Goal: Task Accomplishment & Management: Manage account settings

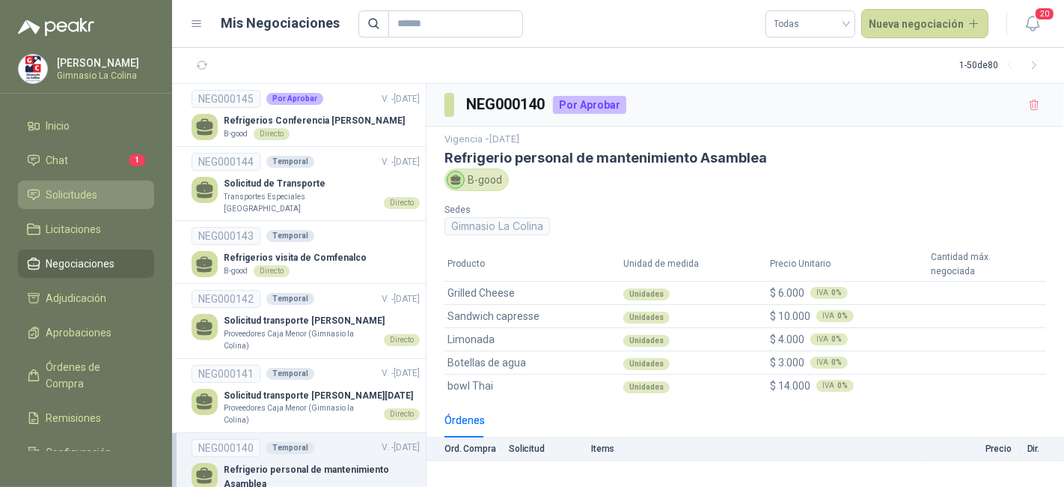
scroll to position [136, 0]
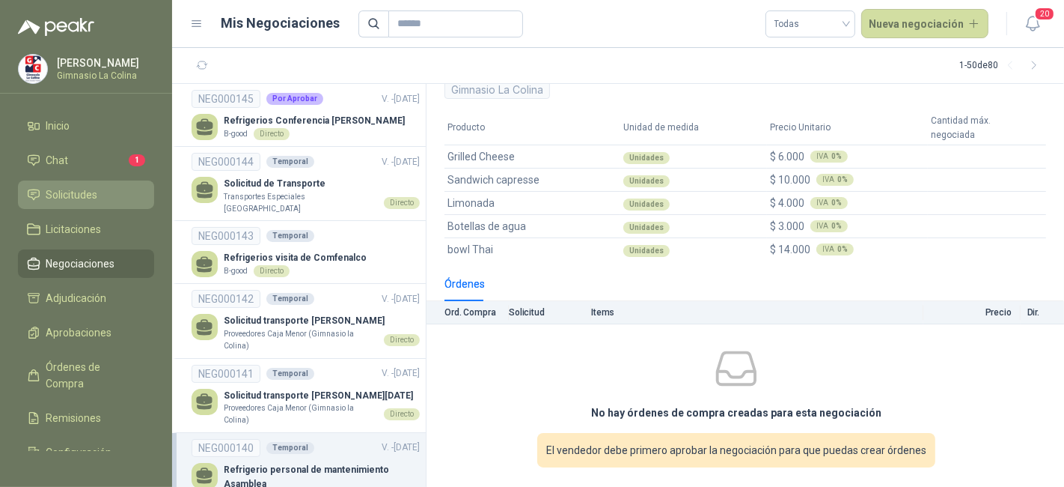
click at [81, 196] on span "Solicitudes" at bounding box center [72, 194] width 52 height 16
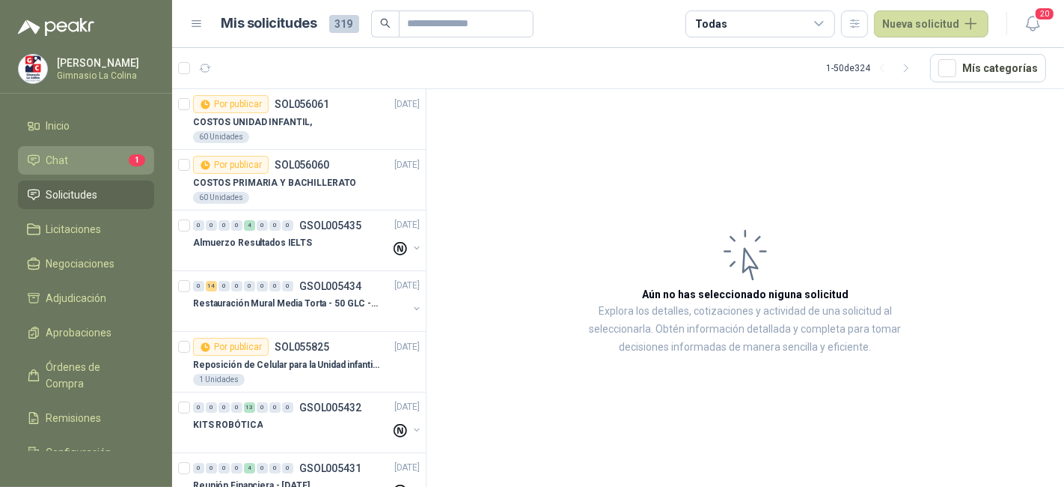
click at [80, 157] on li "Chat 1" at bounding box center [86, 160] width 118 height 16
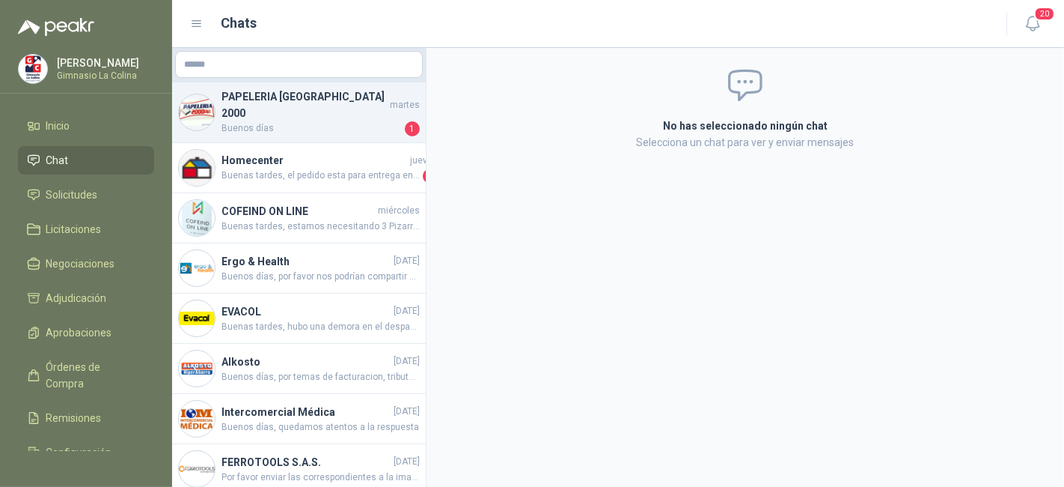
click at [295, 103] on h4 "PAPELERIA CALI 2000" at bounding box center [304, 104] width 165 height 33
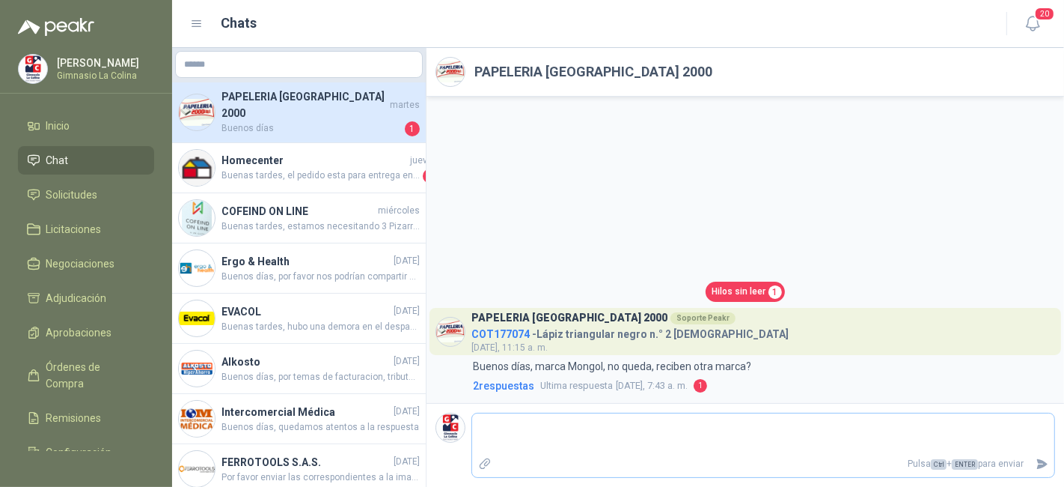
type textarea "*"
type textarea "**"
type textarea "***"
type textarea "****"
type textarea "*****"
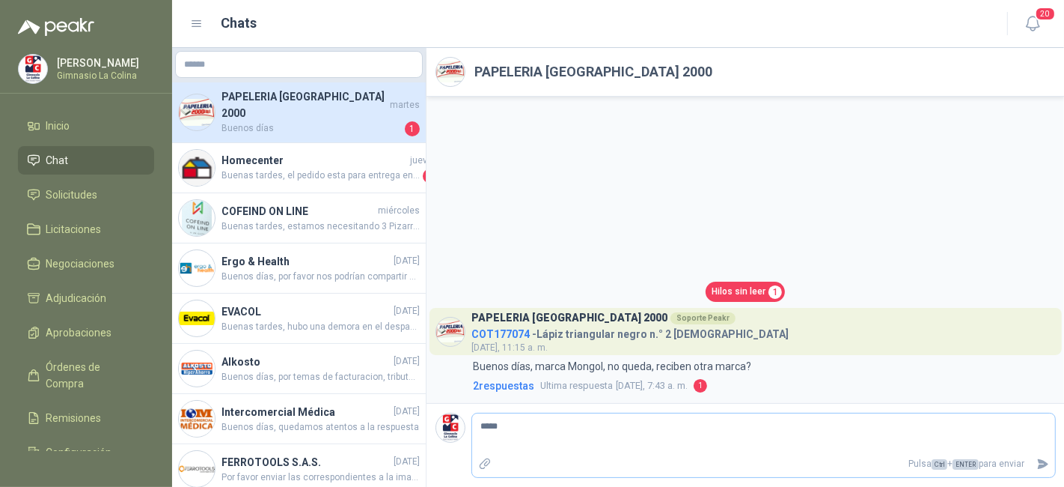
type textarea "******"
type textarea "********"
type textarea "*********"
type textarea "**********"
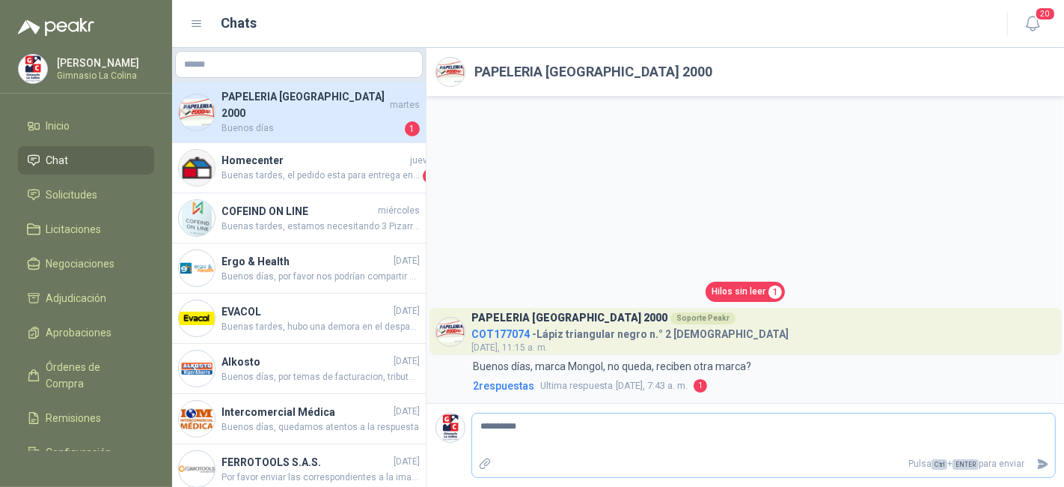
type textarea "**********"
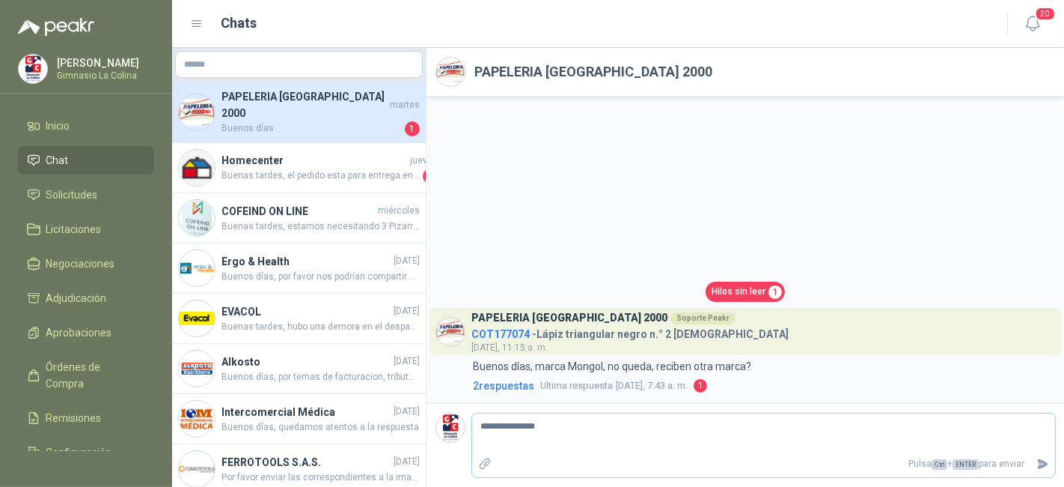
type textarea "**********"
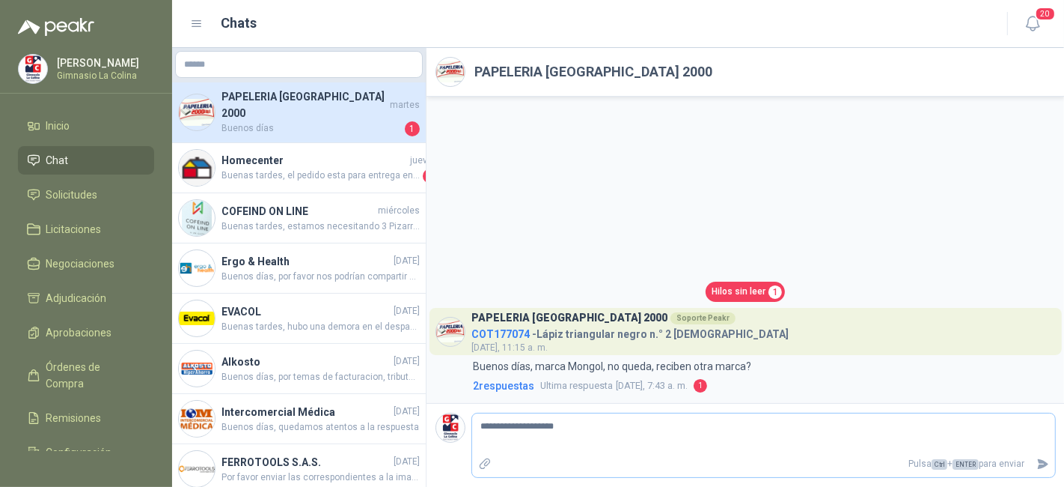
type textarea "**********"
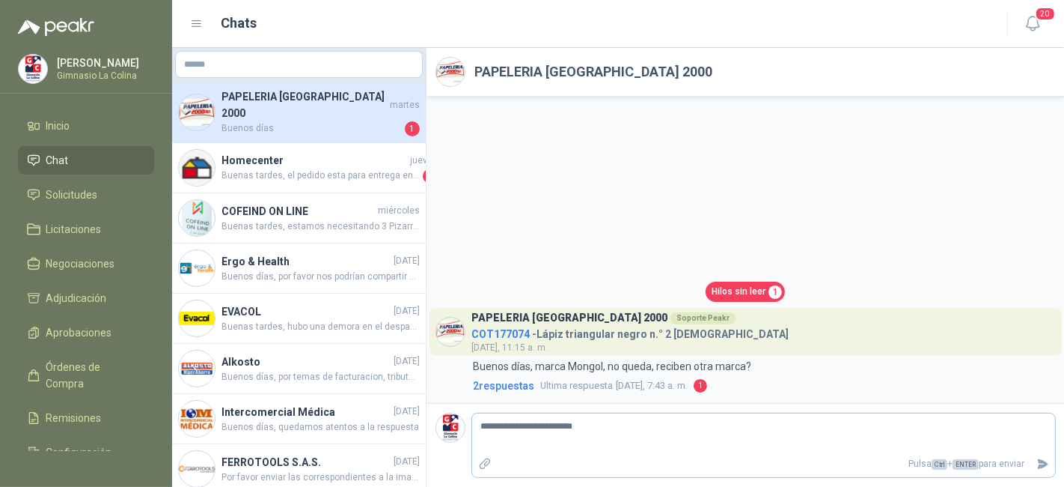
type textarea "**********"
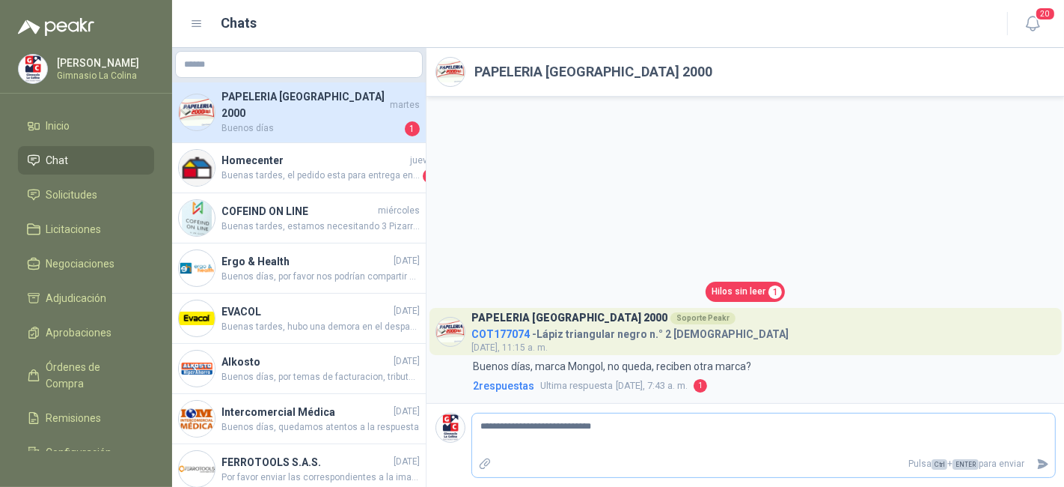
type textarea "**********"
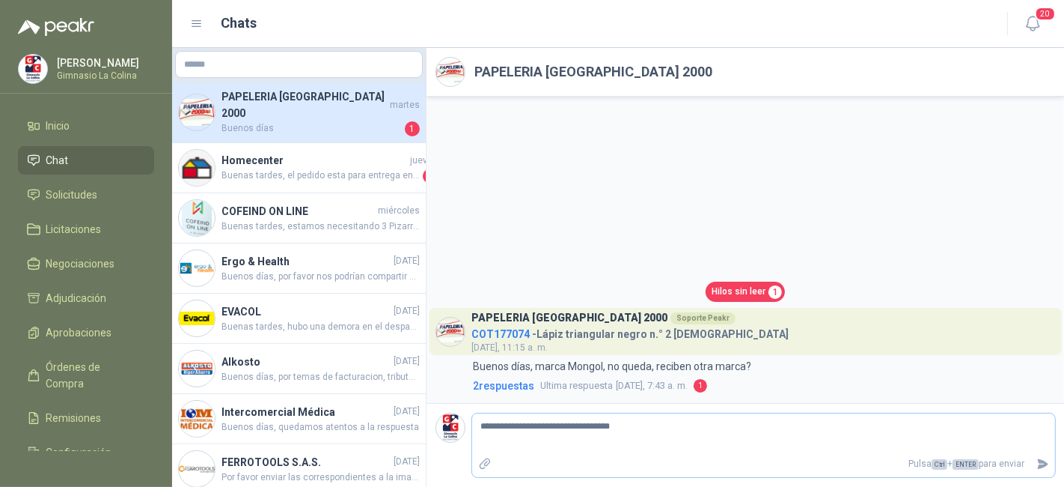
type textarea "**********"
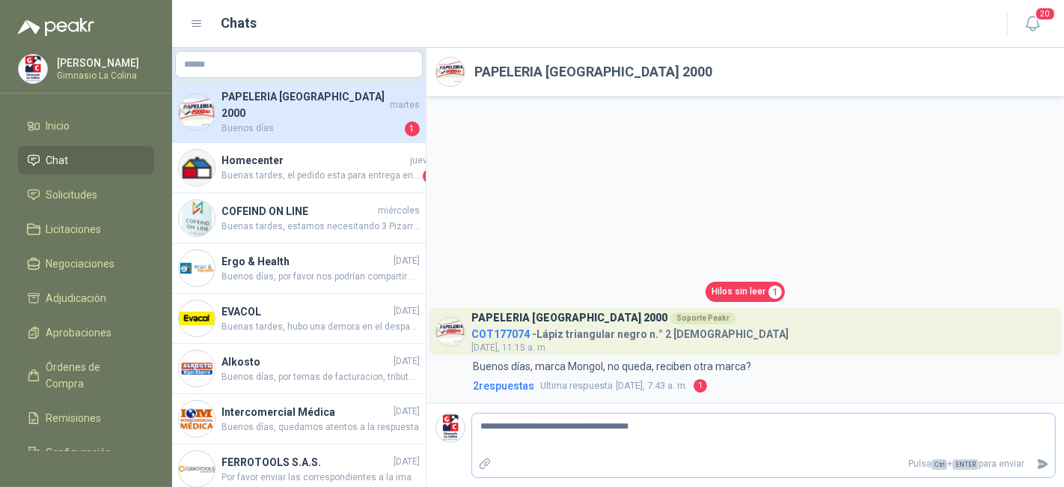
type textarea "**********"
click at [1046, 463] on icon "Enviar" at bounding box center [1043, 463] width 13 height 13
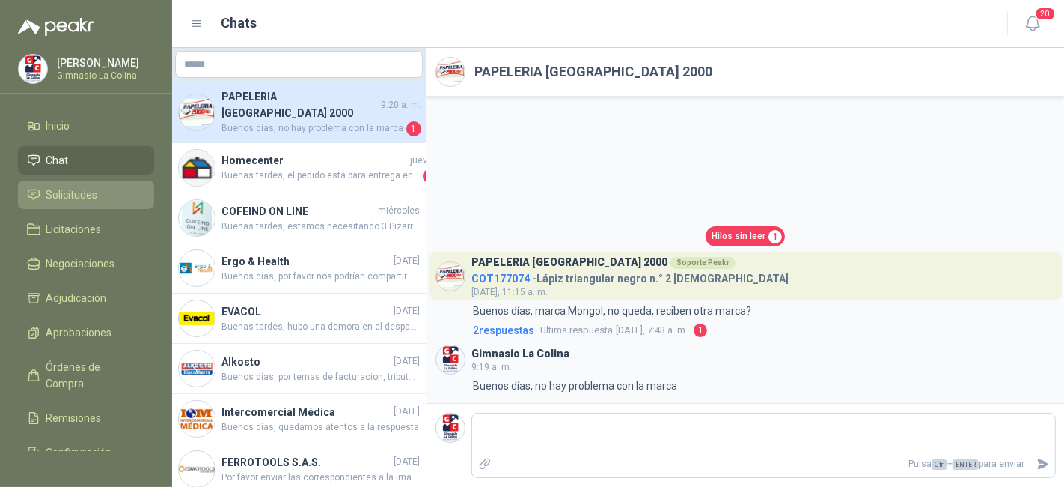
click at [72, 191] on span "Solicitudes" at bounding box center [72, 194] width 52 height 16
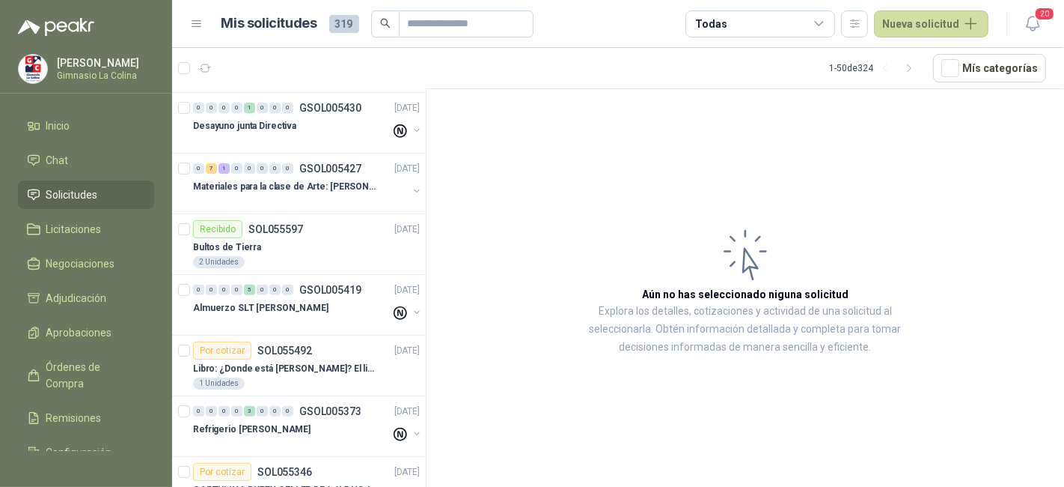
scroll to position [430, 0]
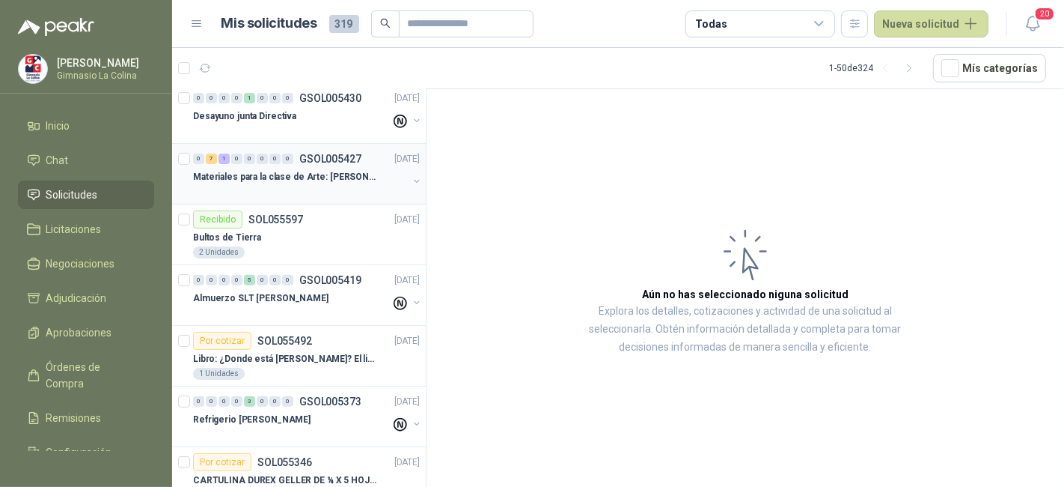
click at [287, 170] on p "Materiales para la clase de Arte: [PERSON_NAME]" at bounding box center [286, 177] width 186 height 14
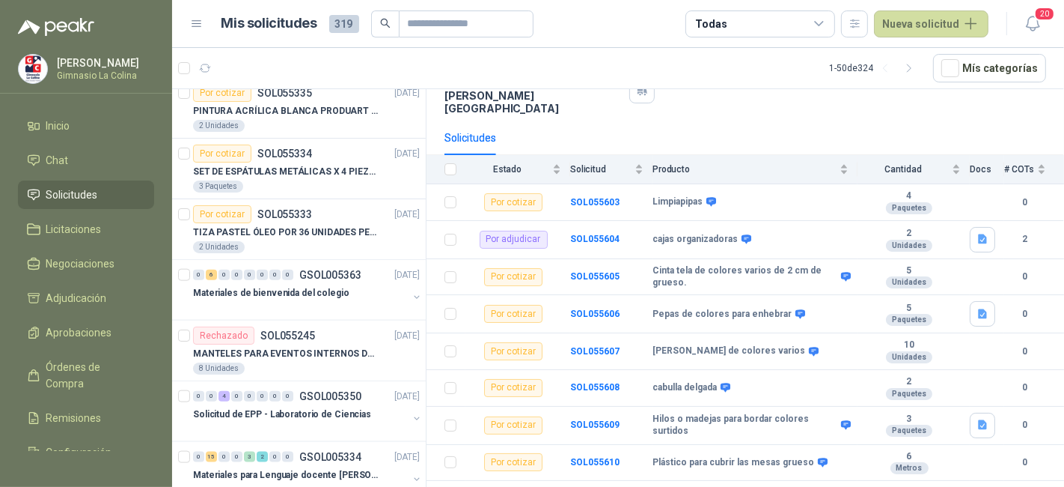
scroll to position [1468, 0]
click at [333, 285] on p "Materiales de bienvenida del colegio" at bounding box center [271, 291] width 156 height 14
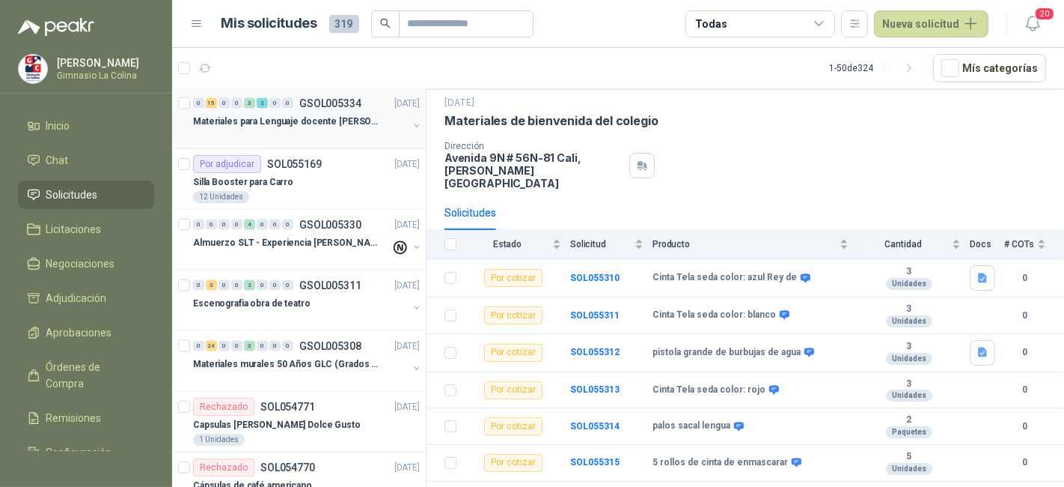
scroll to position [1832, 0]
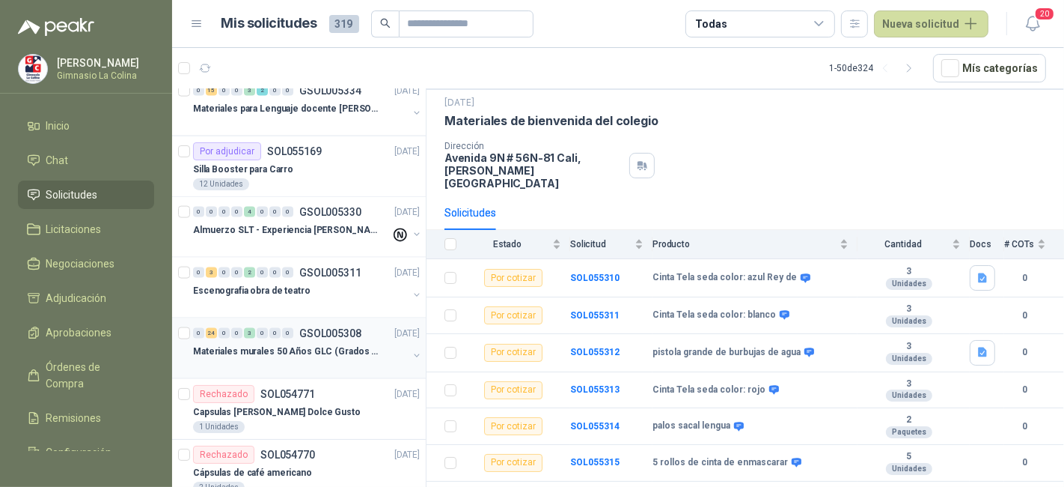
click at [264, 360] on div at bounding box center [300, 366] width 215 height 12
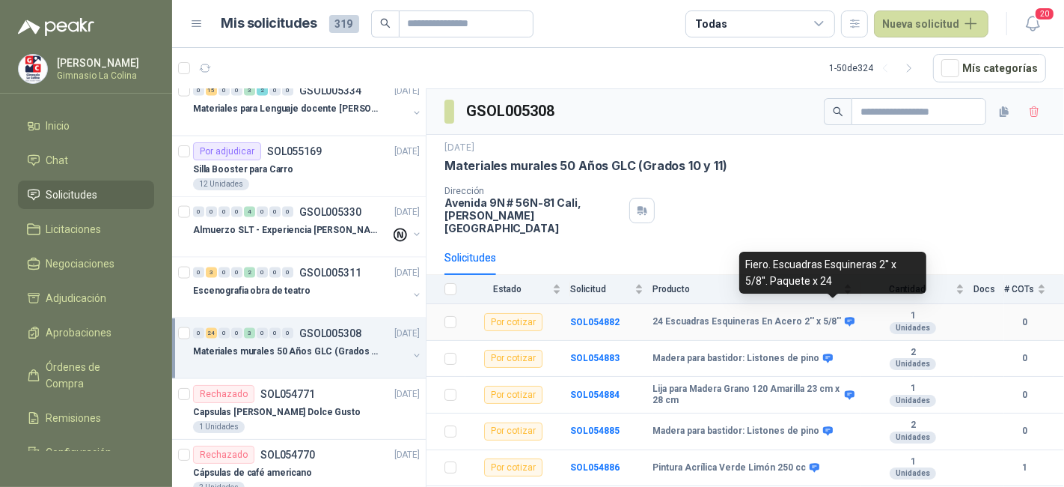
click at [845, 317] on icon at bounding box center [850, 321] width 10 height 9
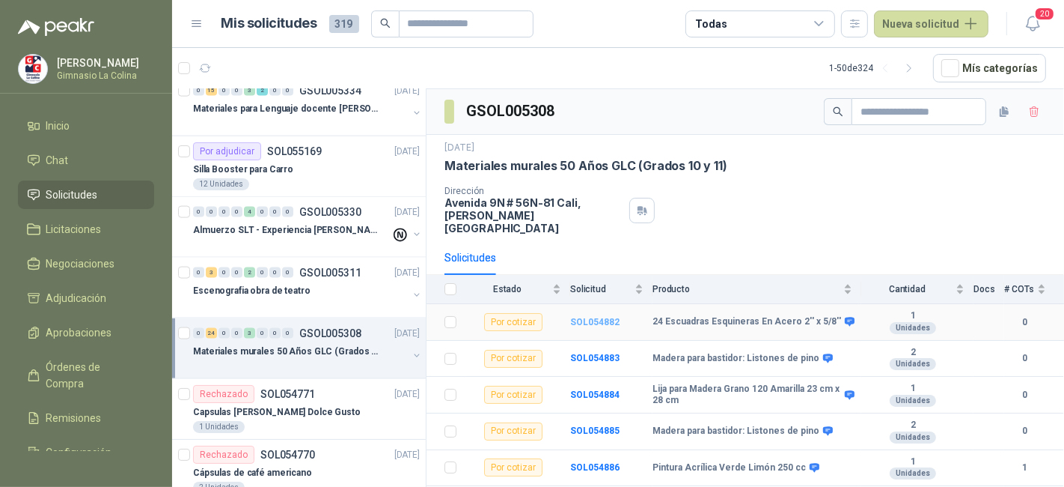
click at [582, 317] on b "SOL054882" at bounding box center [594, 322] width 49 height 10
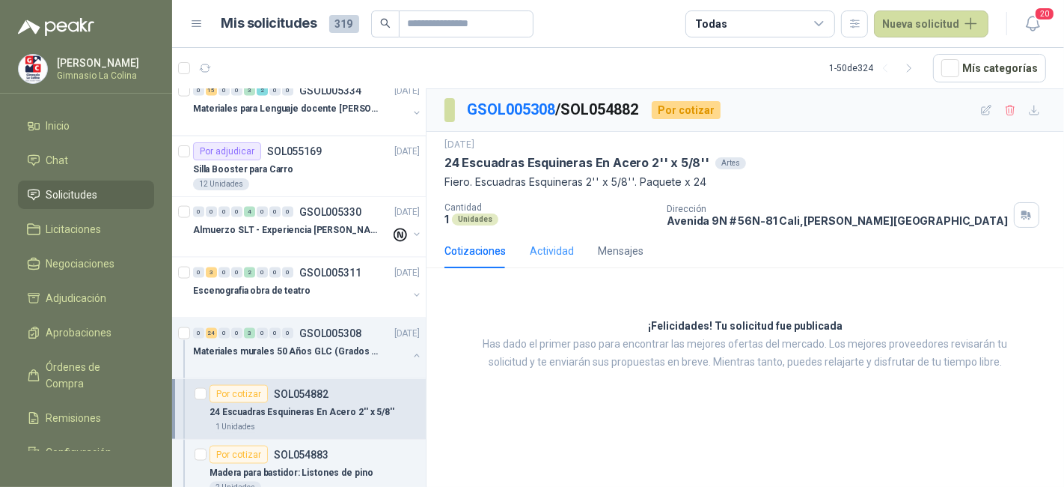
click at [550, 259] on div "Actividad" at bounding box center [552, 251] width 44 height 34
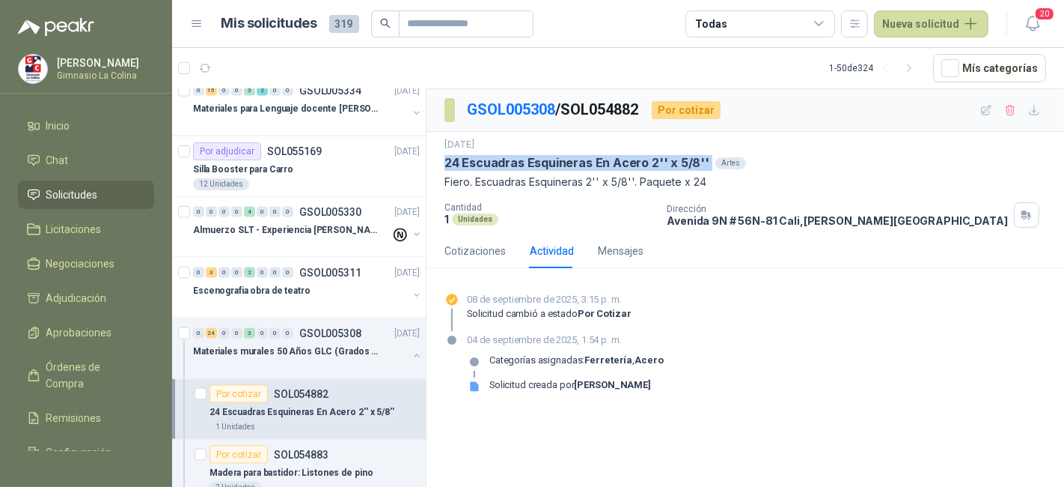
drag, startPoint x: 445, startPoint y: 157, endPoint x: 707, endPoint y: 159, distance: 262.0
click at [707, 159] on div "24 Escuadras Esquineras En Acero 2'' x 5/8'' Artes" at bounding box center [746, 163] width 602 height 16
copy p "24 Escuadras Esquineras En Acero 2'' x 5/8''"
click at [716, 159] on div "Artes" at bounding box center [731, 163] width 31 height 12
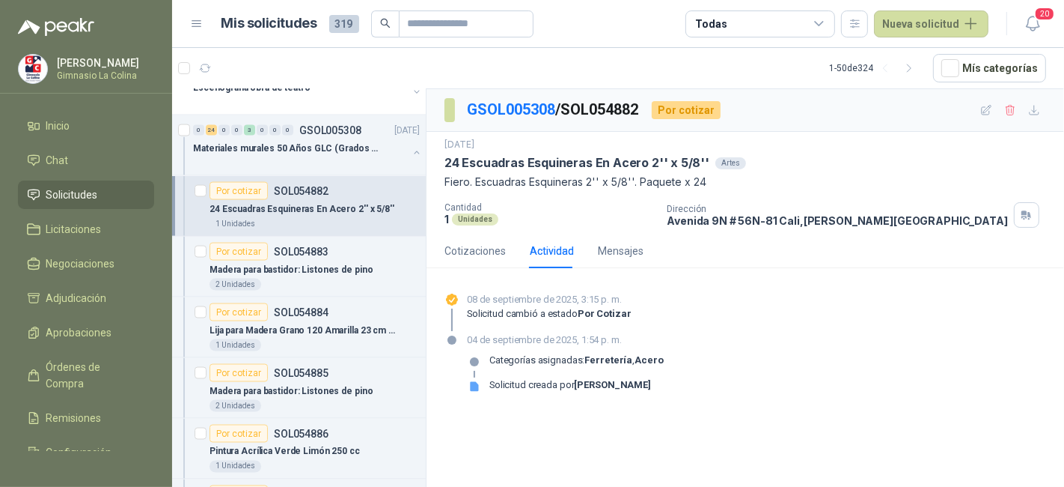
scroll to position [2038, 0]
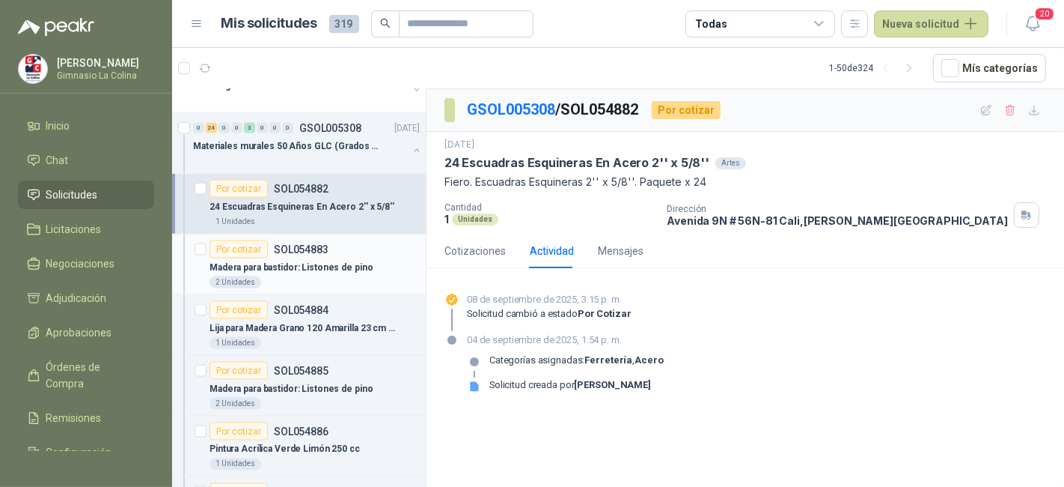
click at [374, 276] on div "2 Unidades" at bounding box center [315, 282] width 210 height 12
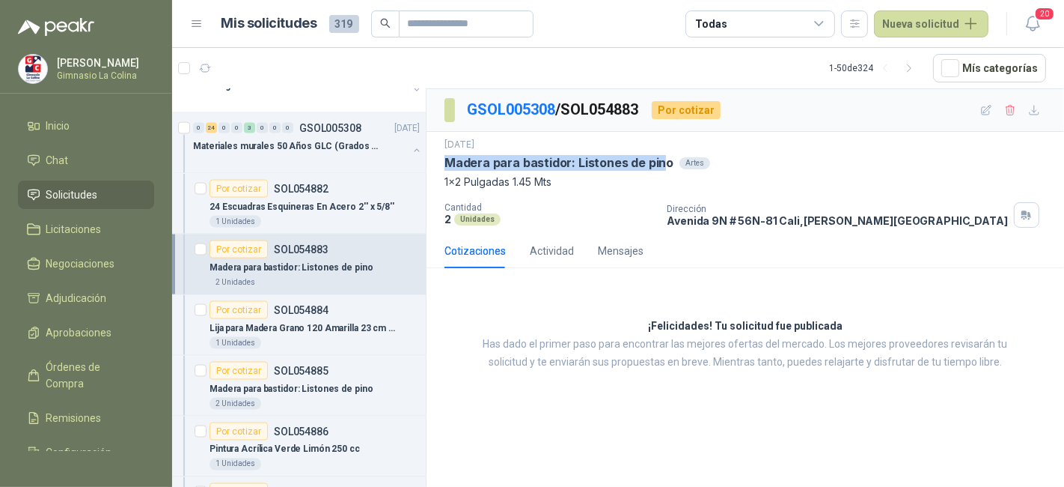
drag, startPoint x: 443, startPoint y: 170, endPoint x: 656, endPoint y: 163, distance: 212.7
click at [656, 163] on div "4 sept, 2025 Madera para bastidor: Listones de pino Artes 1x2 Pulgadas 1.45 Mts…" at bounding box center [746, 183] width 638 height 102
click at [545, 255] on div "Actividad" at bounding box center [552, 251] width 44 height 16
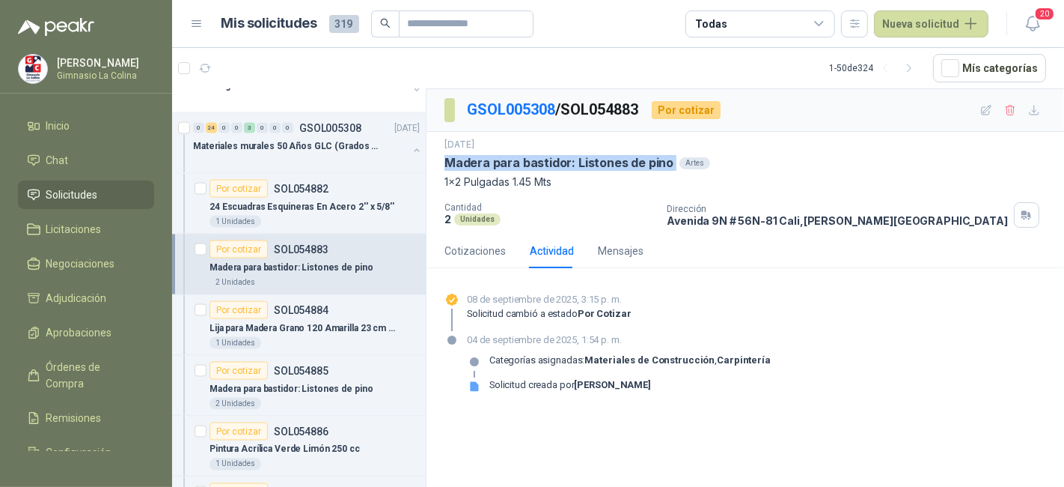
drag, startPoint x: 447, startPoint y: 161, endPoint x: 670, endPoint y: 156, distance: 223.1
click at [670, 156] on div "Madera para bastidor: Listones de pino Artes" at bounding box center [746, 163] width 602 height 16
copy p "Madera para bastidor: Listones de pino"
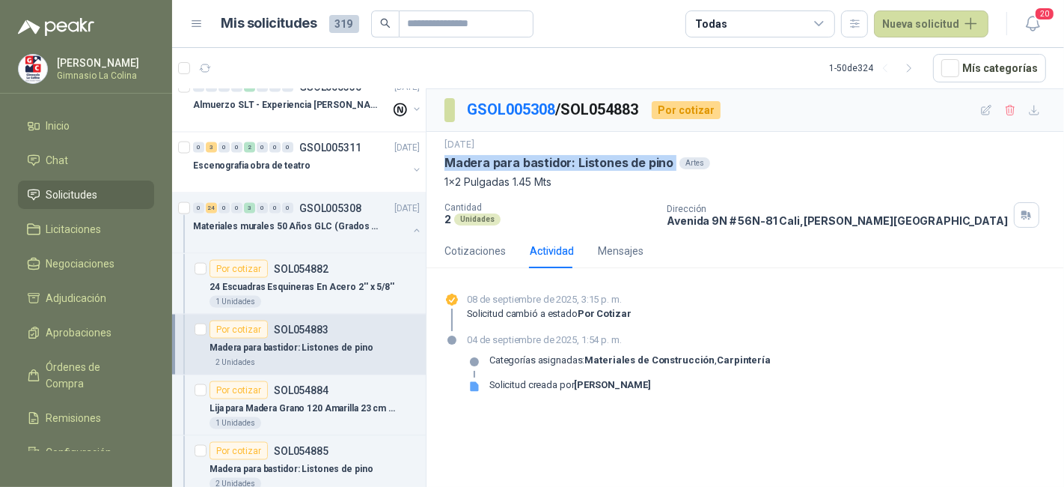
scroll to position [1955, 0]
click at [314, 341] on div "Madera para bastidor: Listones de pino" at bounding box center [315, 350] width 210 height 18
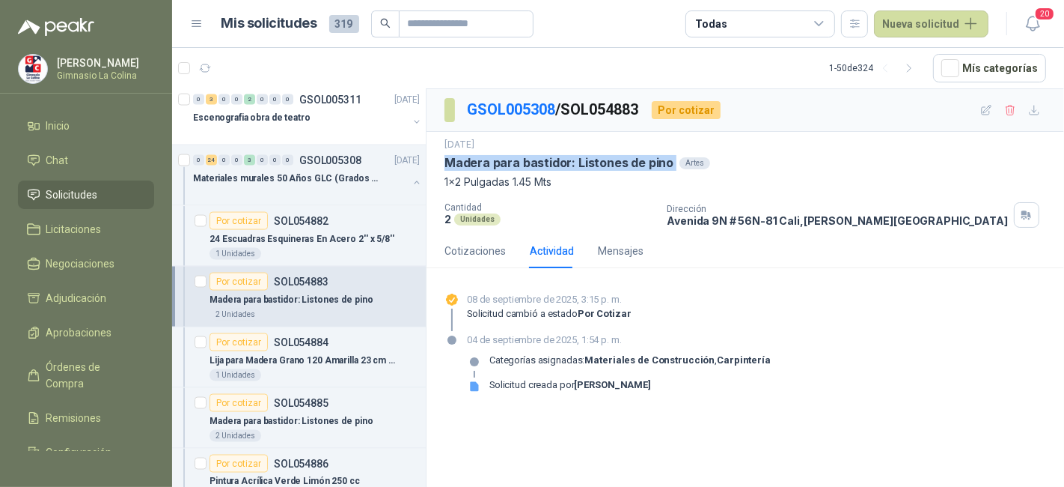
scroll to position [2008, 0]
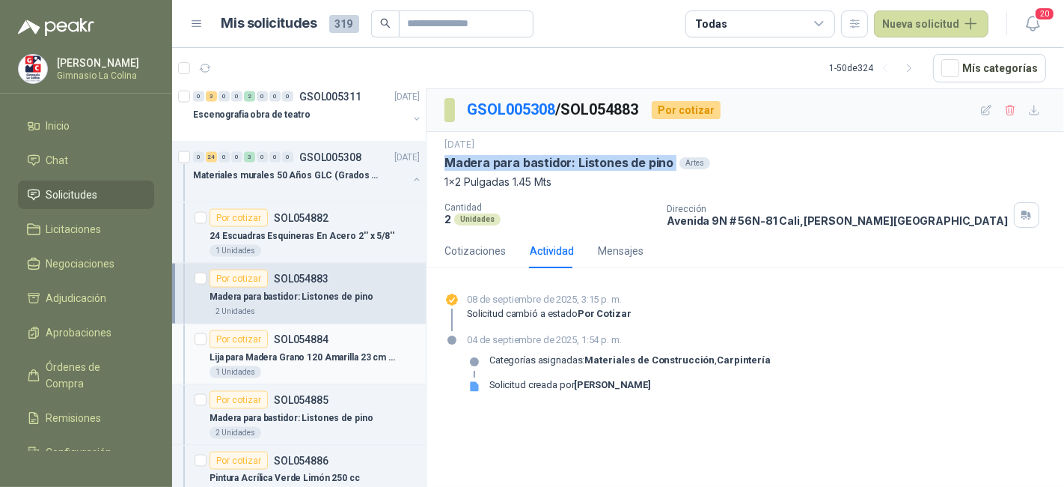
click at [327, 350] on p "Lija para Madera Grano 120 Amarilla 23 cm x 28 cm" at bounding box center [303, 357] width 186 height 14
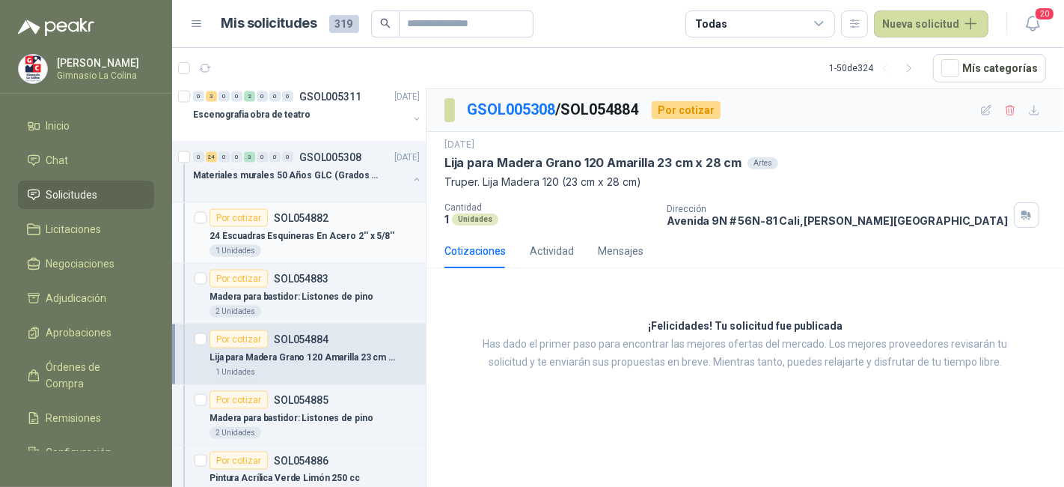
click at [311, 229] on p "24 Escuadras Esquineras En Acero 2'' x 5/8''" at bounding box center [302, 236] width 185 height 14
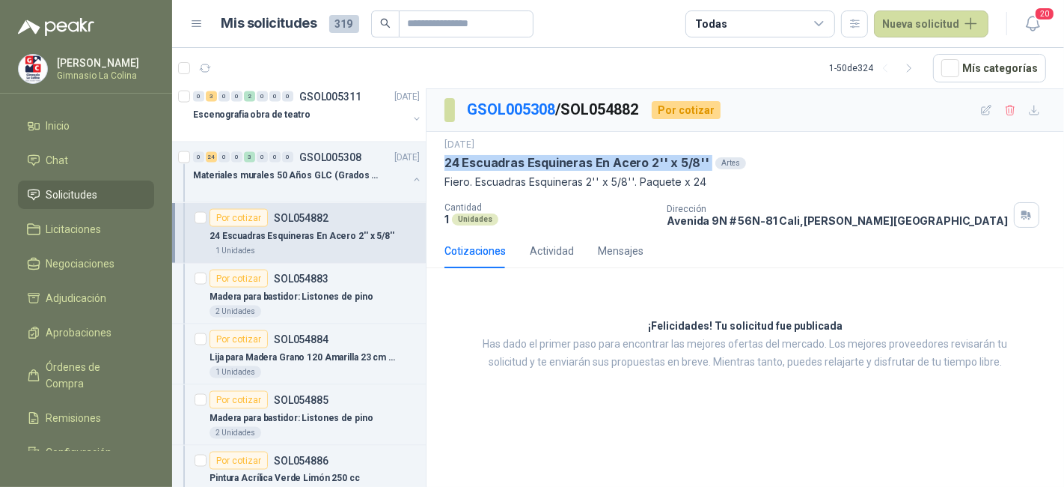
drag, startPoint x: 445, startPoint y: 164, endPoint x: 710, endPoint y: 168, distance: 265.0
click at [710, 168] on div "24 Escuadras Esquineras En Acero 2'' x 5/8'' Artes" at bounding box center [746, 163] width 602 height 16
copy p "24 Escuadras Esquineras En Acero 2'' x 5/8''"
click at [312, 287] on div "Madera para bastidor: Listones de pino" at bounding box center [315, 296] width 210 height 18
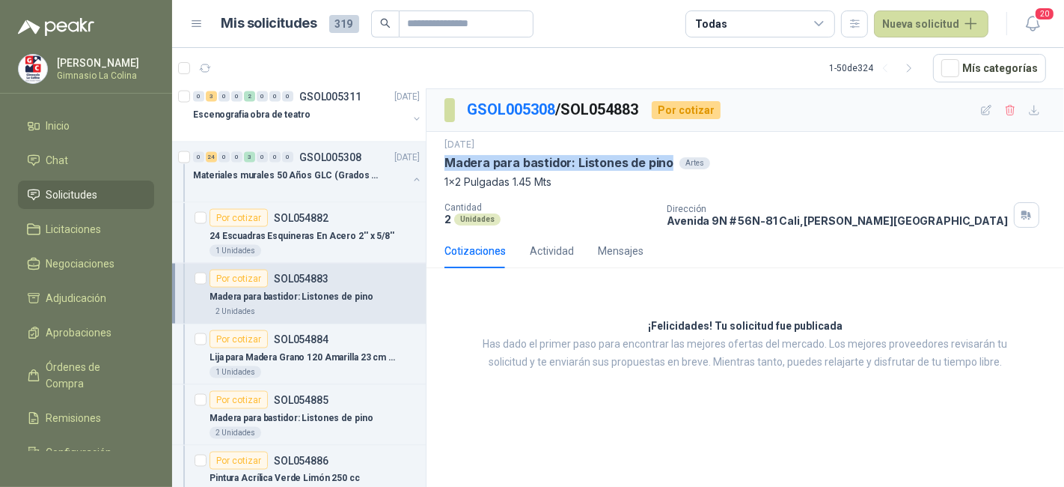
drag, startPoint x: 443, startPoint y: 161, endPoint x: 663, endPoint y: 164, distance: 220.1
click at [663, 164] on div "4 sept, 2025 Madera para bastidor: Listones de pino Artes 1x2 Pulgadas 1.45 Mts…" at bounding box center [746, 183] width 638 height 102
click at [577, 186] on p "1x2 Pulgadas 1.45 Mts" at bounding box center [746, 182] width 602 height 16
drag, startPoint x: 577, startPoint y: 186, endPoint x: 495, endPoint y: 188, distance: 82.4
click at [495, 188] on p "1x2 Pulgadas 1.45 Mts" at bounding box center [746, 182] width 602 height 16
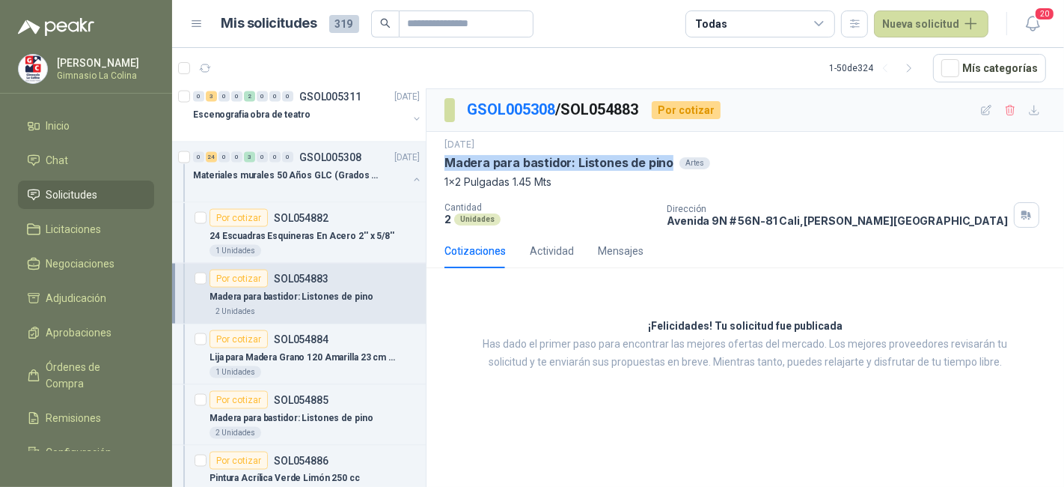
drag, startPoint x: 442, startPoint y: 159, endPoint x: 667, endPoint y: 164, distance: 224.6
click at [667, 164] on div "4 sept, 2025 Madera para bastidor: Listones de pino Artes 1x2 Pulgadas 1.45 Mts…" at bounding box center [746, 183] width 638 height 102
copy p "Madera para bastidor: Listones de pino"
drag, startPoint x: 444, startPoint y: 180, endPoint x: 650, endPoint y: 171, distance: 206.8
click at [650, 171] on div "4 sept, 2025 Madera para bastidor: Listones de pino Artes 1x2 Pulgadas 1.45 Mts" at bounding box center [746, 164] width 602 height 52
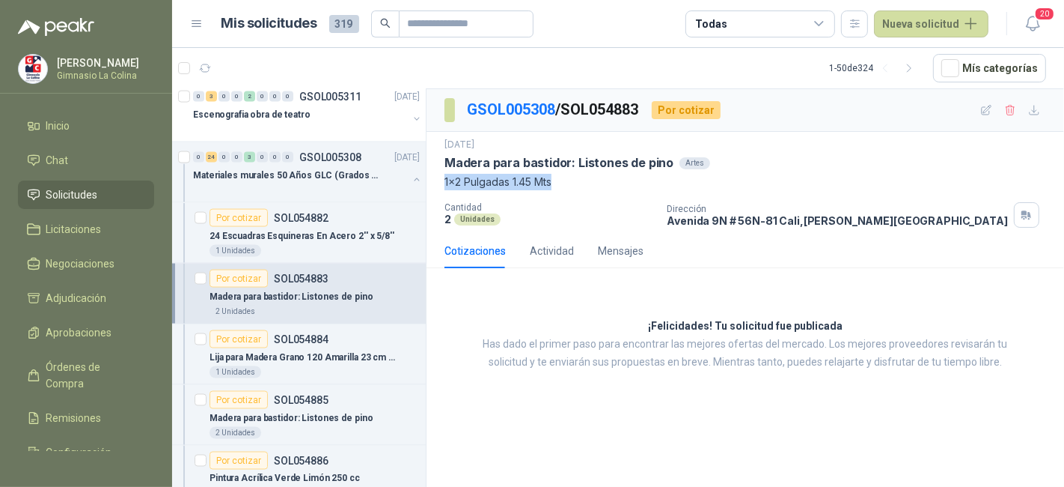
drag, startPoint x: 561, startPoint y: 181, endPoint x: 438, endPoint y: 185, distance: 122.8
click at [438, 185] on div "4 sept, 2025 Madera para bastidor: Listones de pino Artes 1x2 Pulgadas 1.45 Mts…" at bounding box center [746, 183] width 638 height 102
copy p "1x2 Pulgadas 1.45 Mts"
click at [376, 335] on div "Por cotizar SOL054884" at bounding box center [315, 339] width 210 height 18
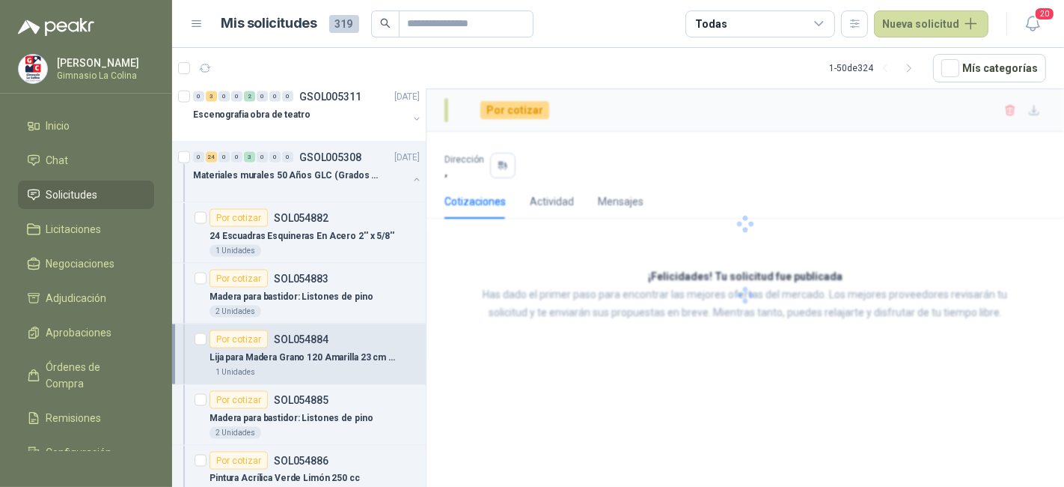
click at [376, 335] on div "Por cotizar SOL054884" at bounding box center [315, 339] width 210 height 18
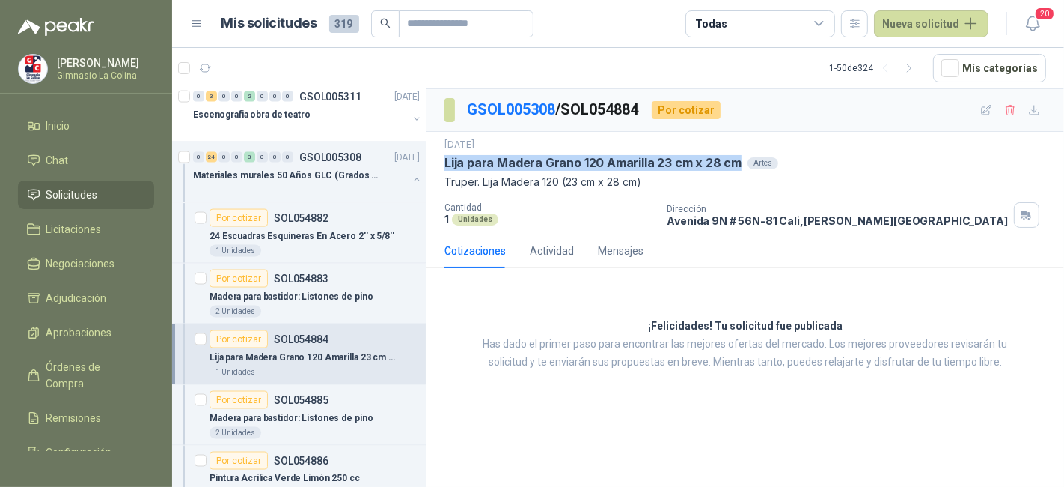
drag, startPoint x: 445, startPoint y: 161, endPoint x: 732, endPoint y: 156, distance: 286.7
click at [732, 156] on p "Lija para Madera Grano 120 Amarilla 23 cm x 28 cm" at bounding box center [593, 163] width 297 height 16
copy p "Lija para Madera Grano 120 Amarilla 23 cm x 28 cm"
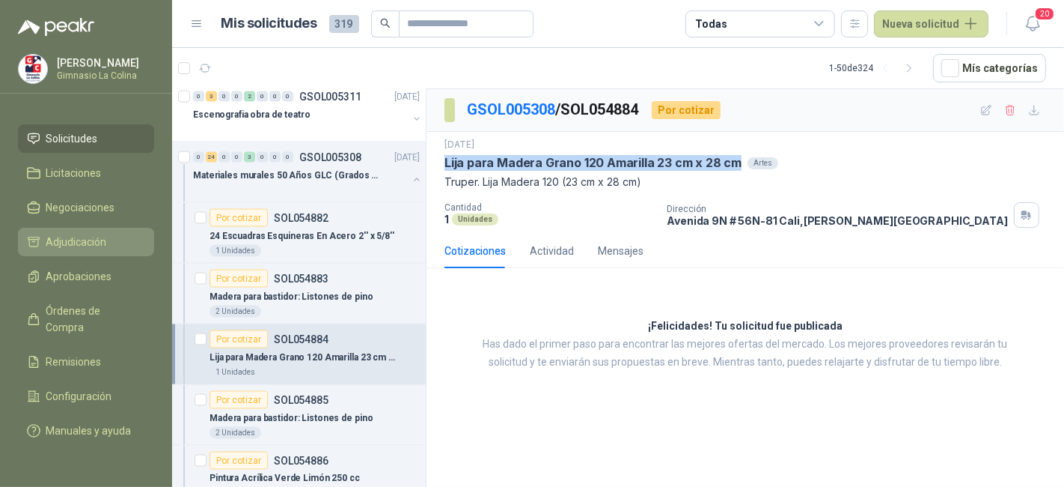
scroll to position [68, 0]
click at [260, 394] on div "Por cotizar" at bounding box center [239, 400] width 58 height 18
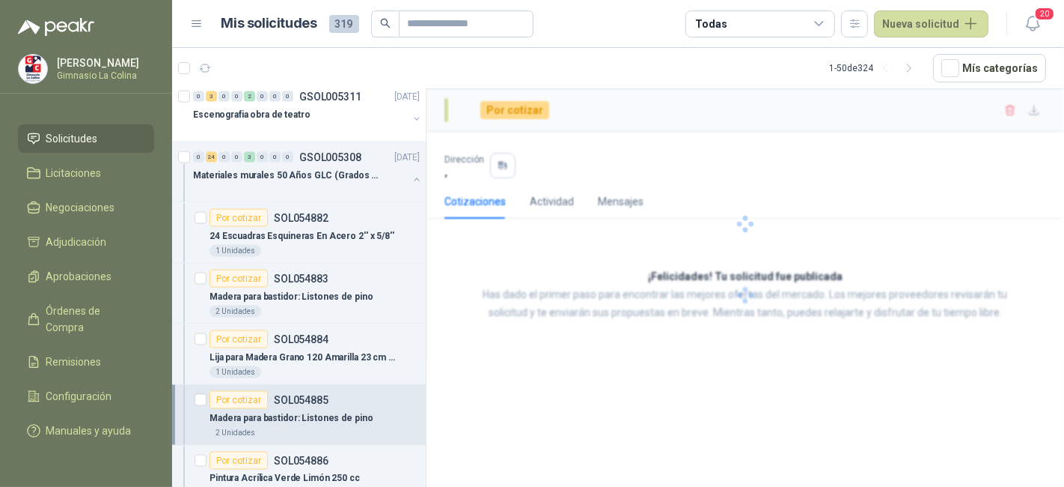
click at [260, 394] on div "Por cotizar" at bounding box center [239, 400] width 58 height 18
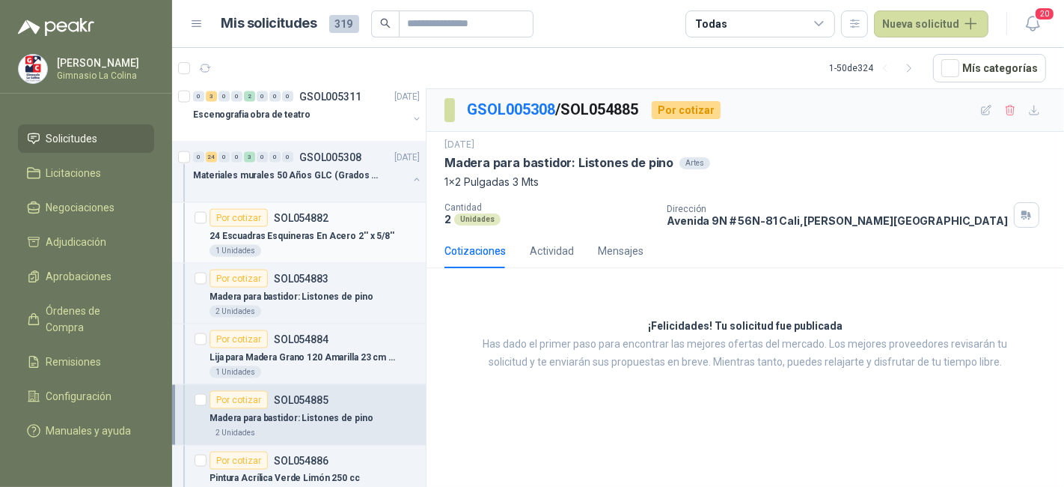
scroll to position [2026, 0]
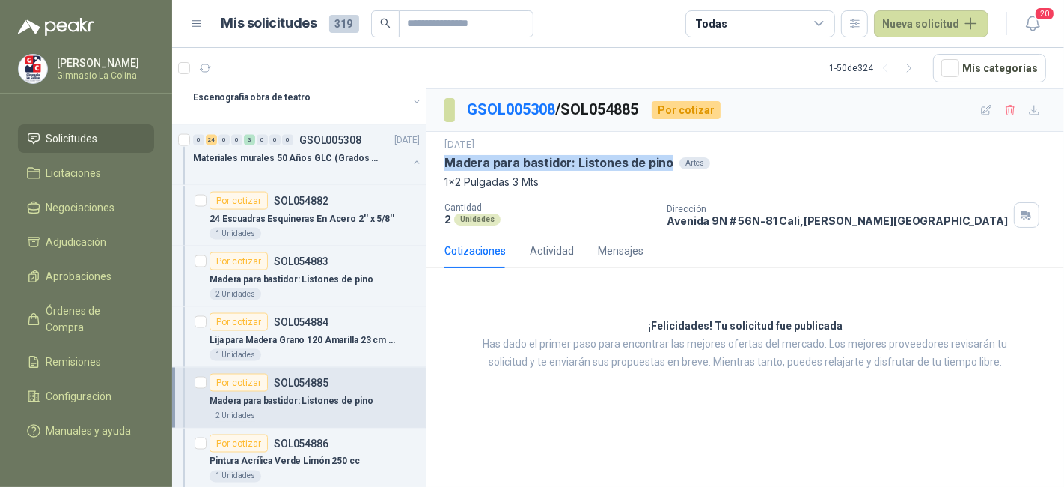
drag, startPoint x: 445, startPoint y: 159, endPoint x: 665, endPoint y: 168, distance: 220.2
click at [665, 168] on p "Madera para bastidor: Listones de pino" at bounding box center [559, 163] width 229 height 16
copy p "Madera para bastidor: Listones de pino"
click at [665, 168] on p "Madera para bastidor: Listones de pino" at bounding box center [559, 163] width 229 height 16
drag, startPoint x: 438, startPoint y: 176, endPoint x: 545, endPoint y: 176, distance: 107.0
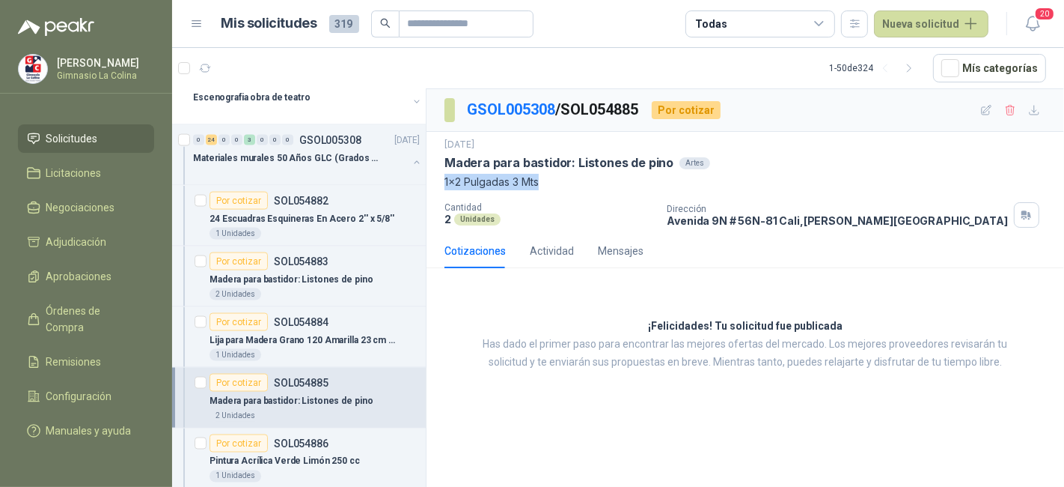
click at [545, 176] on div "4 sept, 2025 Madera para bastidor: Listones de pino Artes 1x2 Pulgadas 3 Mts Ca…" at bounding box center [746, 183] width 638 height 102
copy p "1x2 Pulgadas 3 Mts"
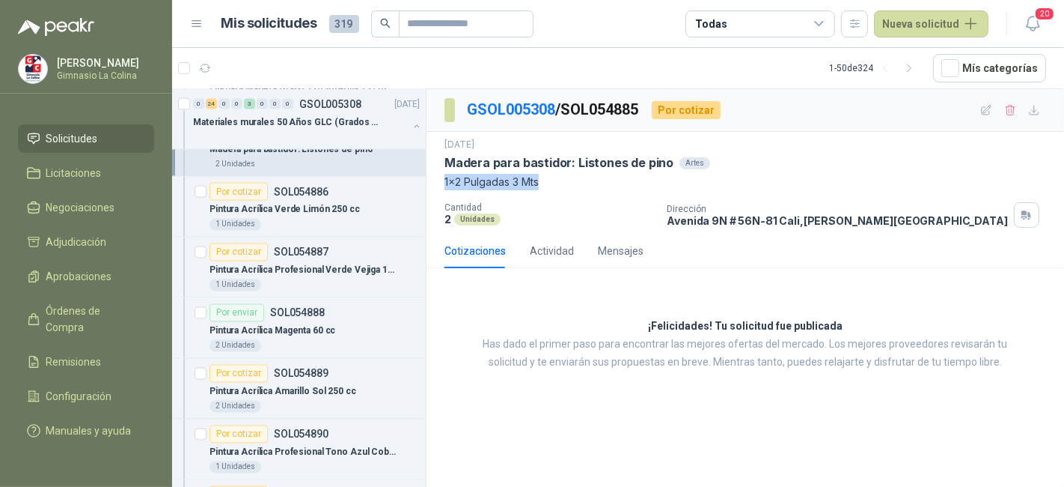
scroll to position [2252, 0]
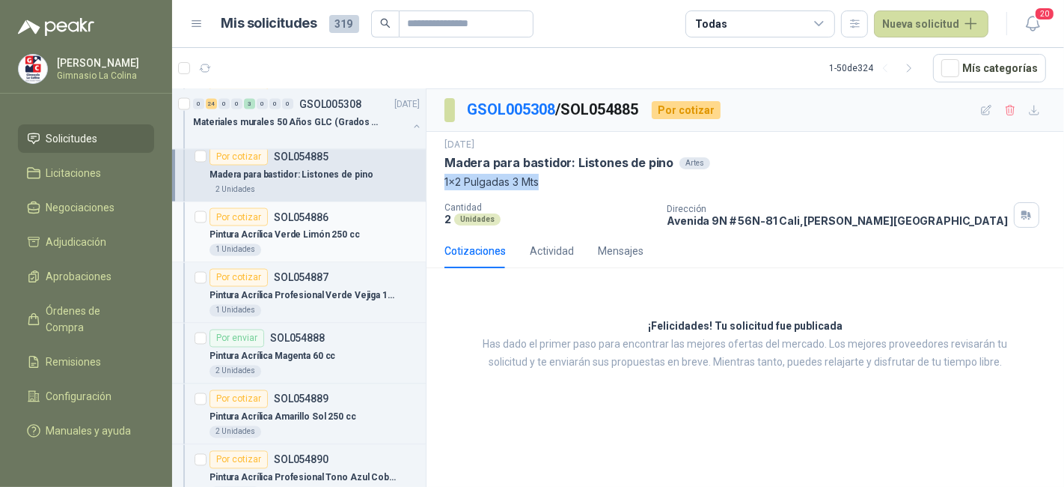
click at [356, 226] on div "Pintura Acrílica Verde Limón 250 cc" at bounding box center [315, 235] width 210 height 18
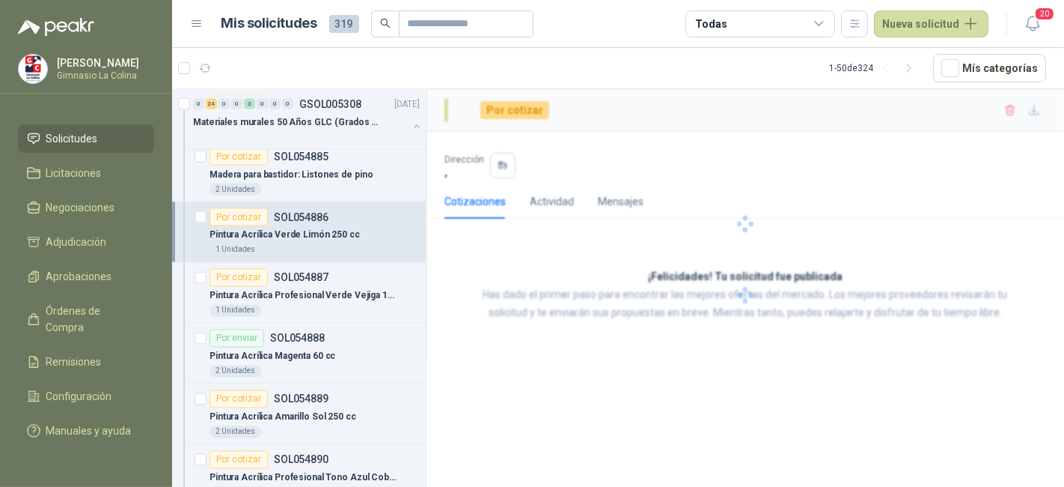
click at [356, 226] on div "Pintura Acrílica Verde Limón 250 cc" at bounding box center [315, 235] width 210 height 18
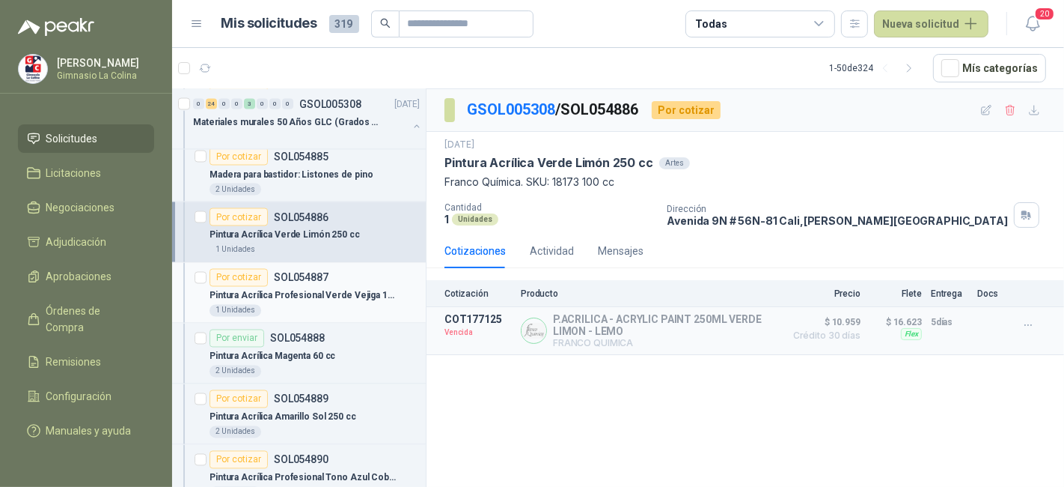
click at [329, 305] on div "1 Unidades" at bounding box center [315, 311] width 210 height 12
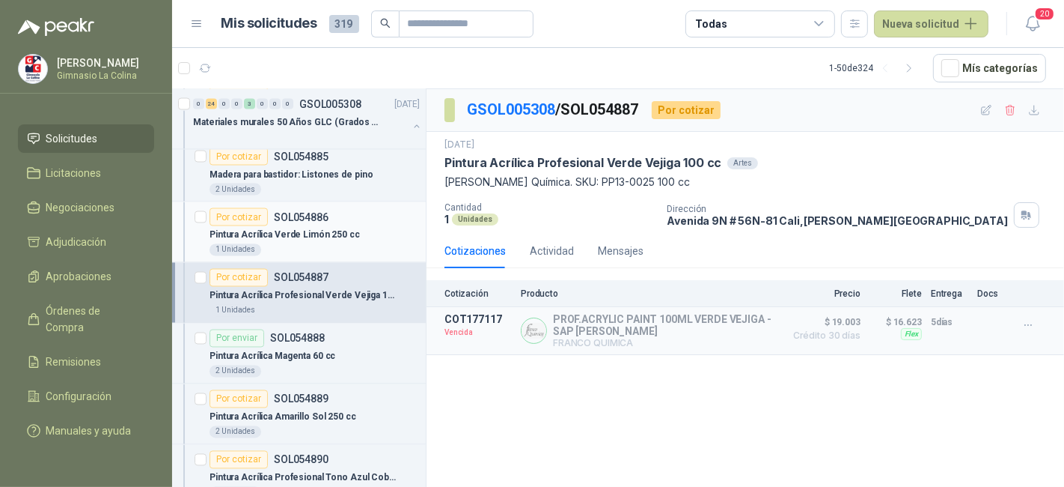
click at [320, 228] on p "Pintura Acrílica Verde Limón 250 cc" at bounding box center [285, 235] width 150 height 14
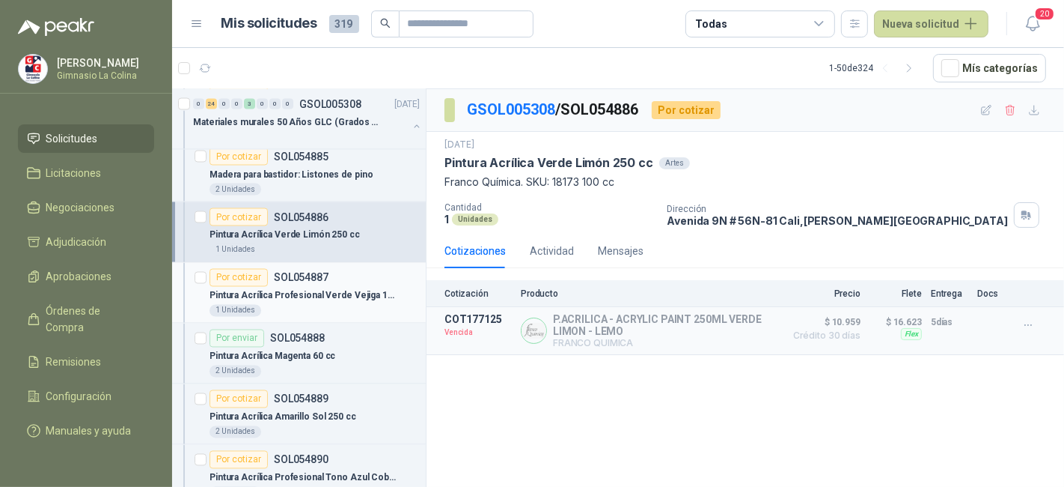
click at [355, 290] on p "Pintura Acrílica Profesional Verde Vejiga 100 cc" at bounding box center [303, 296] width 186 height 14
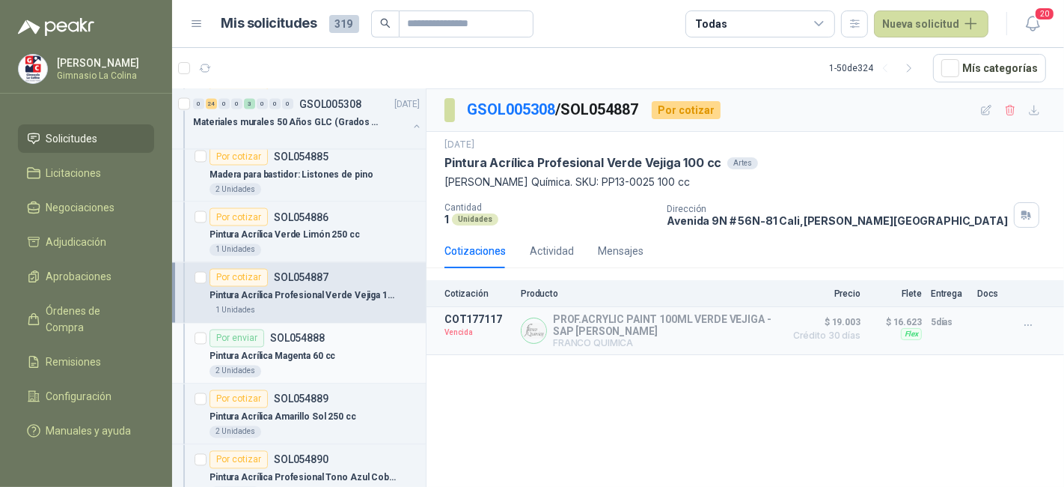
click at [362, 350] on div "Pintura Acrílica Magenta 60 cc" at bounding box center [315, 356] width 210 height 18
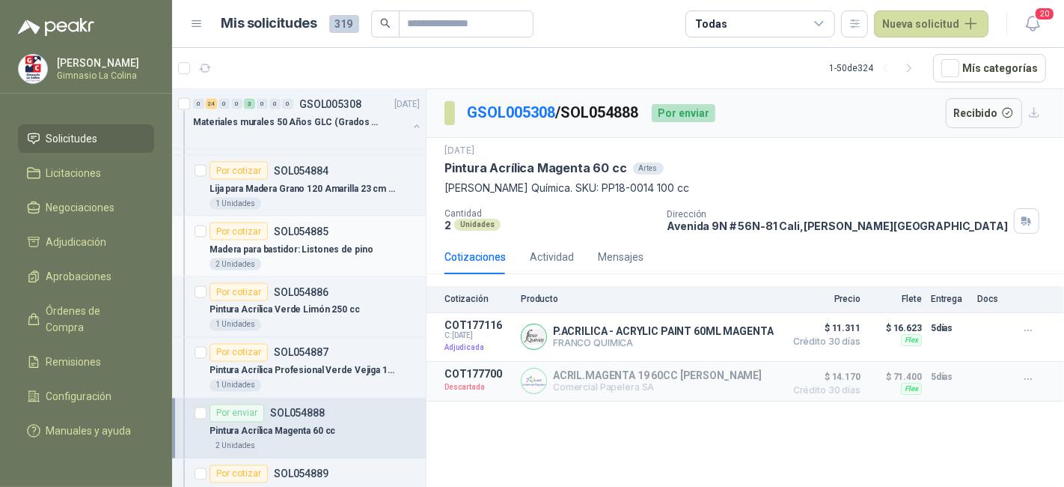
scroll to position [2175, 0]
click at [332, 200] on div "1 Unidades" at bounding box center [315, 205] width 210 height 12
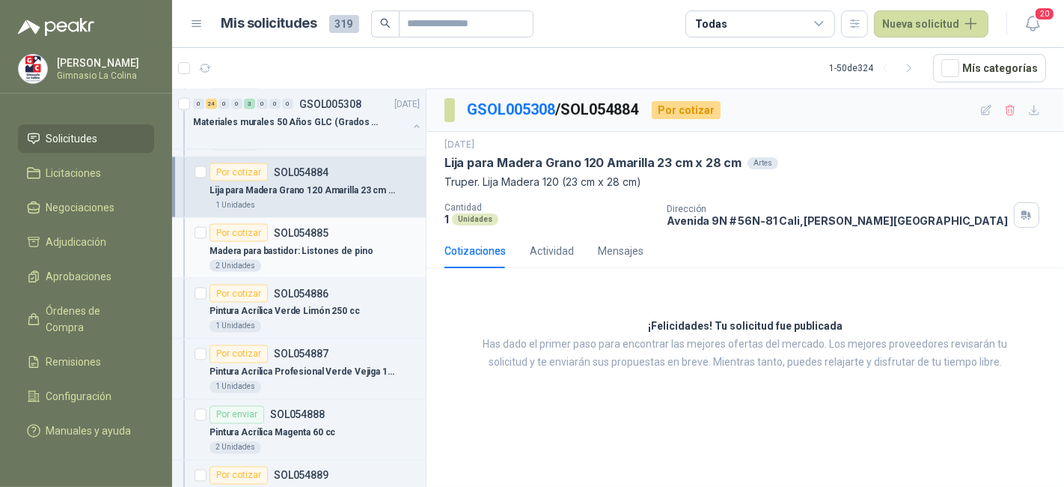
click at [332, 244] on p "Madera para bastidor: Listones de pino" at bounding box center [291, 251] width 163 height 14
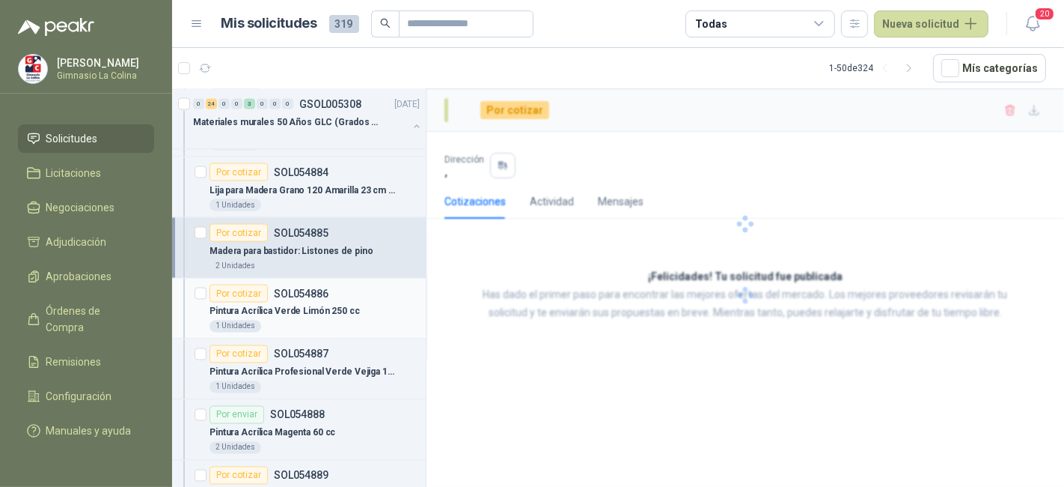
click at [333, 305] on p "Pintura Acrílica Verde Limón 250 cc" at bounding box center [285, 312] width 150 height 14
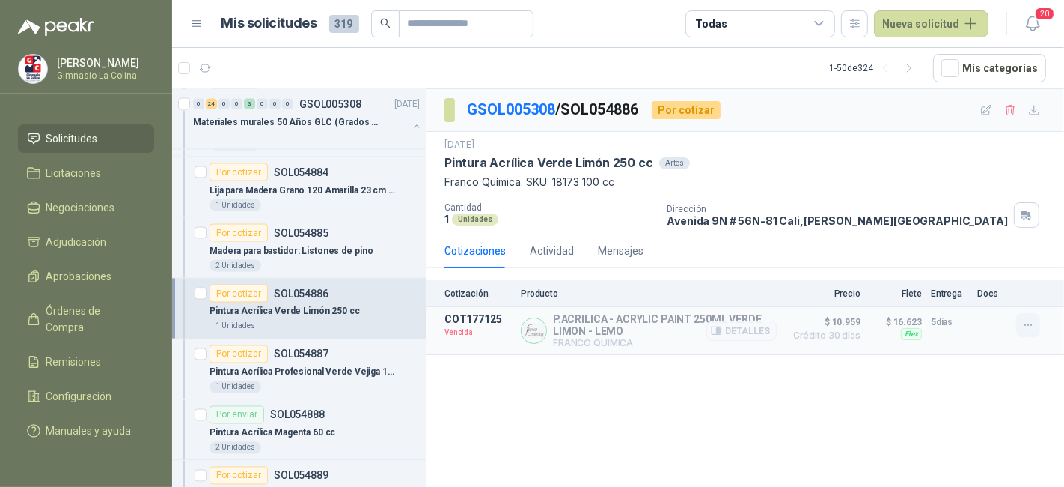
click at [1031, 332] on button "button" at bounding box center [1029, 325] width 24 height 24
click at [1005, 290] on button "Solicitar Recotización" at bounding box center [999, 290] width 120 height 24
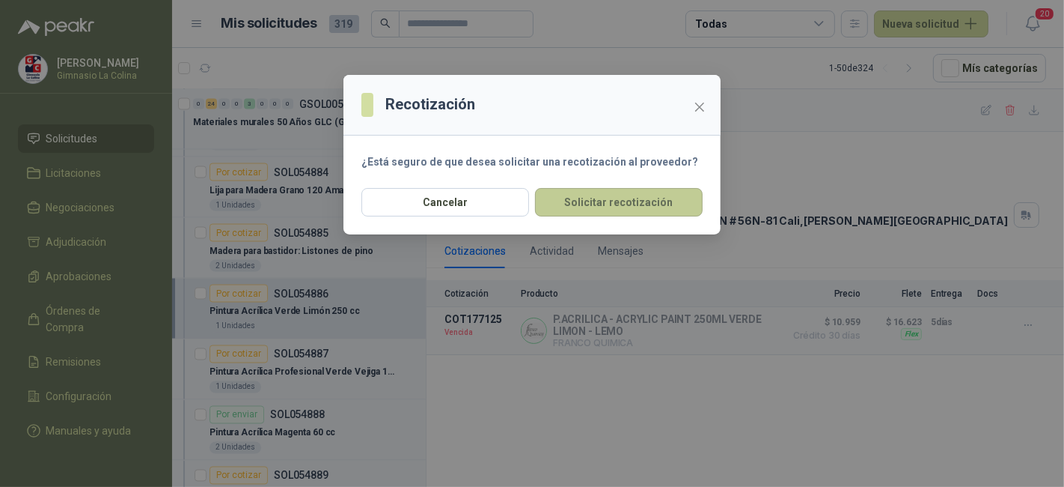
click at [679, 198] on button "Solicitar recotización" at bounding box center [619, 202] width 168 height 28
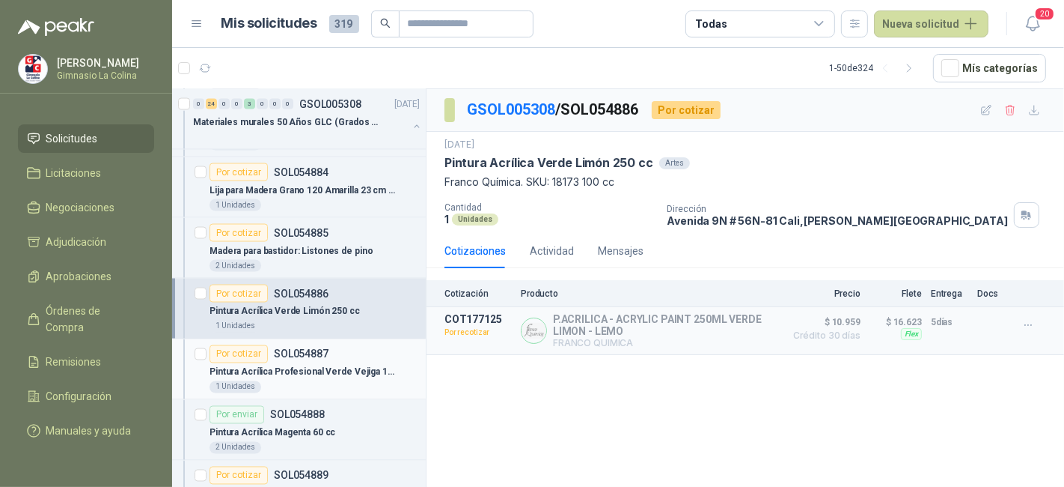
click at [374, 365] on p "Pintura Acrílica Profesional Verde Vejiga 100 cc" at bounding box center [303, 372] width 186 height 14
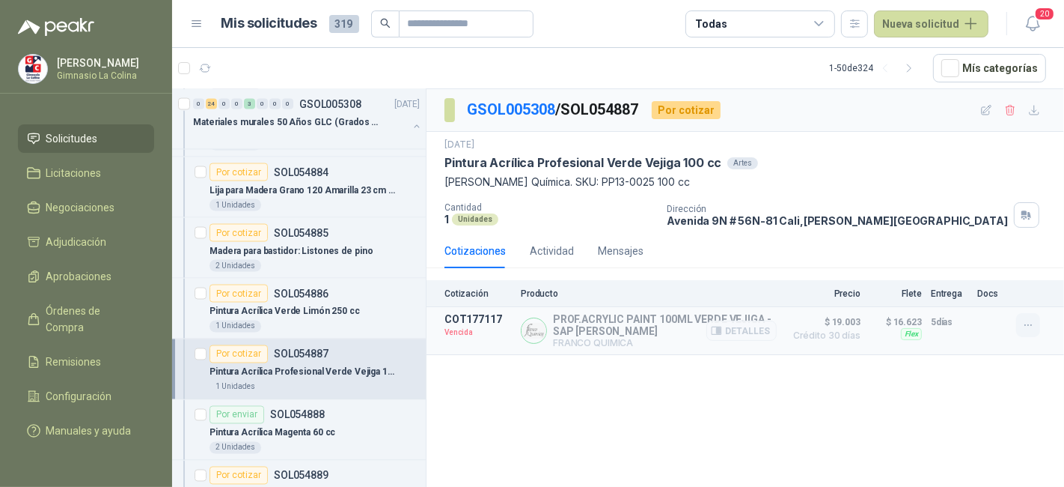
click at [1024, 320] on icon "button" at bounding box center [1029, 325] width 13 height 13
click at [1012, 294] on button "Solicitar Recotización" at bounding box center [999, 290] width 120 height 24
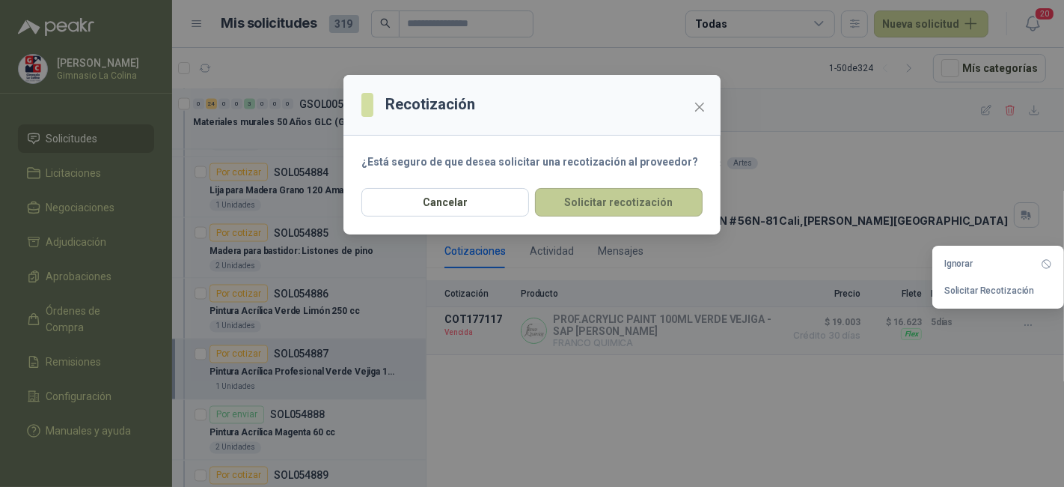
click at [671, 207] on button "Solicitar recotización" at bounding box center [619, 202] width 168 height 28
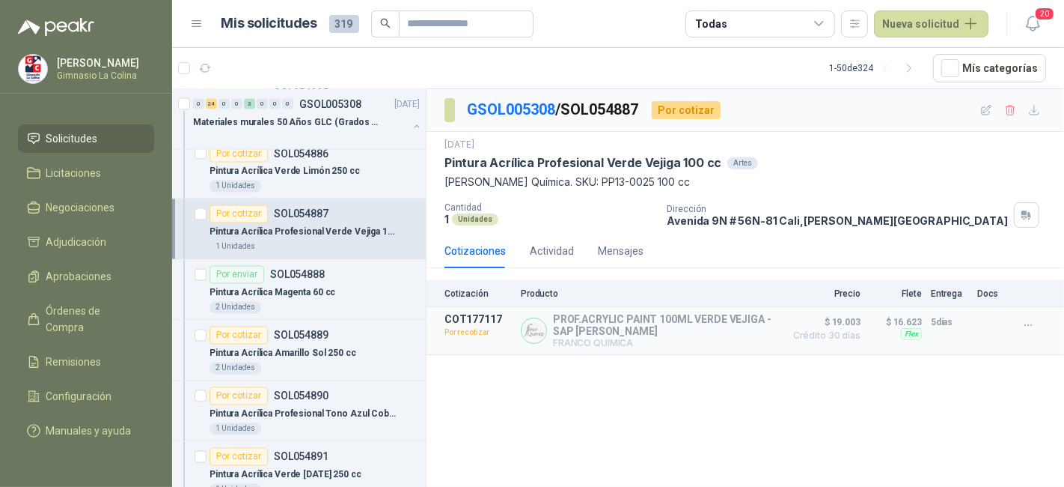
scroll to position [2316, 0]
click at [362, 362] on div "2 Unidades" at bounding box center [315, 368] width 210 height 12
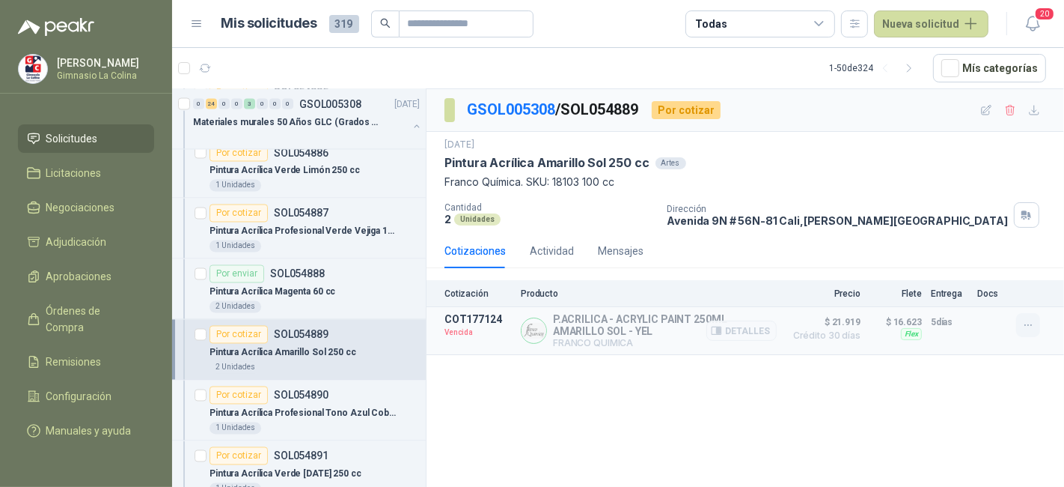
click at [1023, 326] on icon "button" at bounding box center [1029, 325] width 13 height 13
click at [999, 300] on button "Solicitar Recotización" at bounding box center [999, 290] width 120 height 24
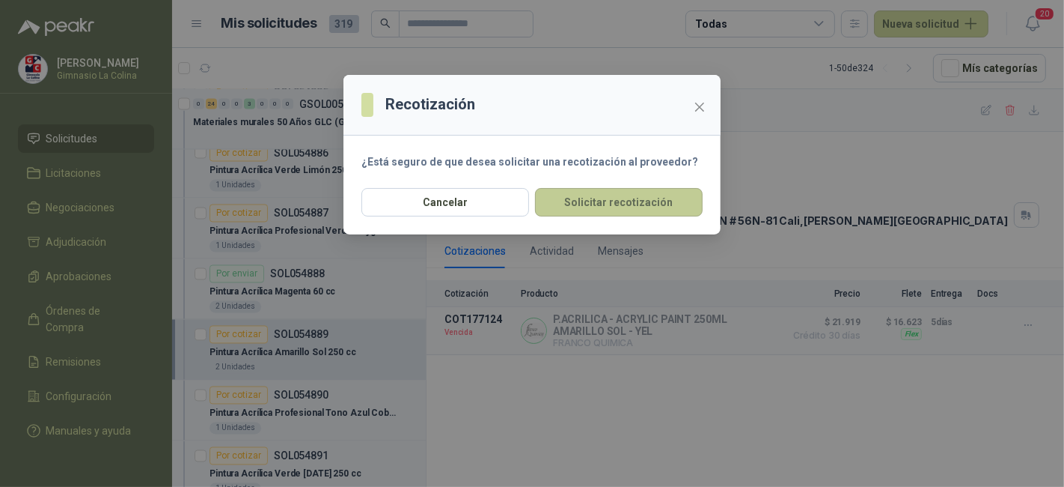
click at [645, 202] on button "Solicitar recotización" at bounding box center [619, 202] width 168 height 28
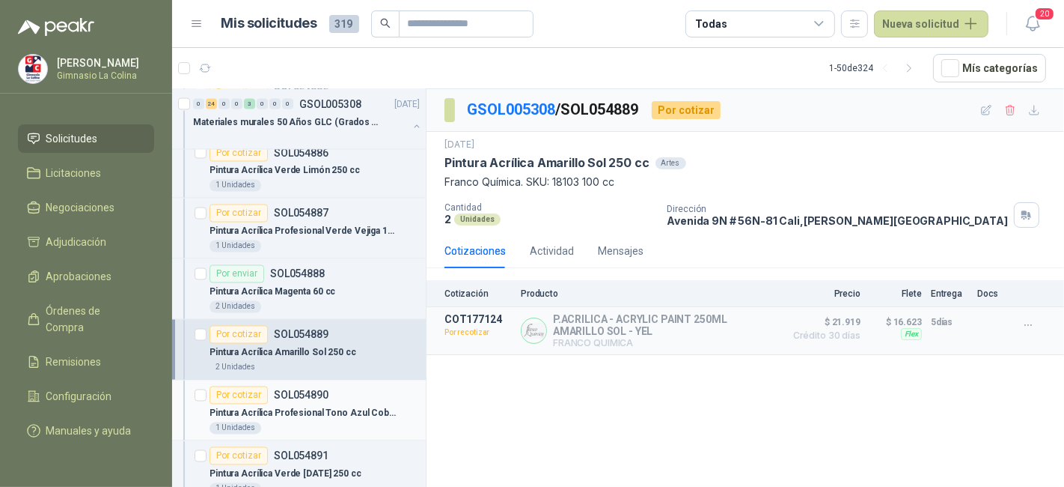
click at [356, 386] on div "Por cotizar SOL054890" at bounding box center [315, 395] width 210 height 18
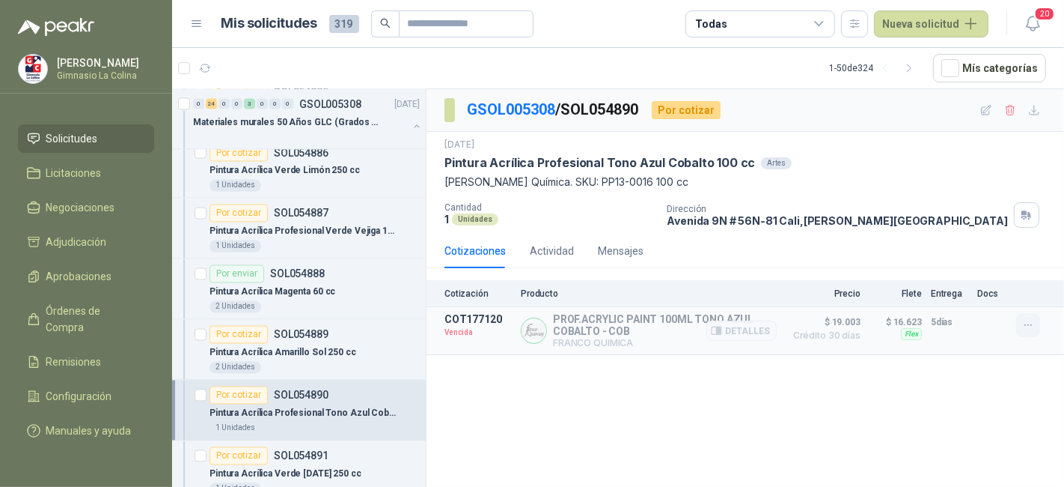
click at [1027, 321] on icon "button" at bounding box center [1029, 325] width 13 height 13
click at [1001, 288] on button "Solicitar Recotización" at bounding box center [999, 290] width 120 height 24
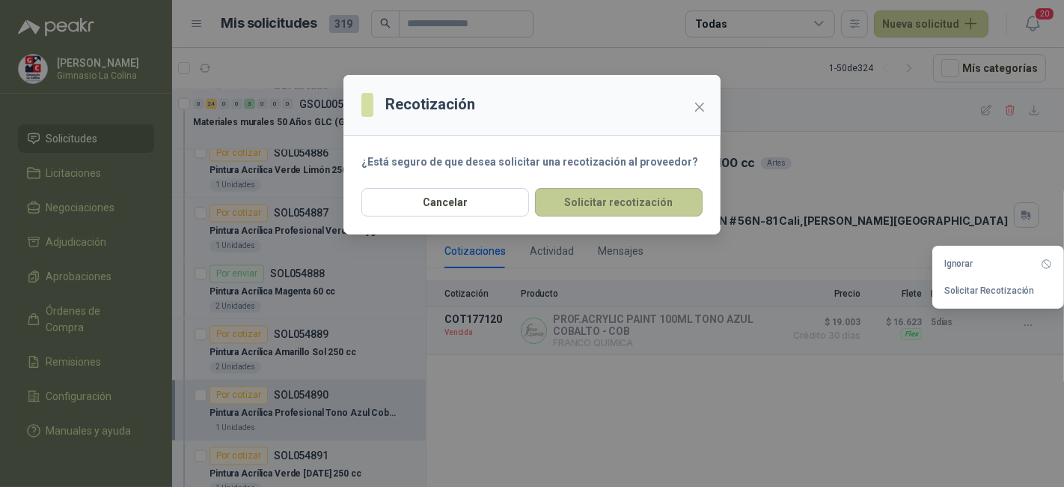
click at [647, 202] on button "Solicitar recotización" at bounding box center [619, 202] width 168 height 28
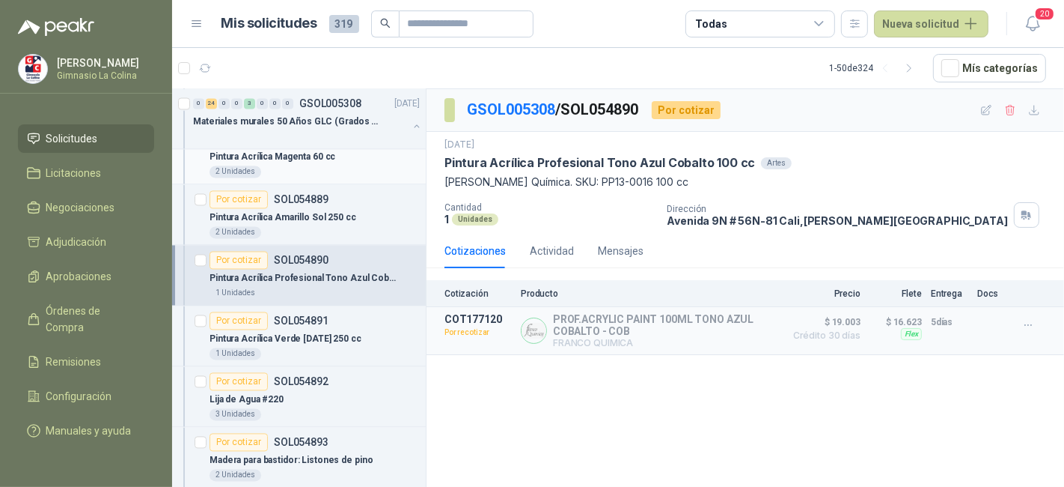
scroll to position [2521, 0]
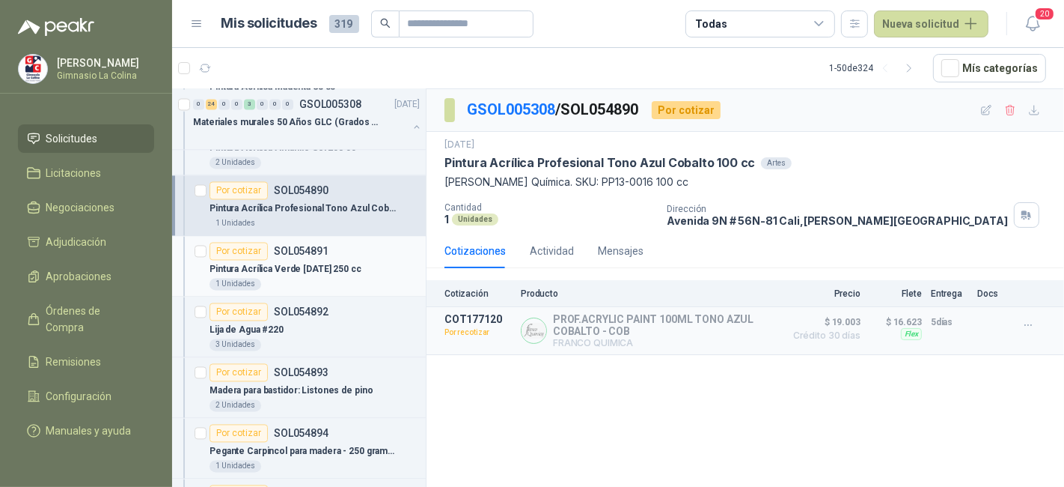
click at [367, 265] on div "Pintura Acrílica Verde Navidad 250 cc" at bounding box center [315, 269] width 210 height 18
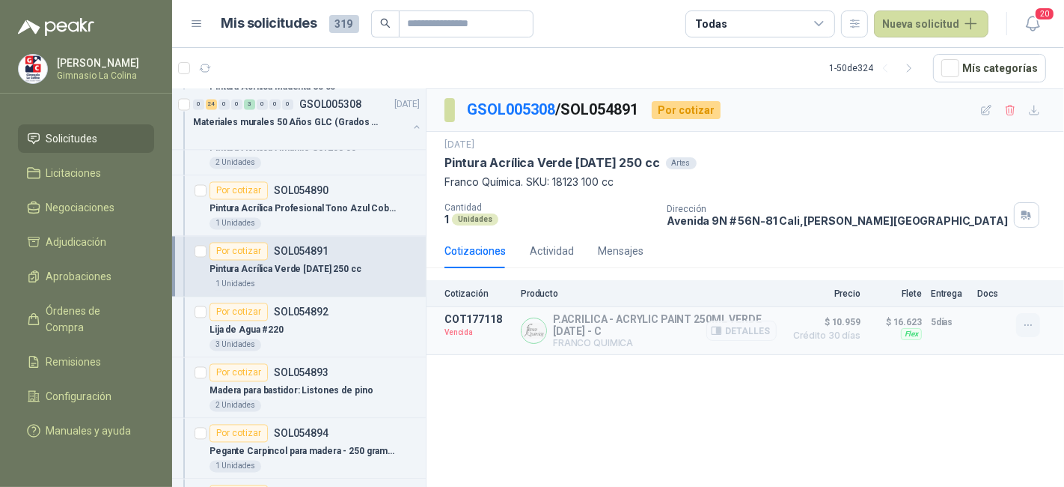
click at [1017, 323] on button "button" at bounding box center [1029, 325] width 24 height 24
click at [1003, 287] on button "Solicitar Recotización" at bounding box center [999, 290] width 120 height 24
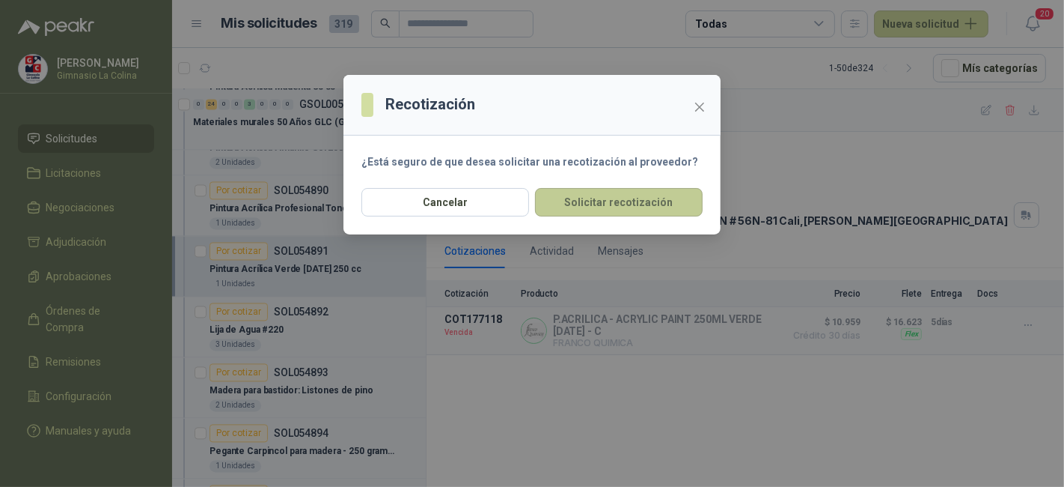
click at [615, 188] on button "Solicitar recotización" at bounding box center [619, 202] width 168 height 28
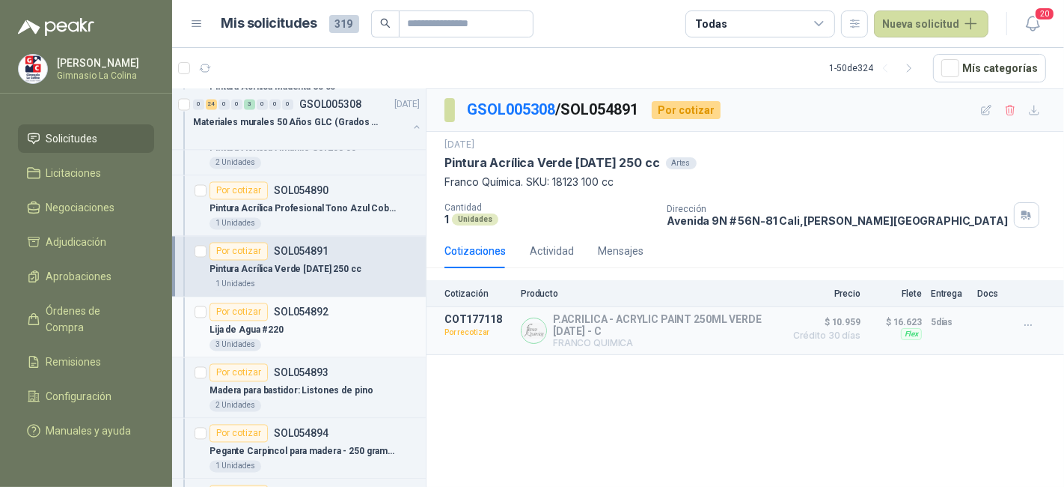
click at [320, 306] on p "SOL054892" at bounding box center [301, 311] width 55 height 10
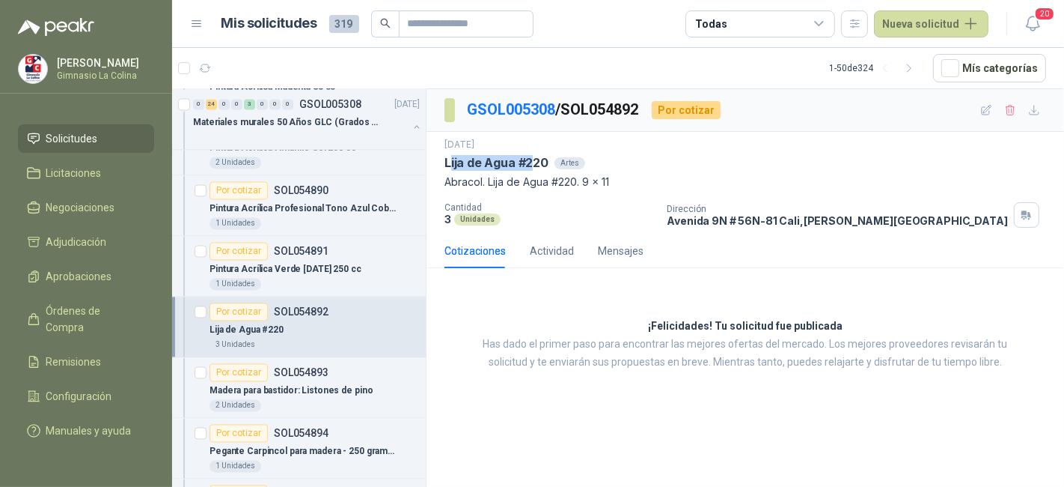
drag, startPoint x: 448, startPoint y: 163, endPoint x: 531, endPoint y: 162, distance: 83.1
click at [531, 162] on p "Lija de Agua #220" at bounding box center [497, 163] width 104 height 16
drag, startPoint x: 442, startPoint y: 163, endPoint x: 549, endPoint y: 164, distance: 107.0
click at [549, 164] on div "4 sept, 2025 Lija de Agua #220 Artes Abracol. Lija de Agua #220. 9 x 11 Cantida…" at bounding box center [746, 183] width 638 height 102
copy p "Lija de Agua #220"
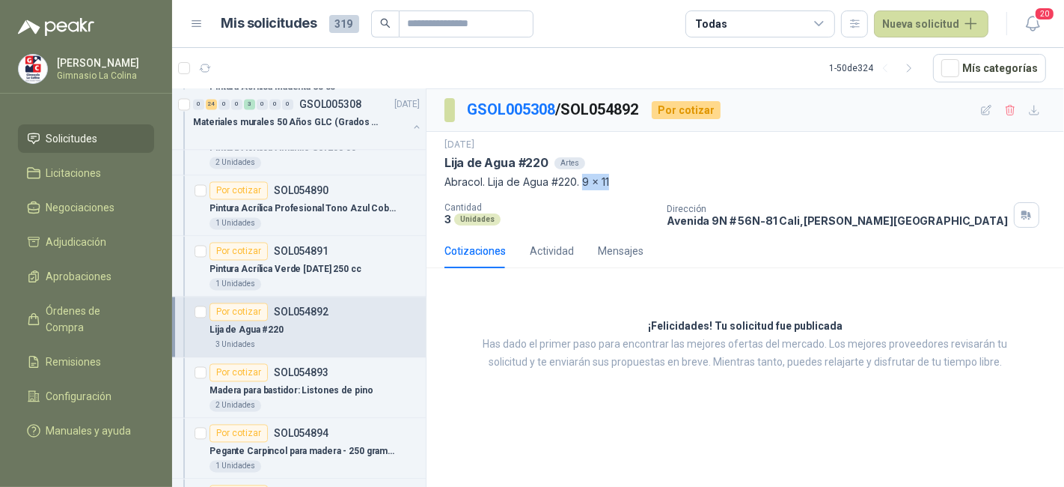
drag, startPoint x: 587, startPoint y: 180, endPoint x: 615, endPoint y: 178, distance: 28.5
click at [615, 178] on p "Abracol. Lija de Agua #220. 9 x 11" at bounding box center [746, 182] width 602 height 16
copy p "9 x 11"
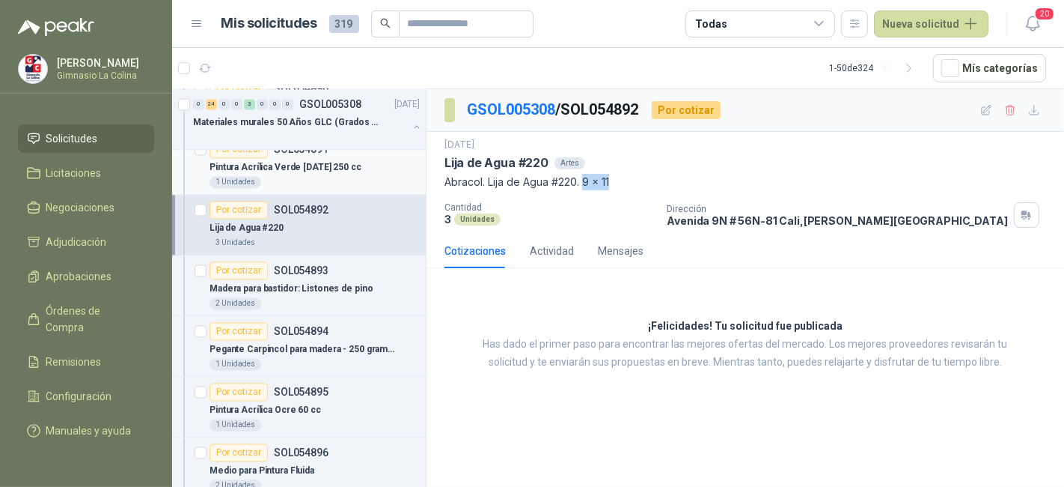
scroll to position [2624, 0]
click at [335, 281] on p "Madera para bastidor: Listones de pino" at bounding box center [291, 288] width 163 height 14
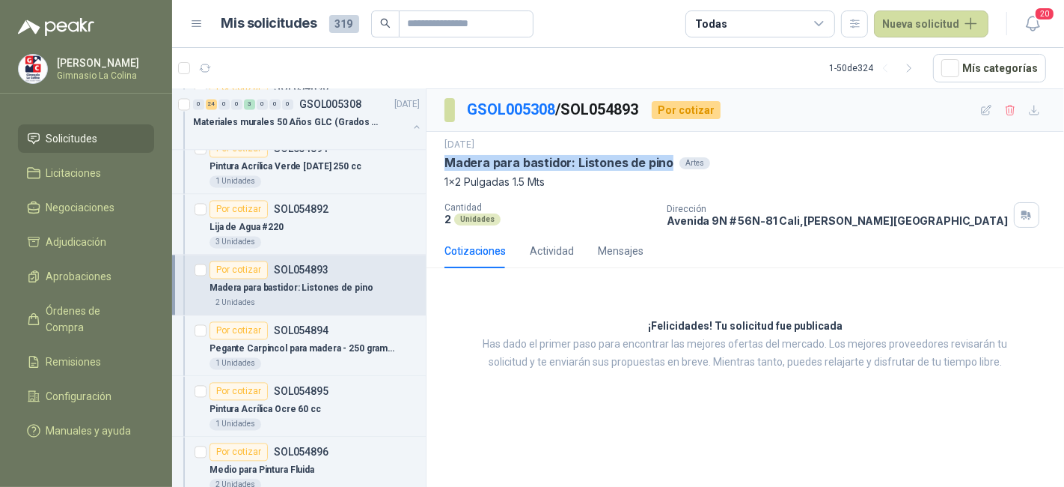
drag, startPoint x: 446, startPoint y: 167, endPoint x: 665, endPoint y: 159, distance: 219.5
click at [665, 159] on p "Madera para bastidor: Listones de pino" at bounding box center [559, 163] width 229 height 16
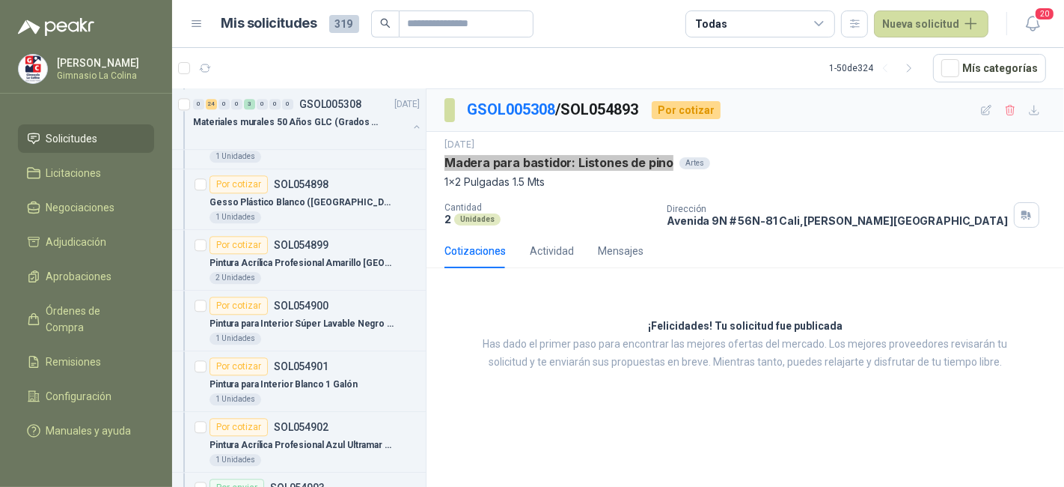
scroll to position [3011, 0]
drag, startPoint x: 443, startPoint y: 181, endPoint x: 546, endPoint y: 177, distance: 103.4
click at [546, 177] on div "4 sept, 2025 Madera para bastidor: Listones de pino Artes 1x2 Pulgadas 1.5 Mts …" at bounding box center [746, 183] width 638 height 102
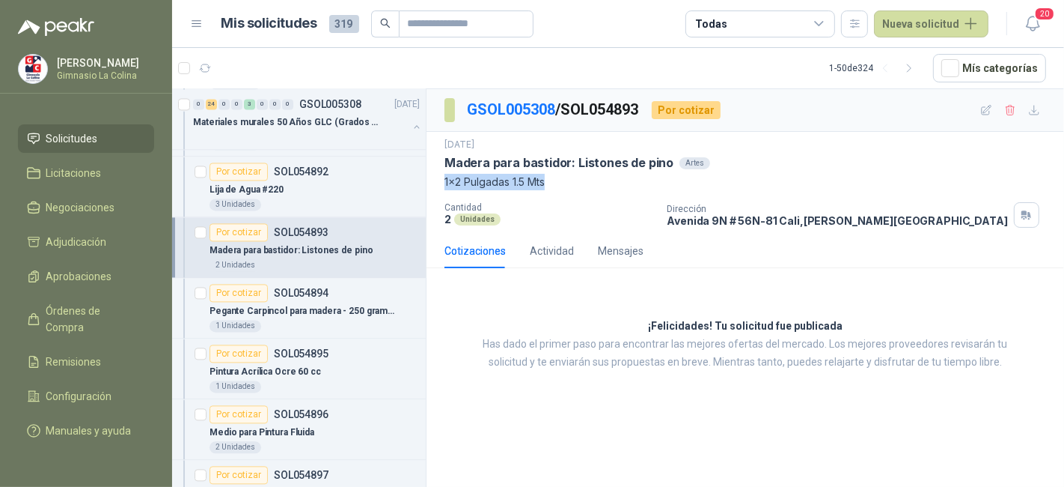
scroll to position [2674, 0]
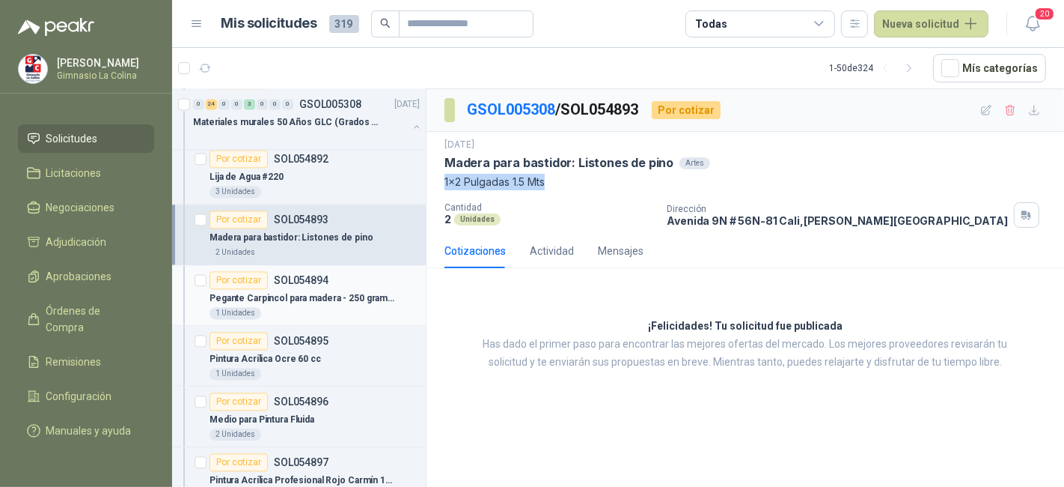
click at [393, 289] on div "Pegante Carpincol para madera - 250 gramos" at bounding box center [315, 298] width 210 height 18
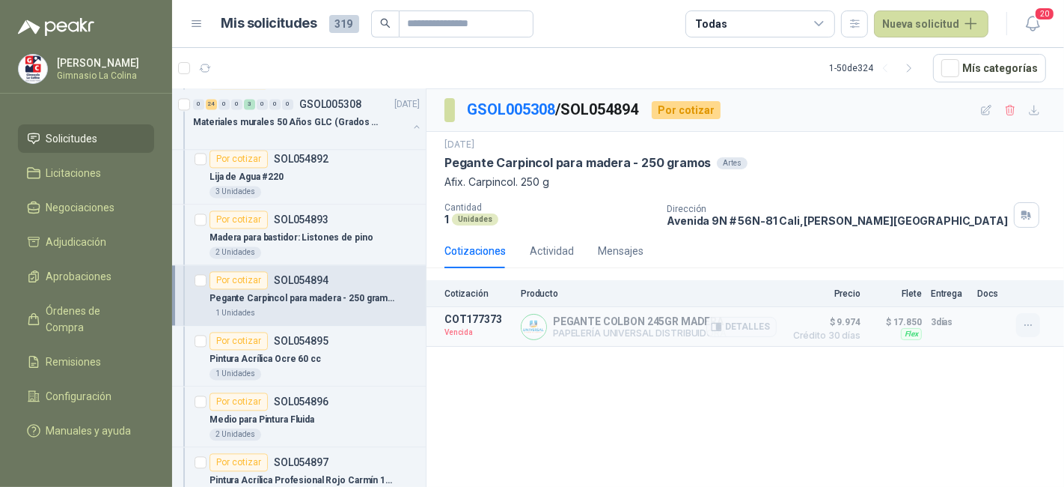
click at [1023, 319] on icon "button" at bounding box center [1029, 325] width 13 height 13
click at [1010, 291] on button "Solicitar Recotización" at bounding box center [999, 290] width 120 height 24
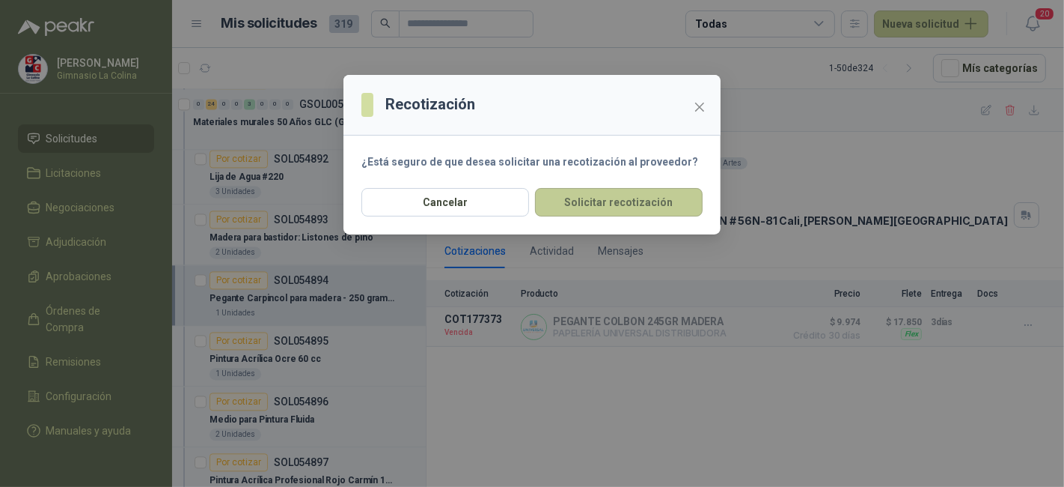
click at [682, 195] on button "Solicitar recotización" at bounding box center [619, 202] width 168 height 28
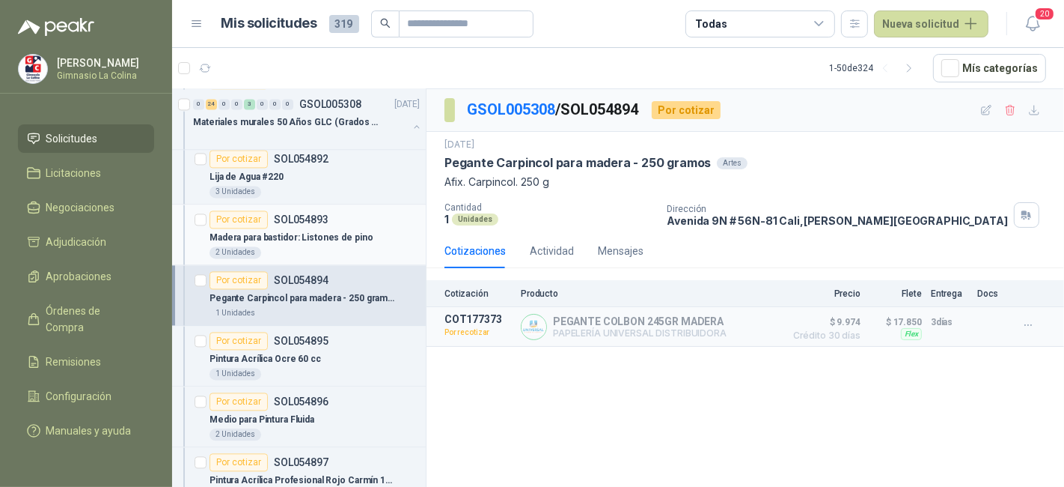
click at [350, 228] on div "Madera para bastidor: Listones de pino" at bounding box center [315, 237] width 210 height 18
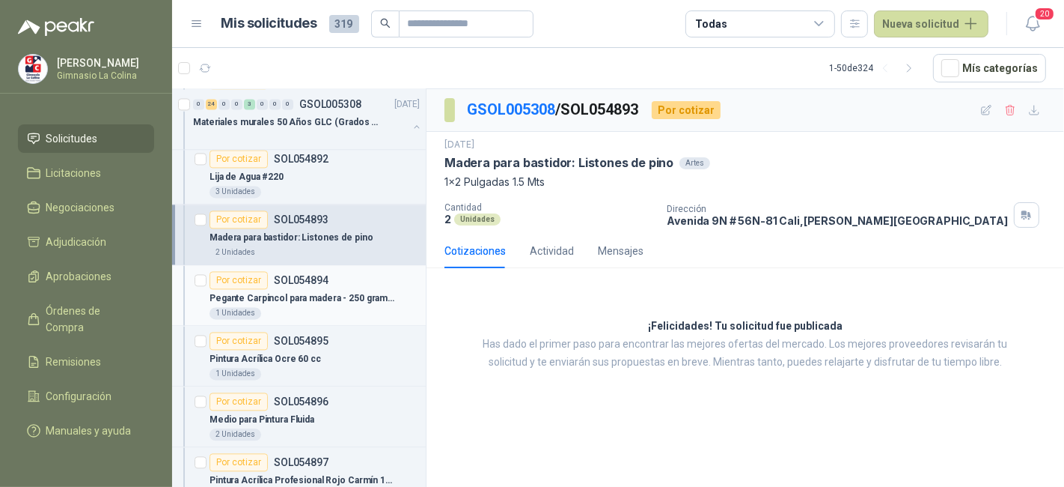
click at [363, 291] on p "Pegante Carpincol para madera - 250 gramos" at bounding box center [303, 298] width 186 height 14
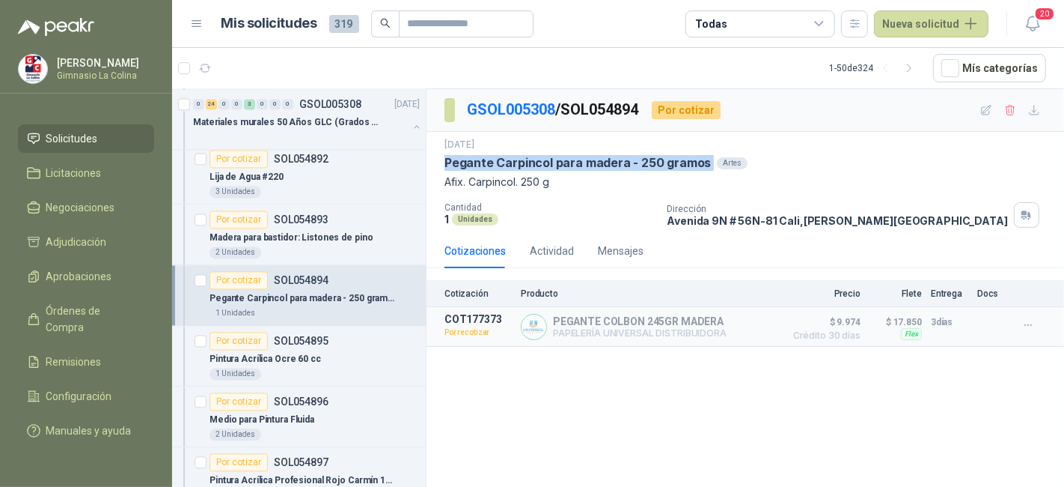
drag, startPoint x: 445, startPoint y: 167, endPoint x: 712, endPoint y: 156, distance: 267.4
click at [712, 156] on div "Pegante Carpincol para madera - 250 gramos Artes" at bounding box center [746, 163] width 602 height 16
click at [299, 352] on p "Pintura Acrílica Ocre 60 cc" at bounding box center [266, 359] width 112 height 14
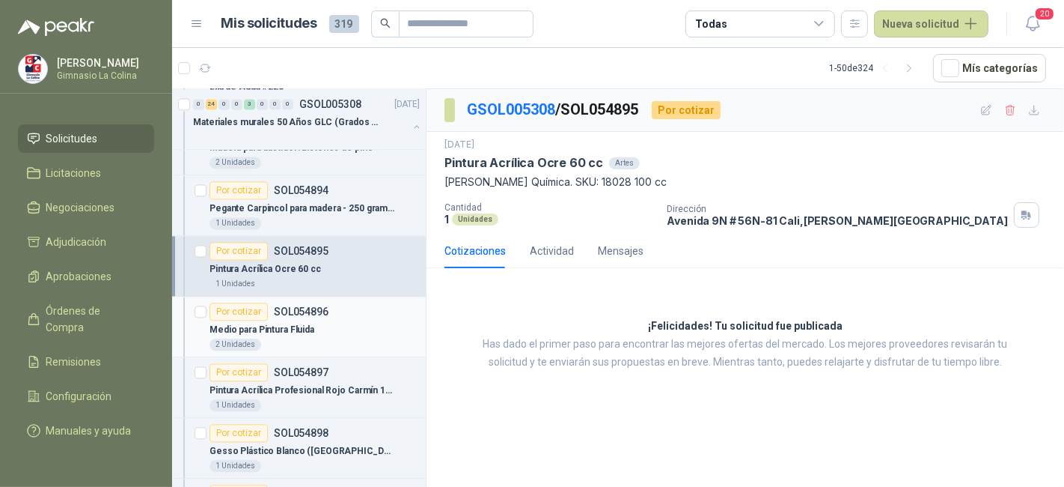
scroll to position [2767, 0]
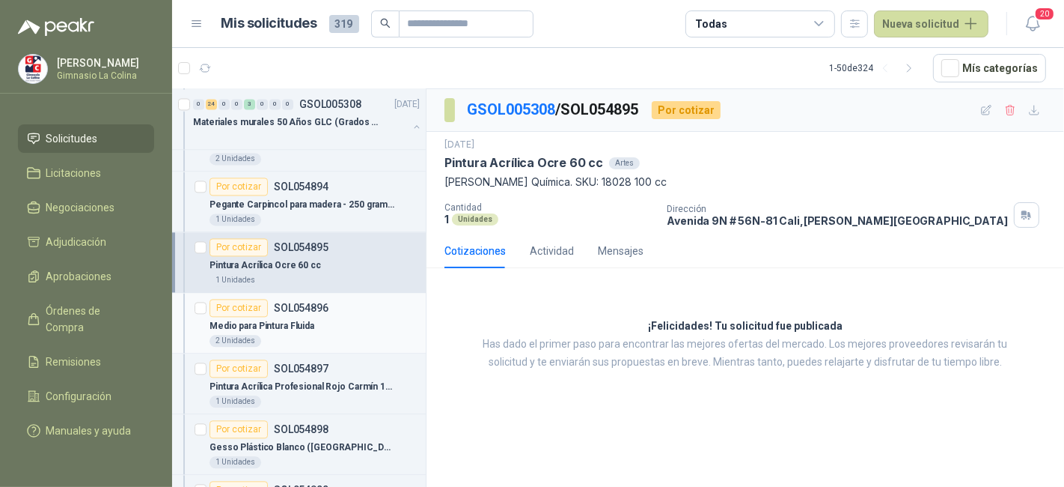
click at [344, 335] on div "2 Unidades" at bounding box center [315, 341] width 210 height 12
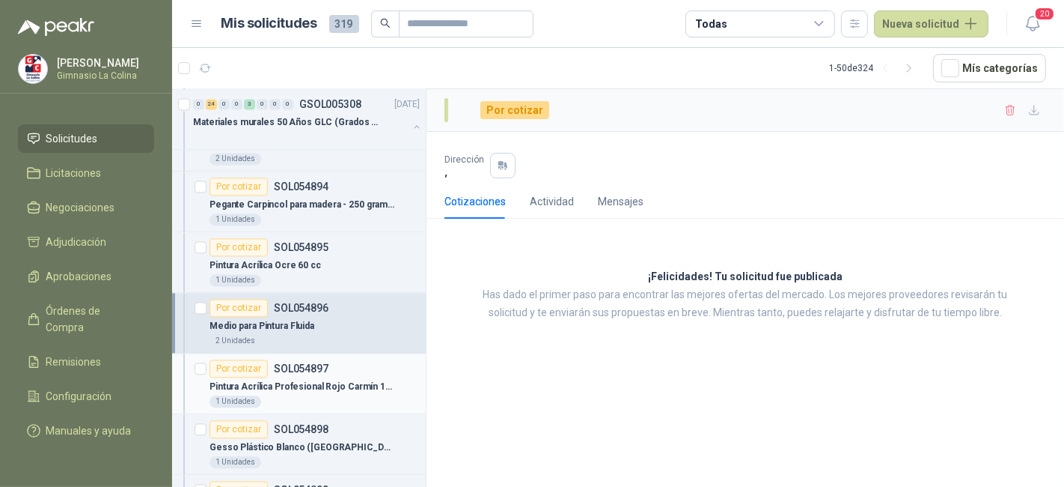
click at [305, 377] on div "Pintura Acrílica Profesional Rojo Carmín 100 cc" at bounding box center [315, 386] width 210 height 18
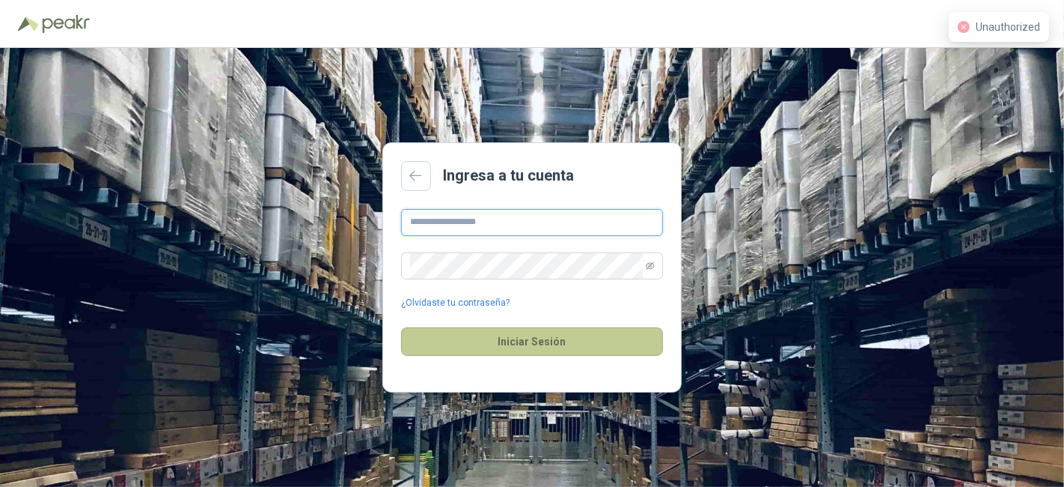
type input "**********"
click at [548, 338] on button "Iniciar Sesión" at bounding box center [532, 341] width 262 height 28
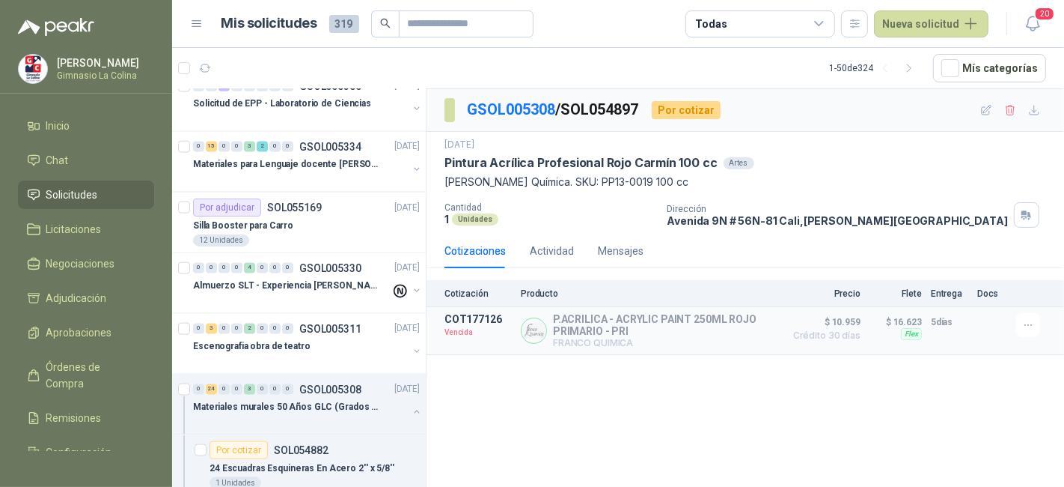
scroll to position [1777, 0]
click at [321, 216] on div "Silla Booster para Carro" at bounding box center [306, 225] width 227 height 18
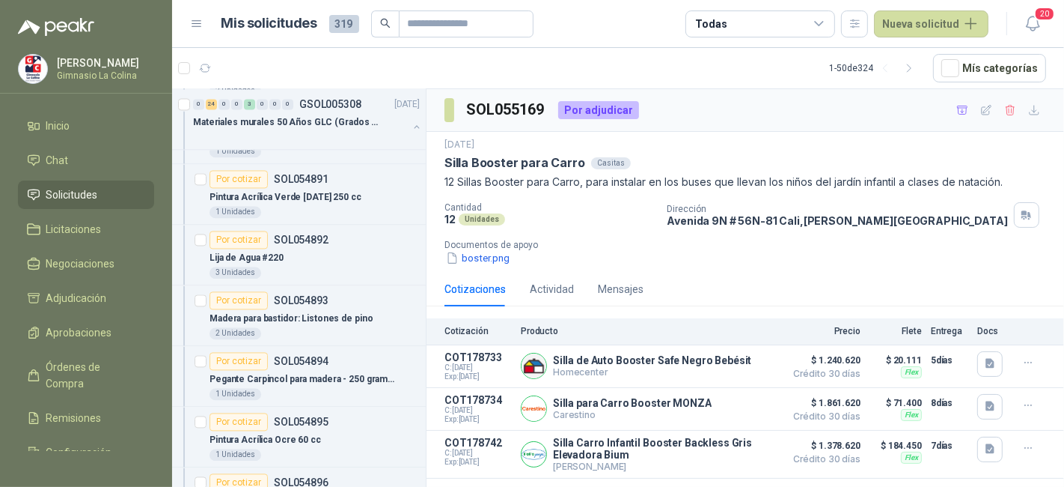
scroll to position [2592, 0]
click at [317, 191] on p "Pintura Acrílica Verde Navidad 250 cc" at bounding box center [286, 198] width 152 height 14
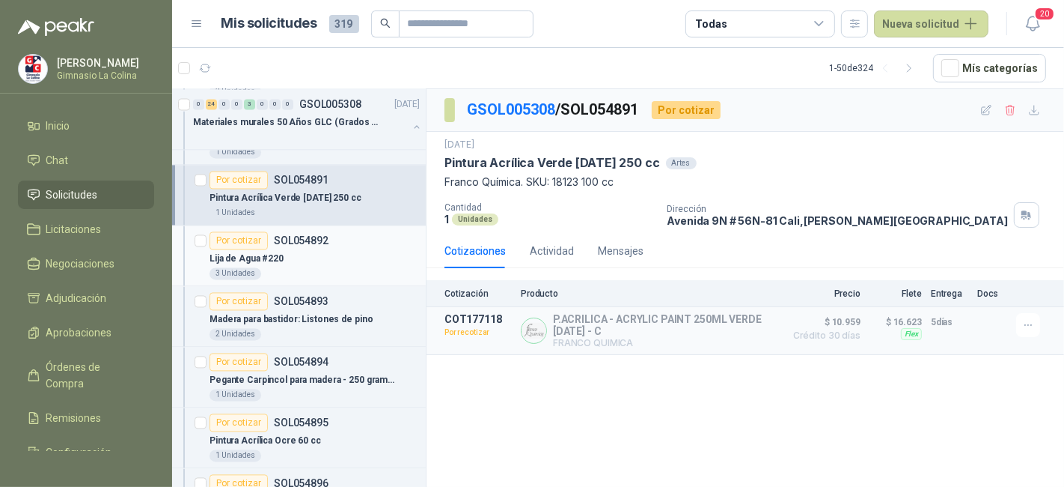
click at [331, 249] on div "Lija de Agua #220" at bounding box center [315, 258] width 210 height 18
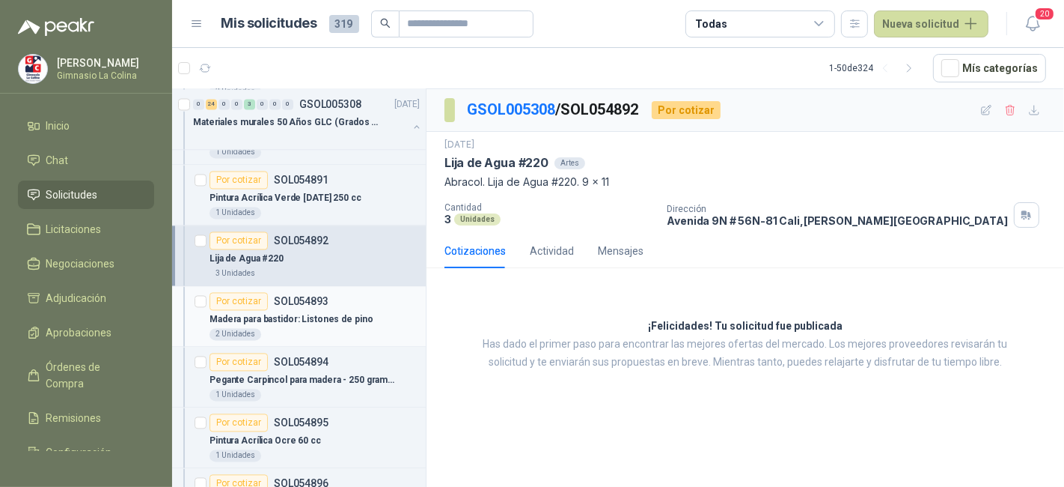
click at [333, 312] on p "Madera para bastidor: Listones de pino" at bounding box center [291, 319] width 163 height 14
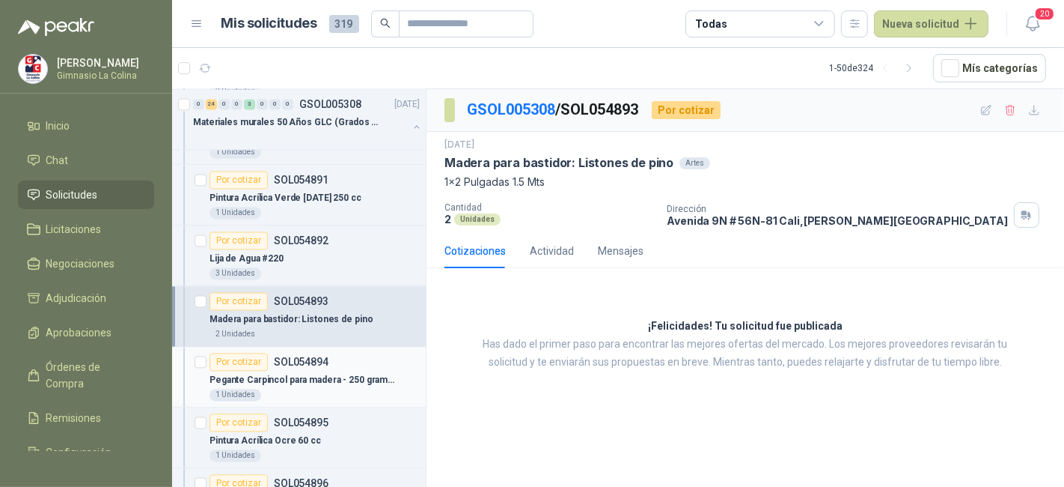
click at [338, 373] on p "Pegante Carpincol para madera - 250 gramos" at bounding box center [303, 380] width 186 height 14
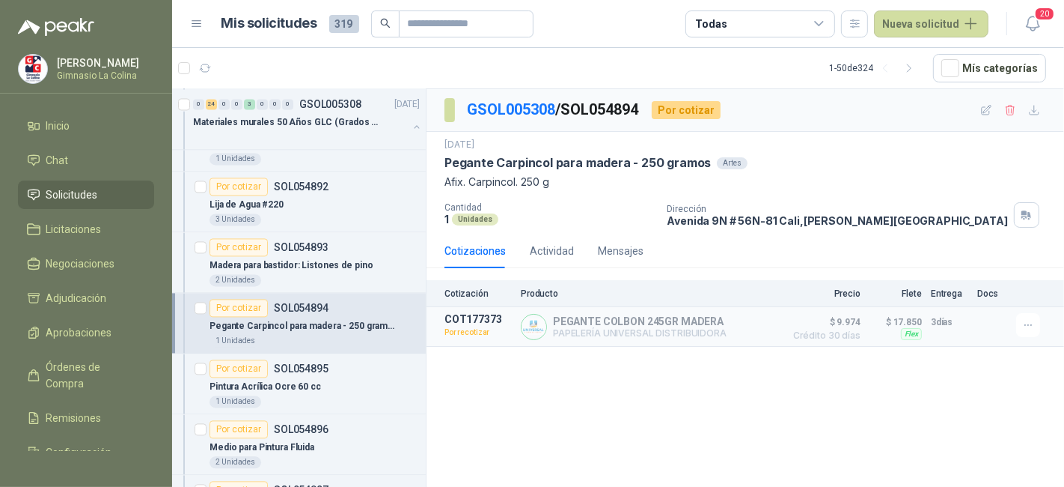
scroll to position [2716, 0]
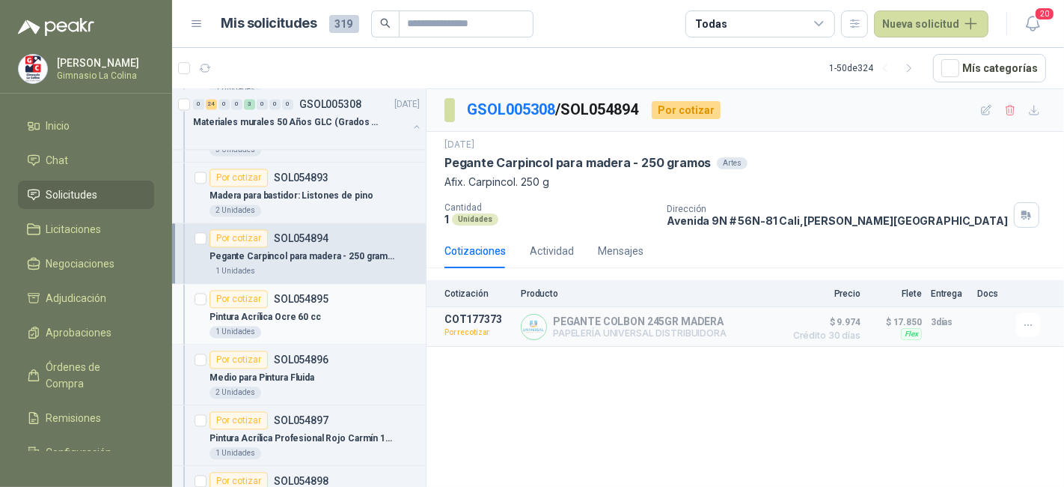
click at [320, 293] on p "SOL054895" at bounding box center [301, 298] width 55 height 10
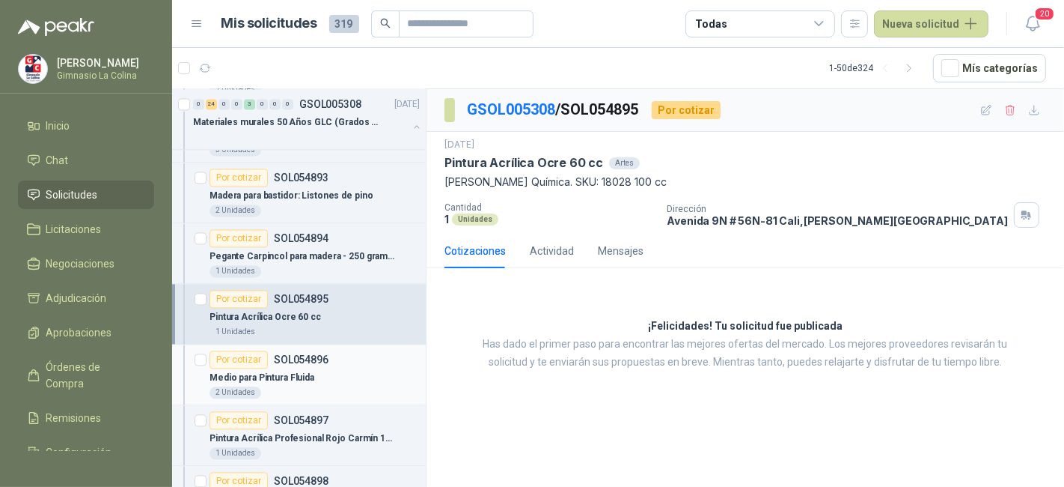
click at [331, 368] on div "Medio para Pintura Fluida" at bounding box center [315, 377] width 210 height 18
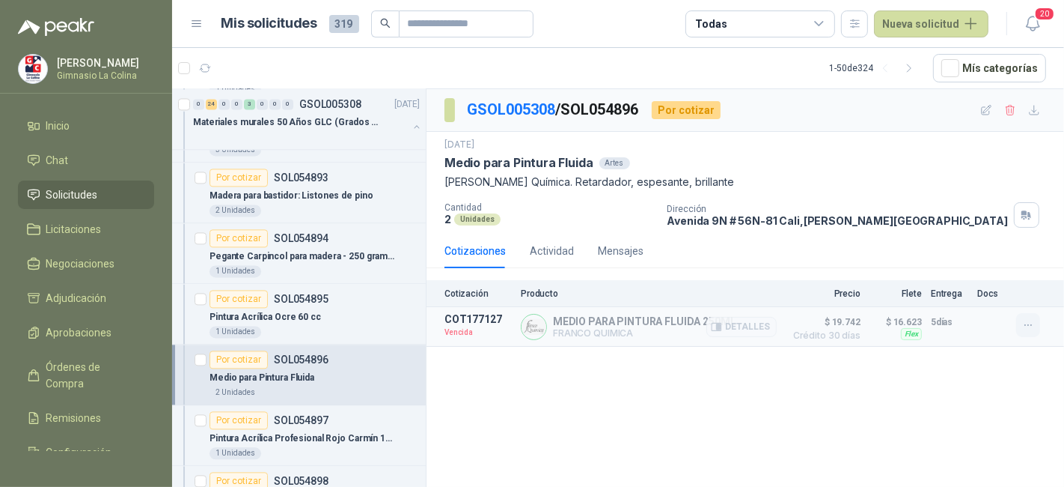
click at [1026, 320] on icon "button" at bounding box center [1029, 325] width 13 height 13
click at [1003, 281] on button "Solicitar Recotización" at bounding box center [999, 290] width 120 height 24
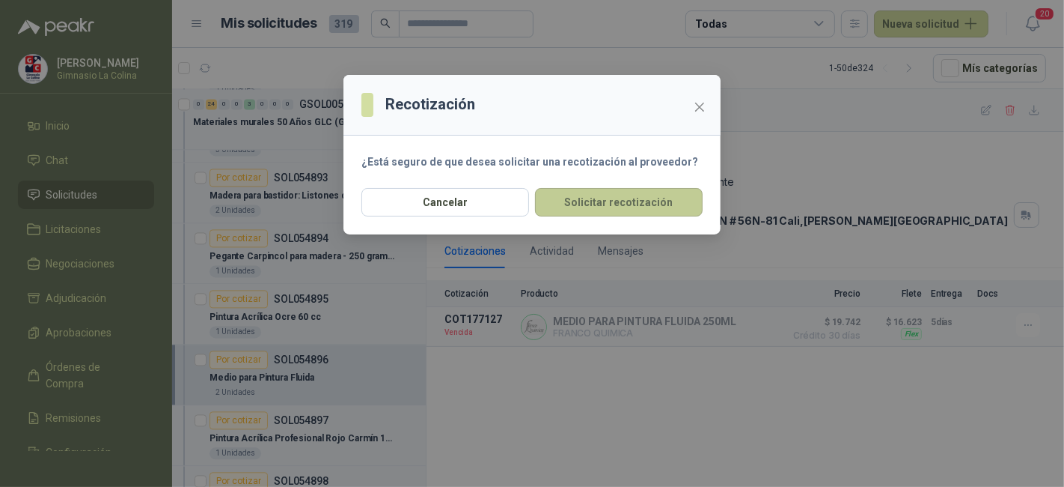
click at [671, 204] on button "Solicitar recotización" at bounding box center [619, 202] width 168 height 28
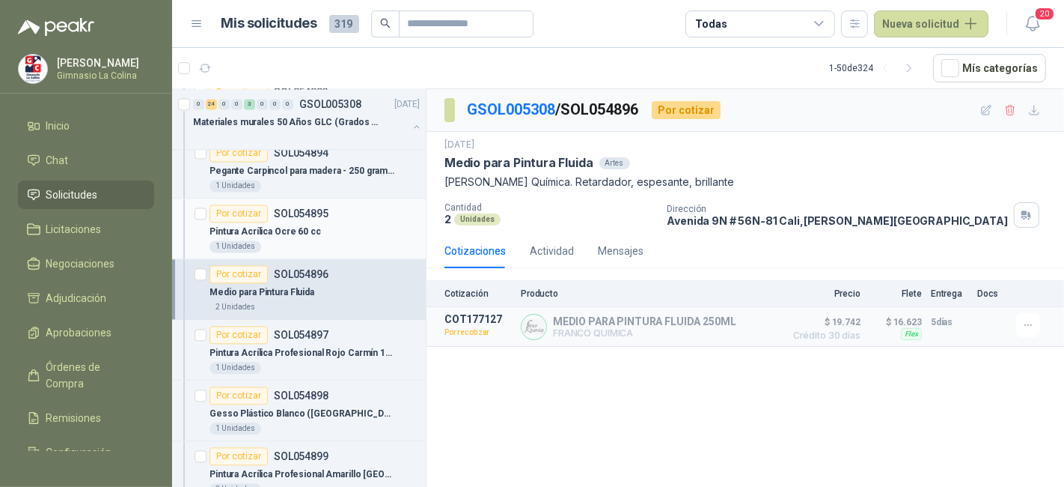
scroll to position [2803, 0]
click at [337, 342] on div "Pintura Acrílica Profesional Rojo Carmín 100 cc" at bounding box center [315, 351] width 210 height 18
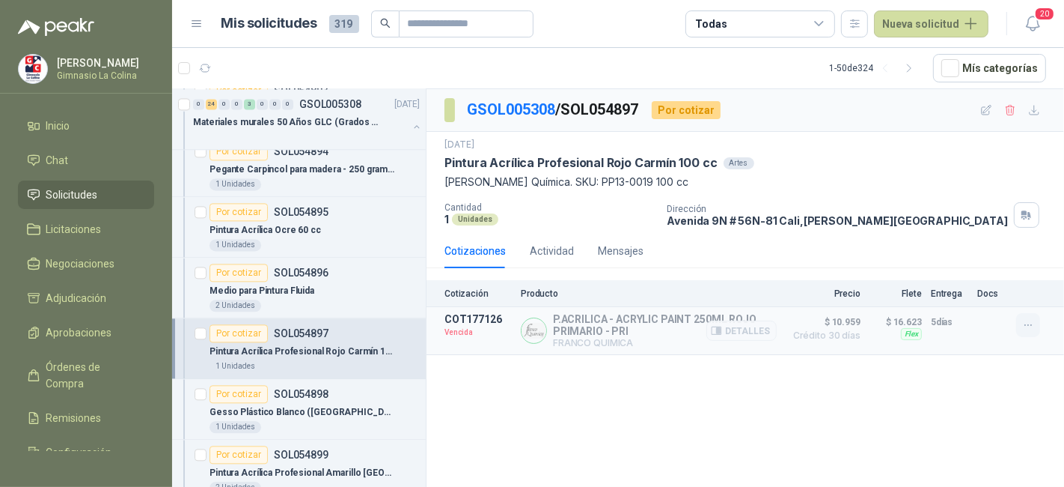
click at [1035, 321] on button "button" at bounding box center [1029, 325] width 24 height 24
click at [1020, 291] on button "Solicitar Recotización" at bounding box center [999, 290] width 120 height 24
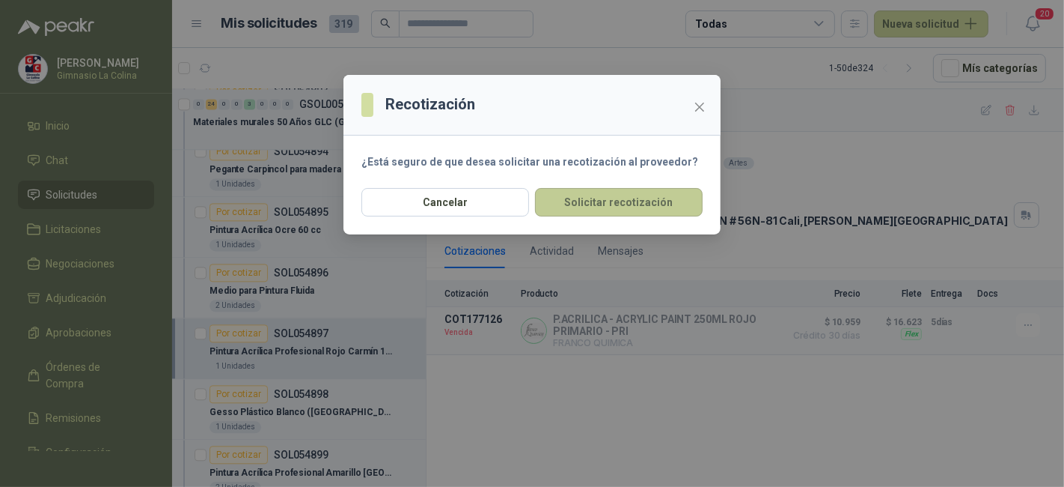
click at [662, 202] on button "Solicitar recotización" at bounding box center [619, 202] width 168 height 28
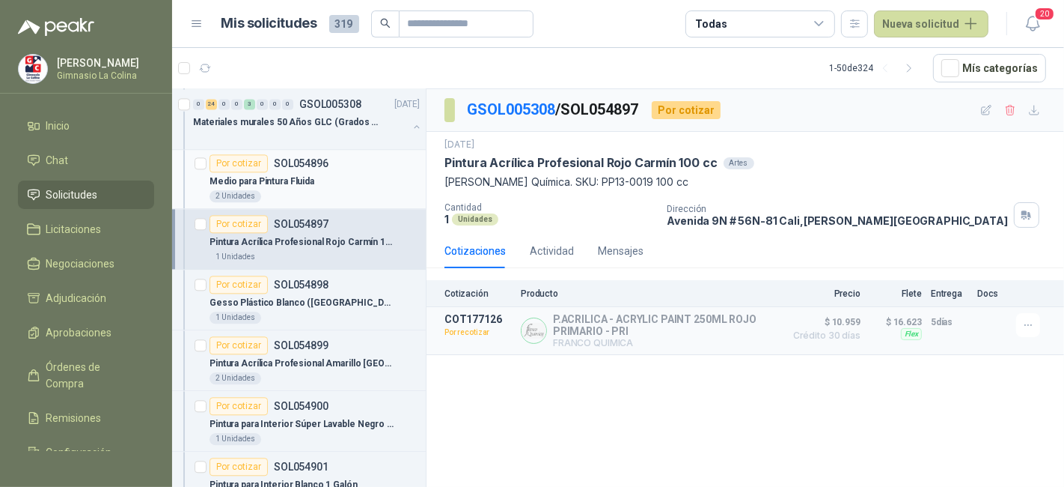
scroll to position [2935, 0]
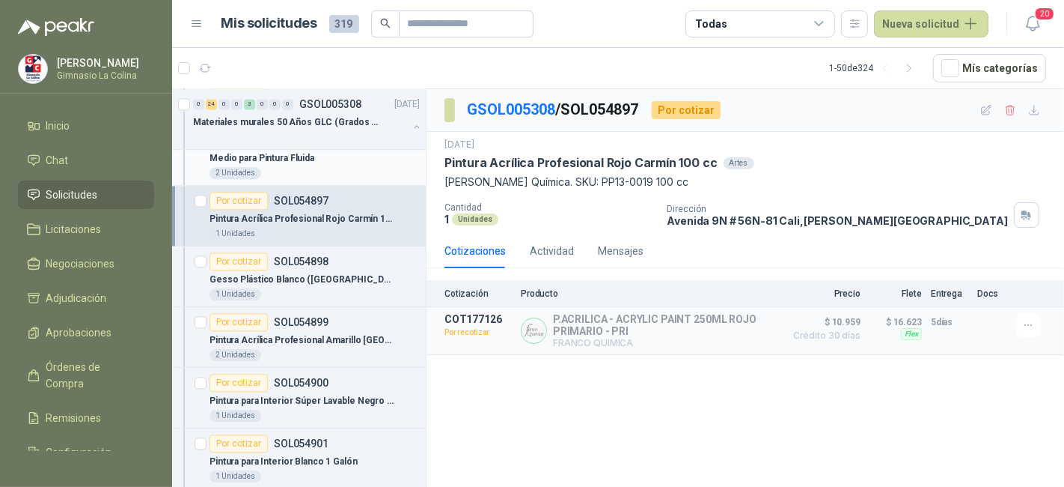
click at [350, 270] on div "Gesso Plástico Blanco (Galón)" at bounding box center [315, 279] width 210 height 18
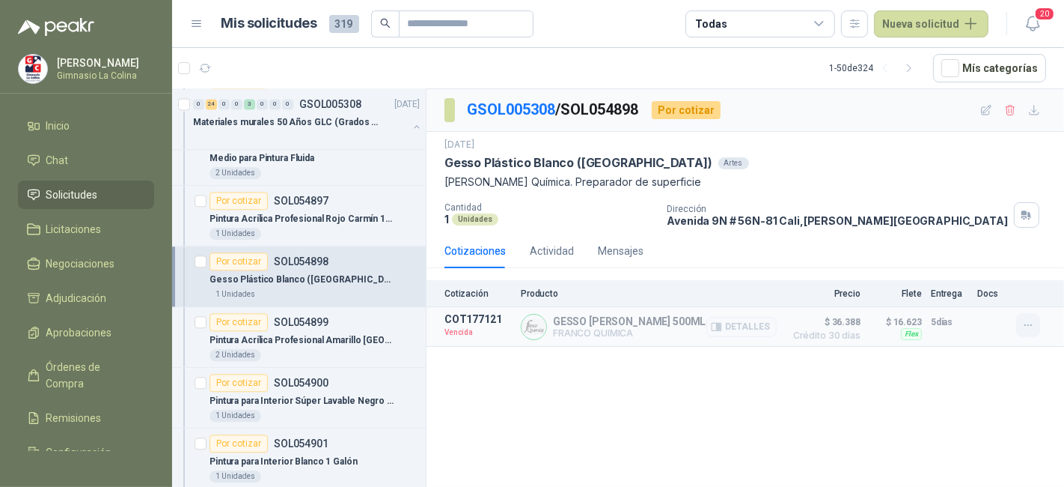
click at [1026, 319] on icon "button" at bounding box center [1029, 325] width 13 height 13
click at [1010, 293] on button "Solicitar Recotización" at bounding box center [999, 290] width 120 height 24
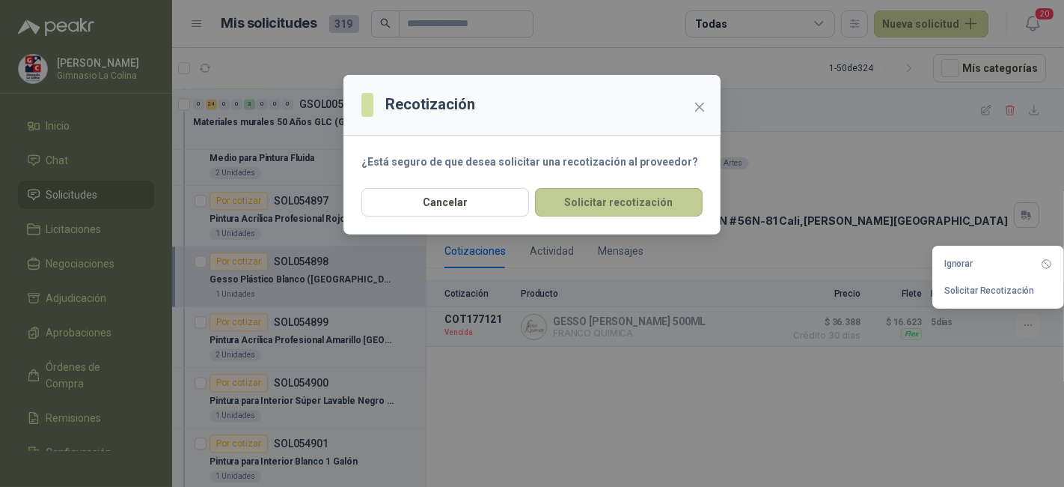
click at [623, 205] on button "Solicitar recotización" at bounding box center [619, 202] width 168 height 28
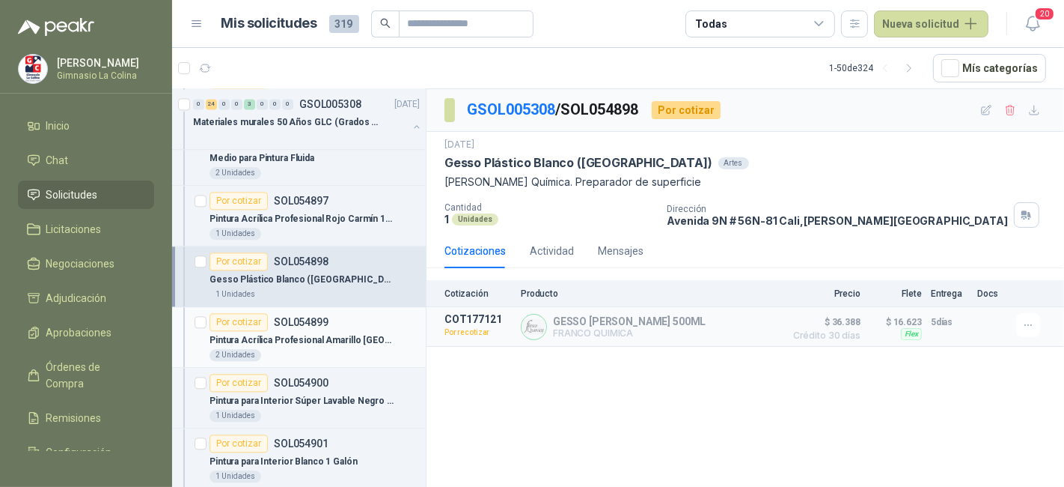
click at [329, 333] on p "Pintura Acrílica Profesional Amarillo Nápoles 100 cc" at bounding box center [303, 340] width 186 height 14
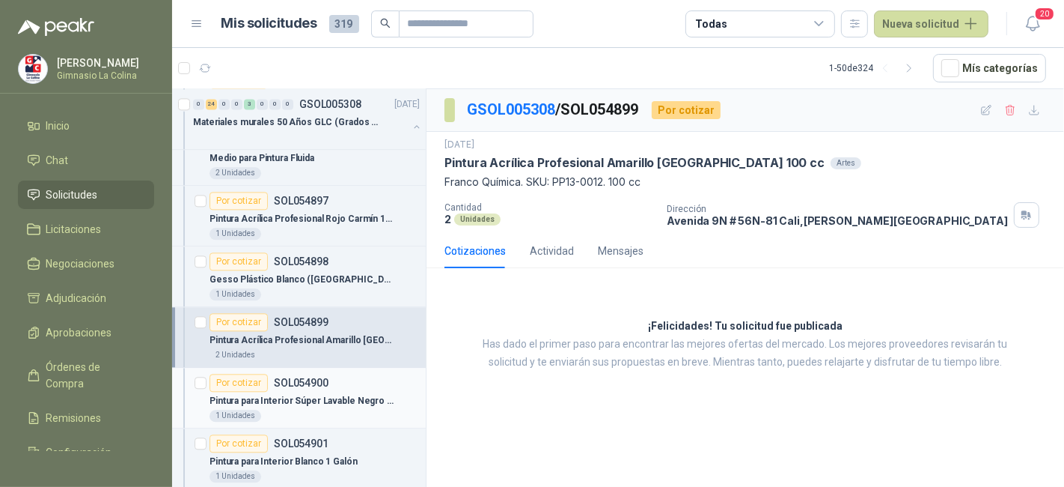
click at [374, 394] on p "Pintura para Interior Súper Lavable Negro 1 Galón" at bounding box center [303, 401] width 186 height 14
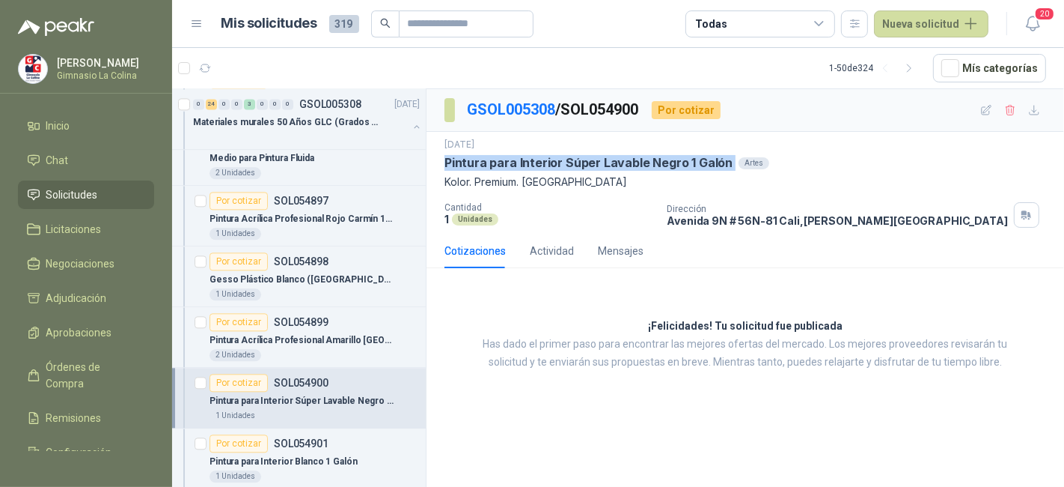
drag, startPoint x: 442, startPoint y: 158, endPoint x: 728, endPoint y: 165, distance: 286.8
click at [728, 165] on div "4 sept, 2025 Pintura para Interior Súper Lavable Negro 1 Galón Artes Kolor. Pre…" at bounding box center [746, 183] width 638 height 102
copy p "Pintura para Interior Súper Lavable Negro 1 Galón"
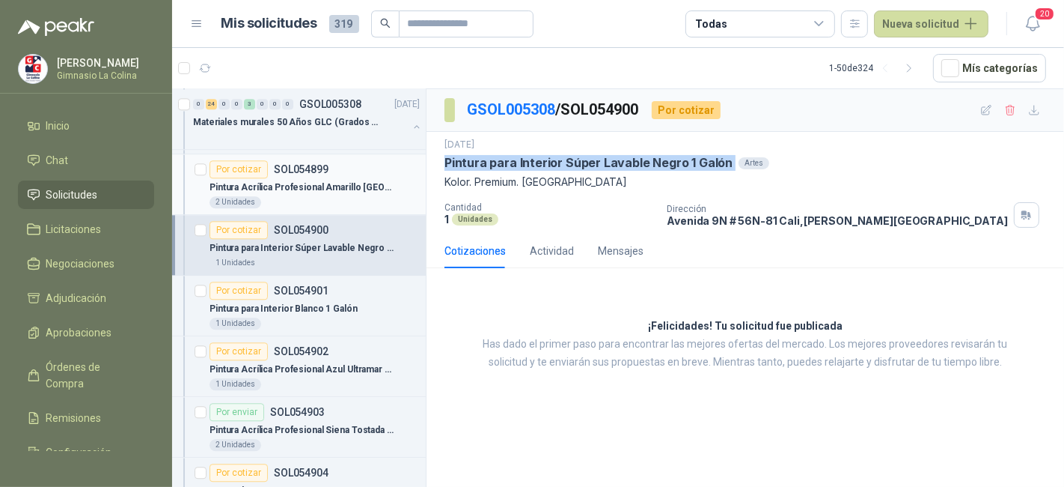
scroll to position [3090, 0]
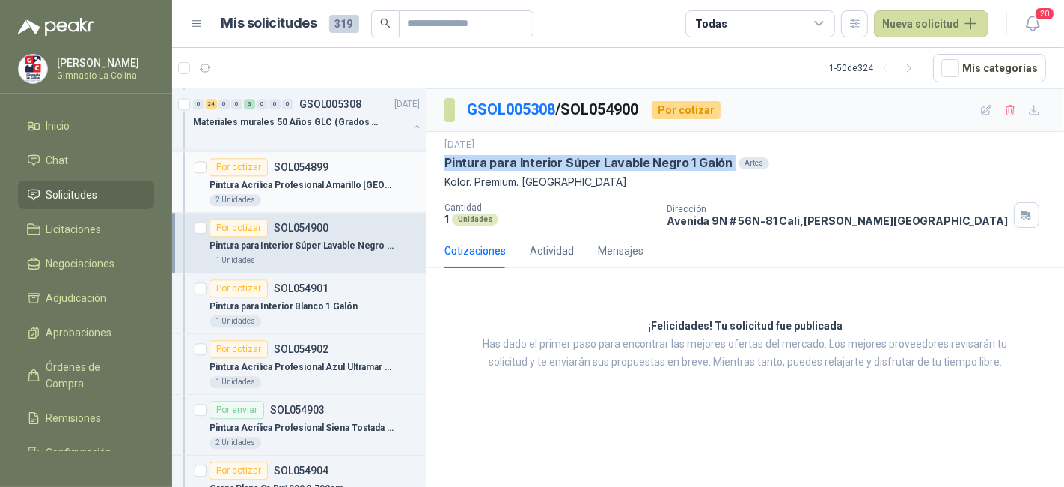
click at [385, 298] on div "Pintura para Interior Blanco 1 Galón" at bounding box center [315, 306] width 210 height 18
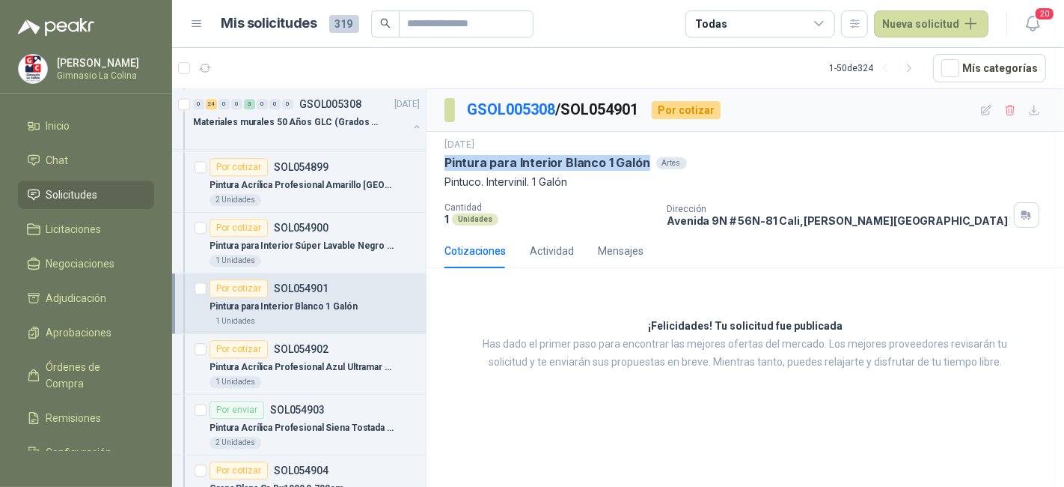
drag, startPoint x: 447, startPoint y: 157, endPoint x: 641, endPoint y: 165, distance: 194.0
click at [641, 165] on p "Pintura para Interior Blanco 1 Galón" at bounding box center [548, 163] width 206 height 16
copy p "Pintura para Interior Blanco 1 Galón"
click at [374, 376] on div "1 Unidades" at bounding box center [315, 382] width 210 height 12
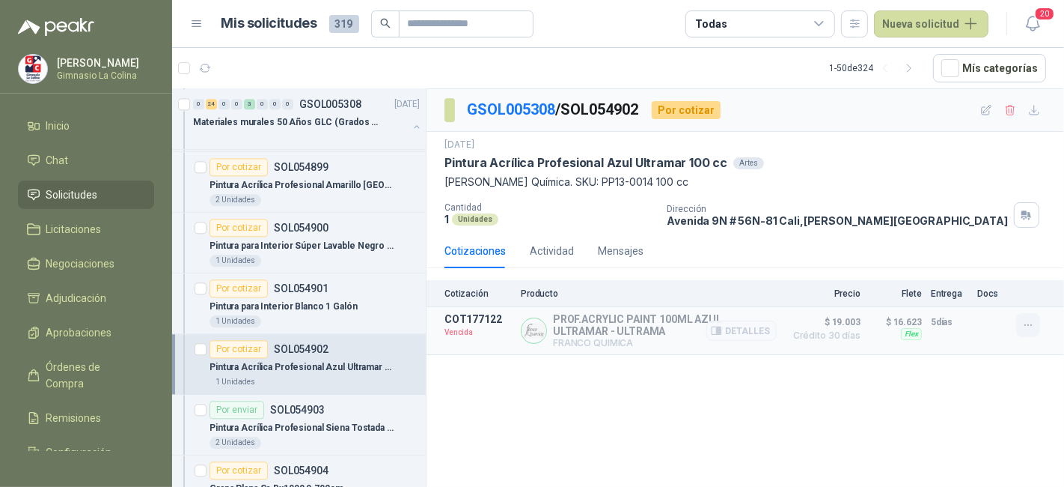
click at [1027, 326] on icon "button" at bounding box center [1029, 325] width 13 height 13
click at [996, 290] on button "Solicitar Recotización" at bounding box center [999, 290] width 120 height 24
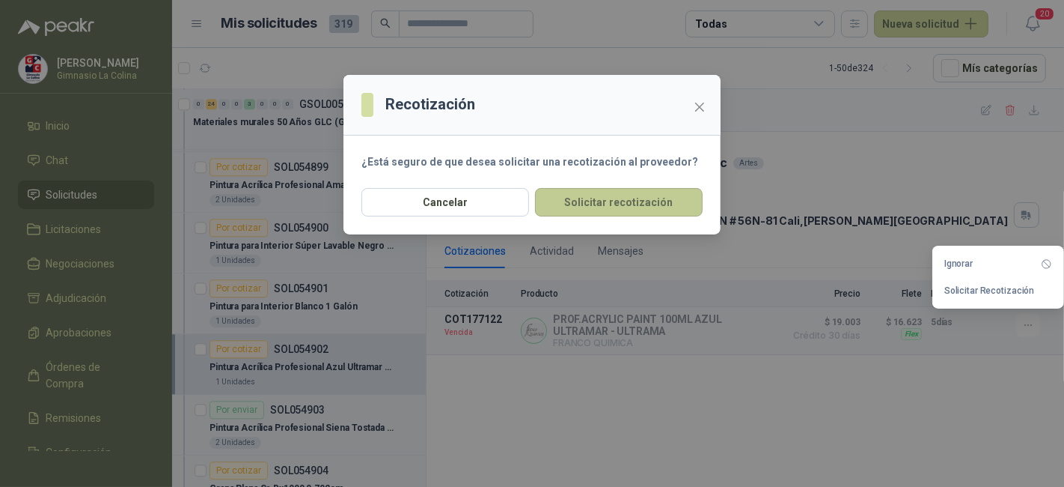
click at [689, 202] on button "Solicitar recotización" at bounding box center [619, 202] width 168 height 28
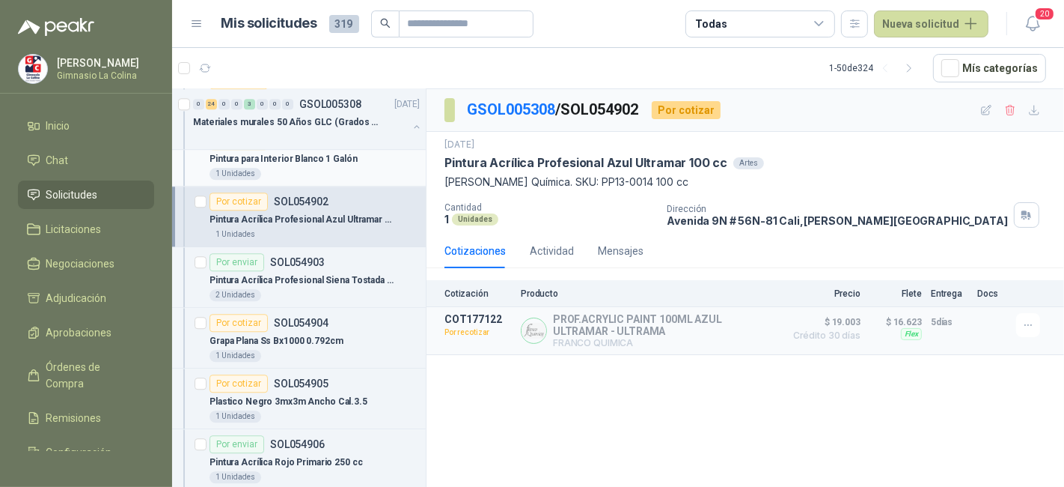
scroll to position [3279, 0]
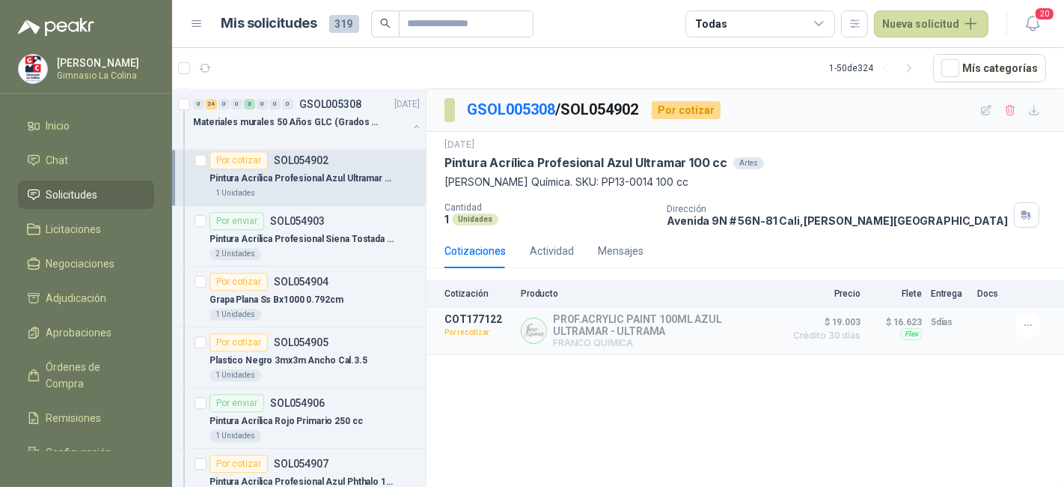
click at [381, 272] on div "Por cotizar SOL054904" at bounding box center [315, 281] width 210 height 18
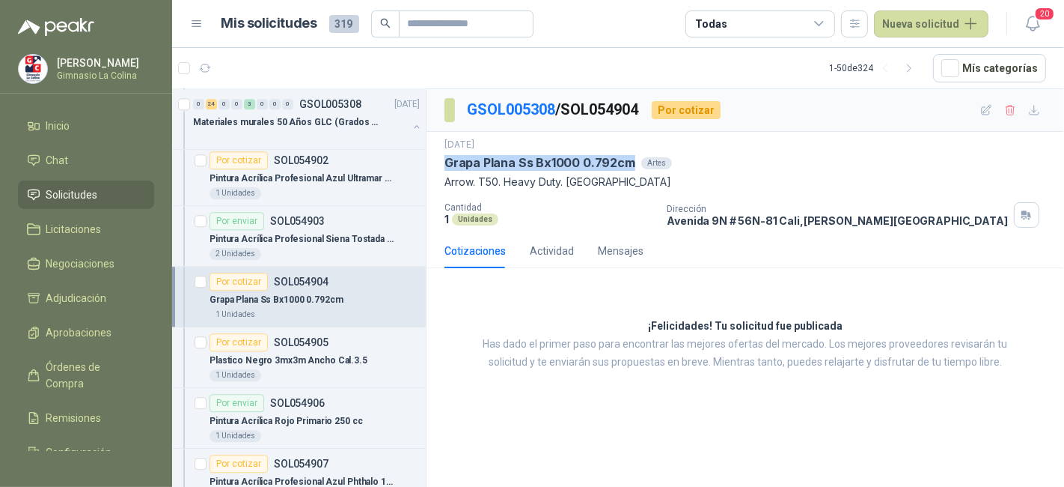
drag, startPoint x: 442, startPoint y: 163, endPoint x: 630, endPoint y: 161, distance: 188.6
click at [630, 161] on div "4 sept, 2025 Grapa Plana Ss Bx1000 0.792cm Artes Arrow. T50. Heavy Duty. Caja C…" at bounding box center [746, 183] width 638 height 102
copy p "Grapa Plana Ss Bx1000 0.792cm"
click at [353, 333] on div "Por cotizar SOL054905" at bounding box center [315, 342] width 210 height 18
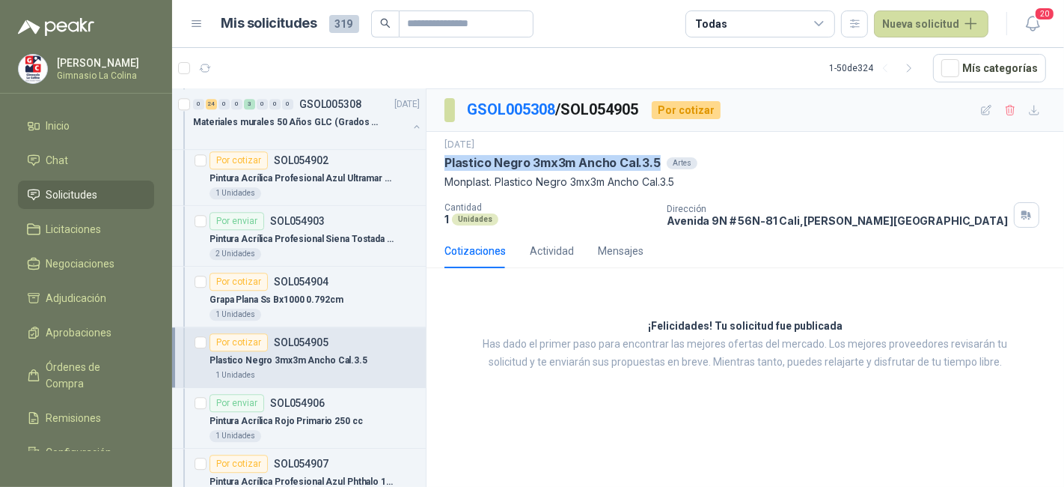
drag, startPoint x: 447, startPoint y: 157, endPoint x: 659, endPoint y: 161, distance: 211.9
click at [659, 161] on div "Plastico Negro 3mx3m Ancho Cal.3.5 Artes" at bounding box center [746, 163] width 602 height 16
copy p "Plastico Negro 3mx3m Ancho Cal.3.5"
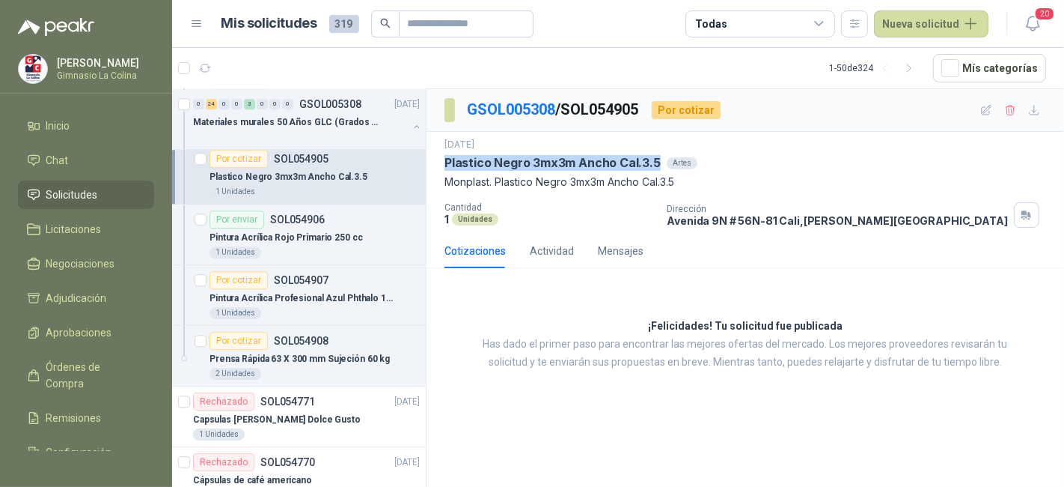
scroll to position [3463, 0]
click at [367, 306] on div "1 Unidades" at bounding box center [315, 312] width 210 height 12
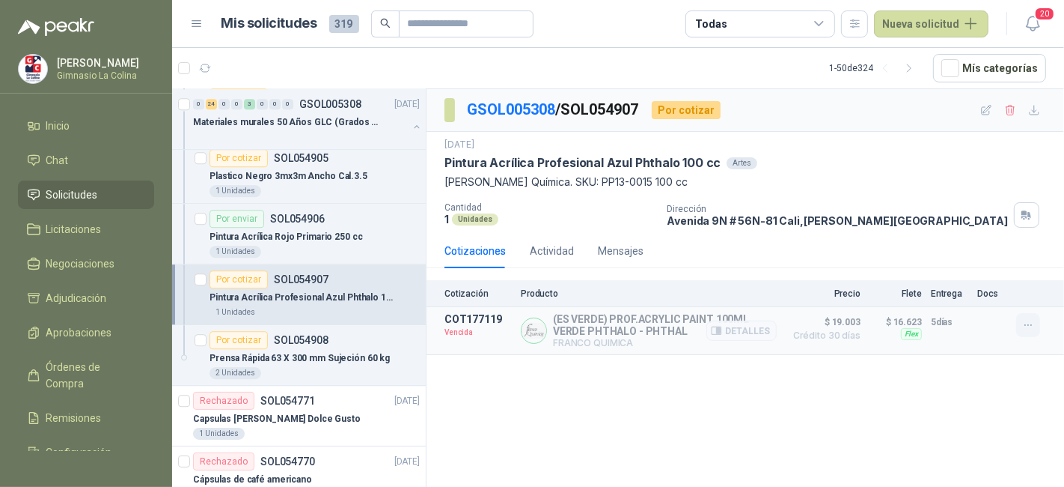
click at [1030, 321] on icon "button" at bounding box center [1029, 325] width 13 height 13
click at [1004, 289] on button "Solicitar Recotización" at bounding box center [999, 290] width 120 height 24
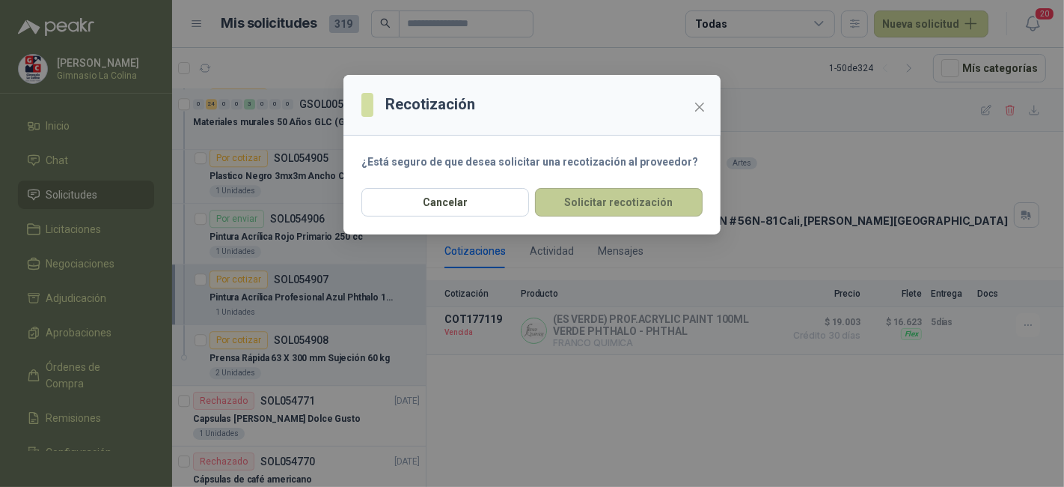
click at [692, 202] on button "Solicitar recotización" at bounding box center [619, 202] width 168 height 28
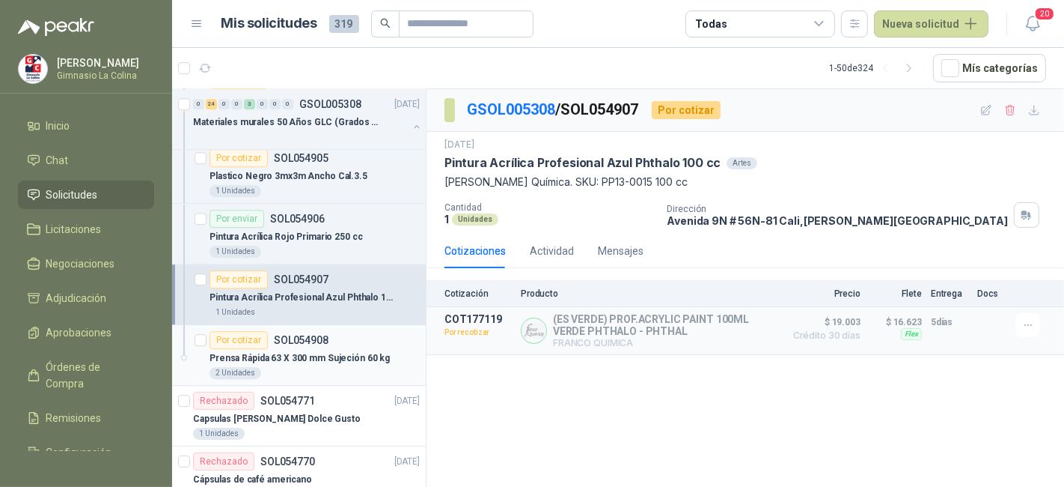
click at [321, 325] on article "Por cotizar SOL054908 Prensa Rápida 63 X 300 mm Sujeción 60 kg 2 Unidades" at bounding box center [299, 355] width 254 height 61
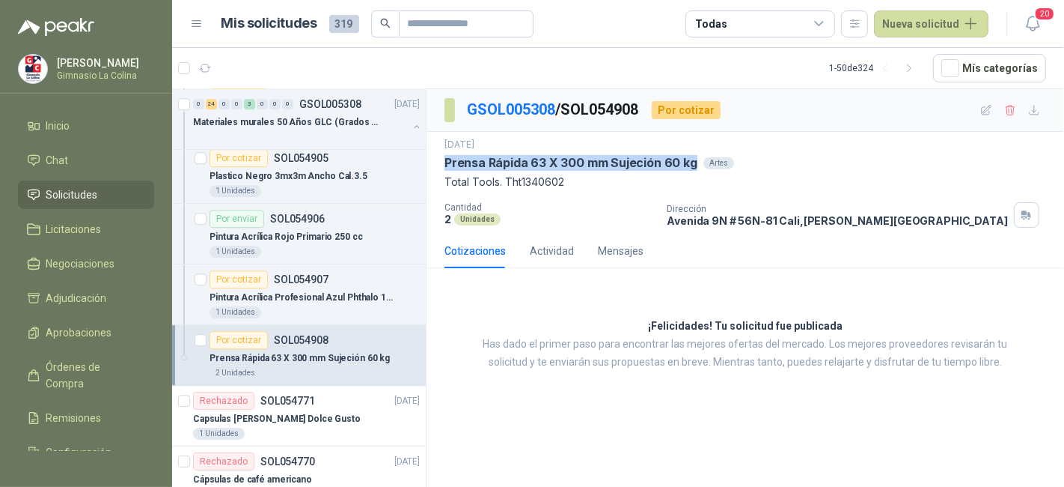
drag, startPoint x: 442, startPoint y: 170, endPoint x: 692, endPoint y: 168, distance: 249.3
click at [692, 168] on div "4 sept, 2025 Prensa Rápida 63 X 300 mm Sujeción 60 kg Artes Total Tools. Tht134…" at bounding box center [746, 183] width 638 height 102
copy p "Prensa Rápida 63 X 300 mm Sujeción 60 kg"
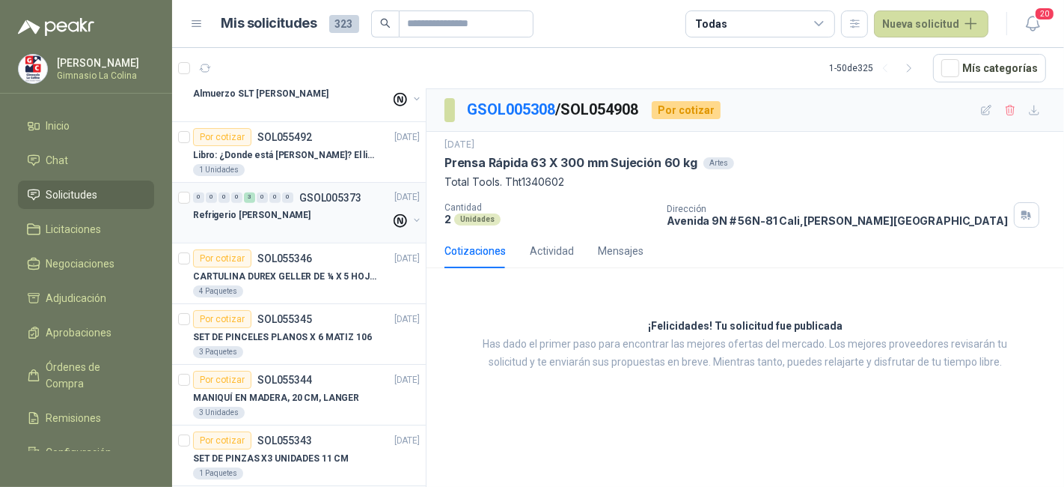
scroll to position [695, 0]
click at [299, 155] on p "Libro: ¿Donde está [PERSON_NAME]? El libro mágico. Autor: [PERSON_NAME]" at bounding box center [286, 155] width 186 height 14
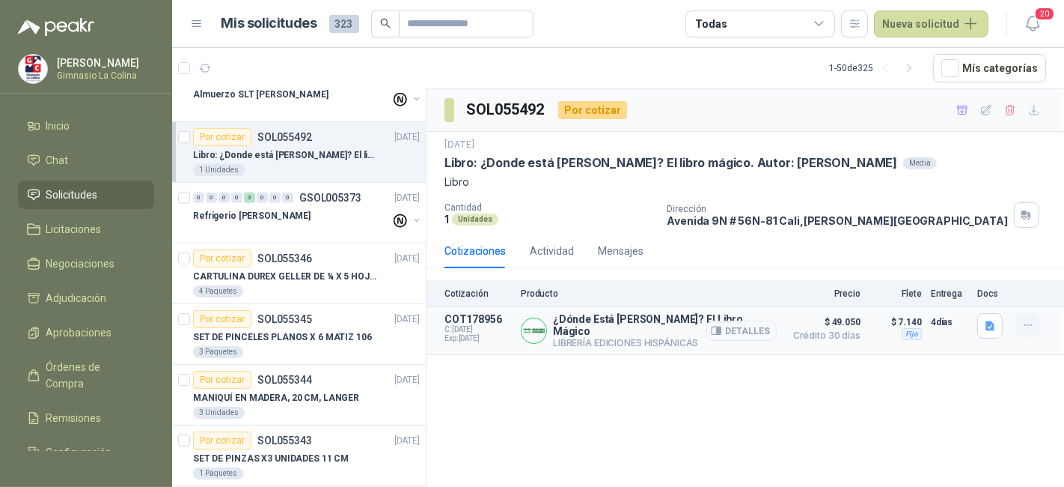
click at [1031, 326] on icon "button" at bounding box center [1029, 325] width 13 height 13
click at [992, 259] on button "Añadir" at bounding box center [999, 264] width 120 height 24
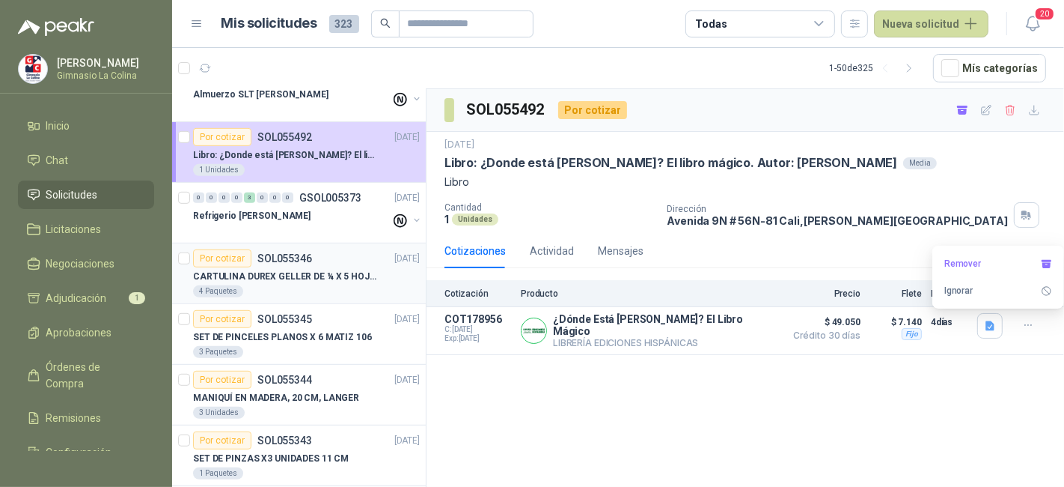
click at [350, 285] on div "4 Paquetes" at bounding box center [306, 291] width 227 height 12
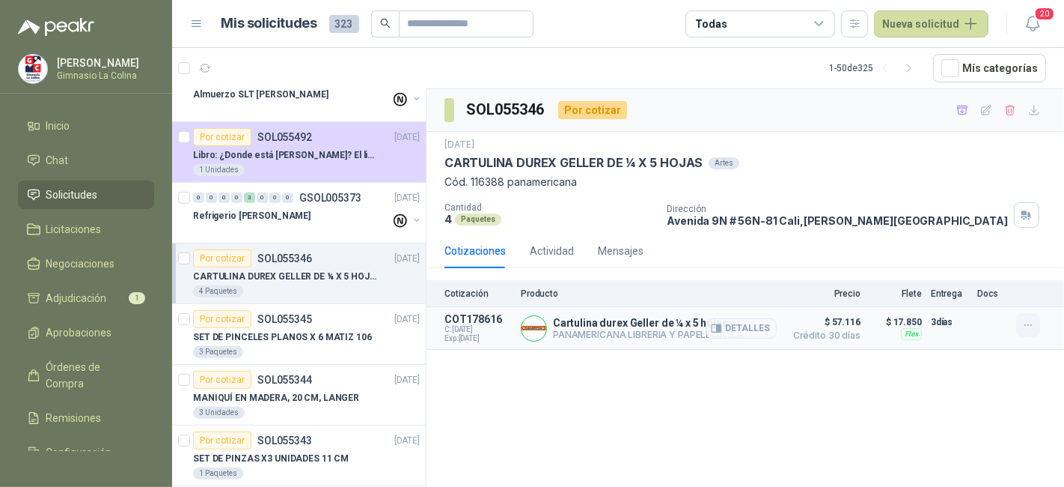
click at [1034, 321] on icon "button" at bounding box center [1029, 325] width 13 height 13
click at [983, 260] on button "Añadir" at bounding box center [999, 264] width 120 height 24
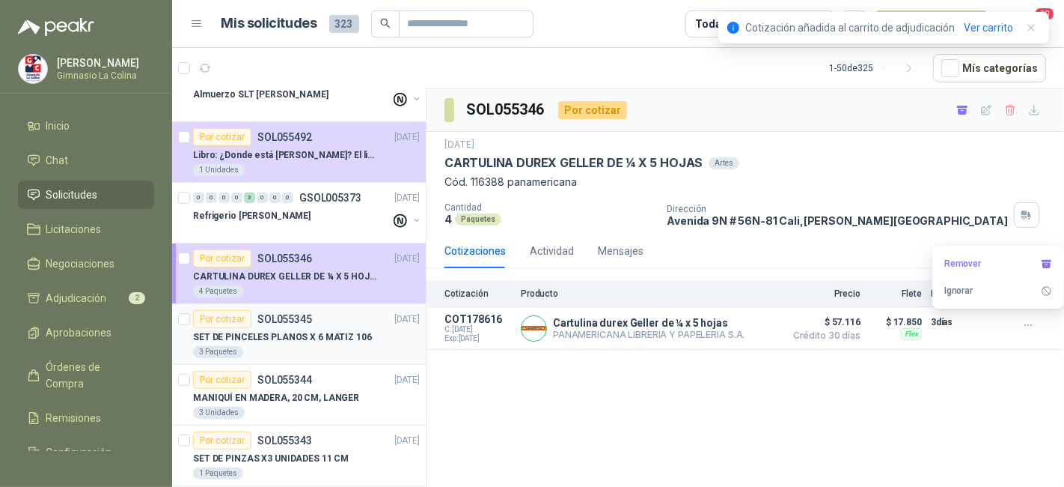
click at [280, 323] on div "Por cotizar SOL055345" at bounding box center [252, 319] width 119 height 18
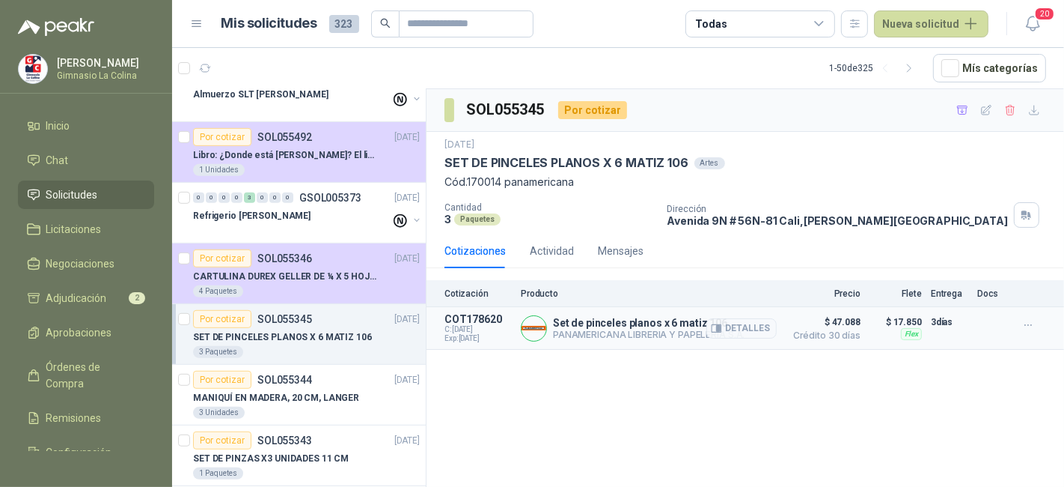
click at [434, 348] on article "COT178620 C: 15/09/2025 Exp: 26/09/2025 Set de pinceles planos x 6 matiz 106 PA…" at bounding box center [746, 328] width 638 height 43
click at [1019, 319] on button "button" at bounding box center [1029, 325] width 24 height 24
click at [965, 261] on button "Añadir" at bounding box center [999, 264] width 120 height 24
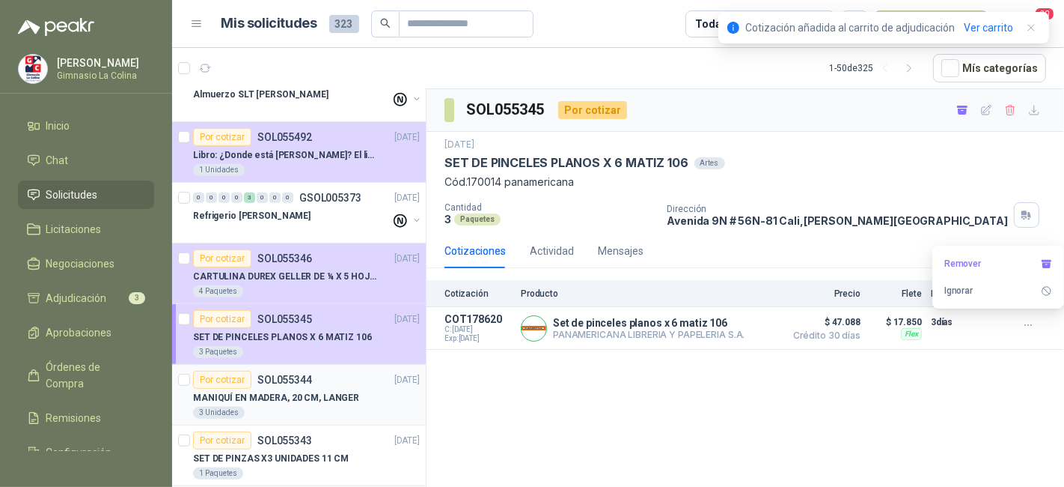
click at [381, 388] on div "MANIQUÍ EN MADERA, 20 CM, LANGER" at bounding box center [306, 397] width 227 height 18
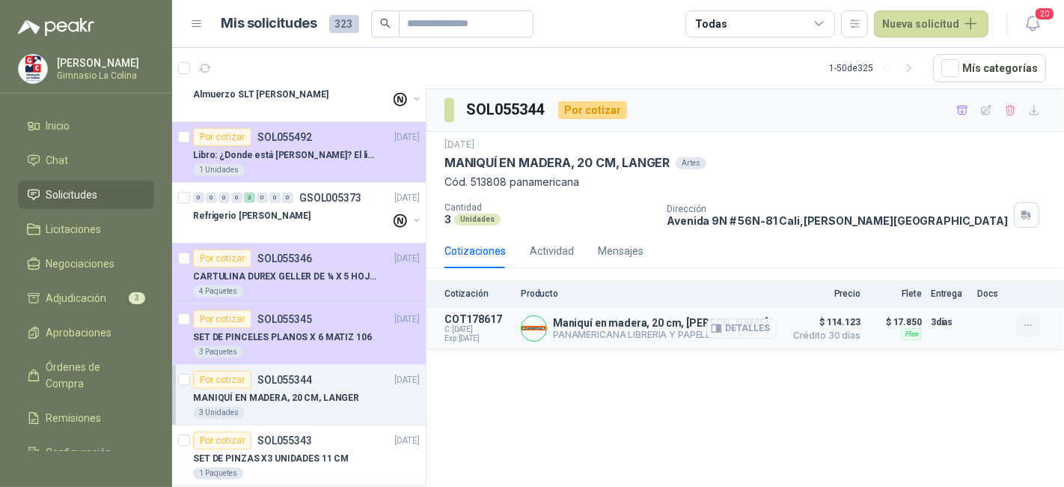
click at [1027, 328] on icon "button" at bounding box center [1029, 325] width 13 height 13
click at [962, 260] on button "Añadir" at bounding box center [999, 264] width 120 height 24
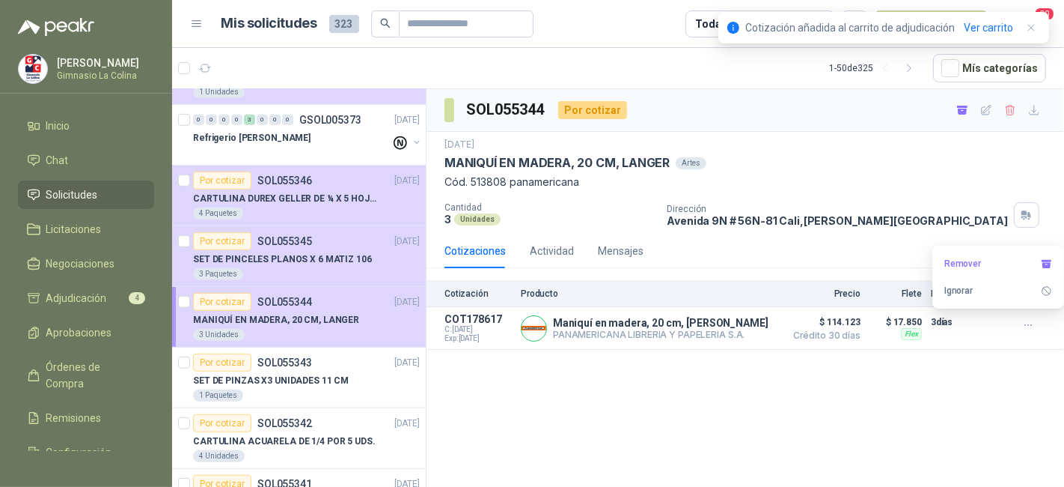
scroll to position [831, 0]
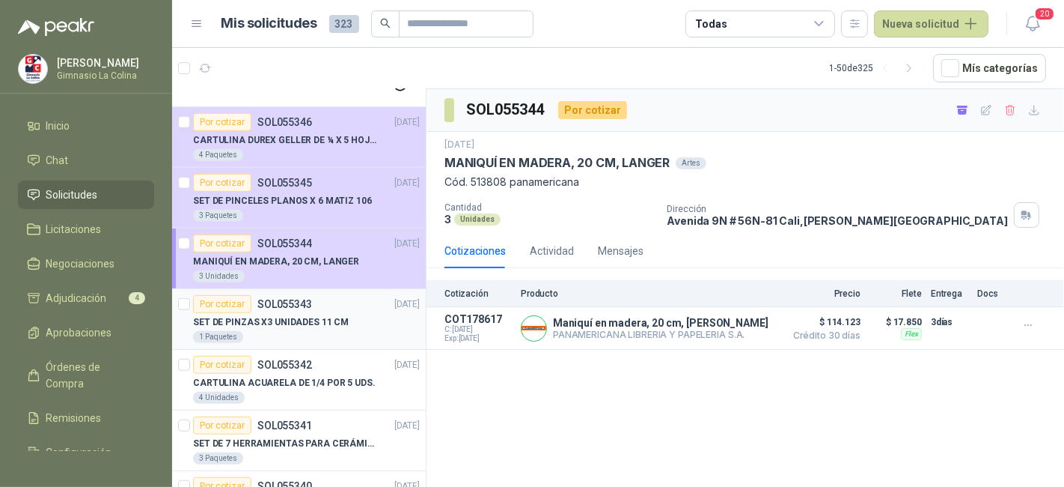
click at [361, 300] on div "Por cotizar SOL055343 10/09/25" at bounding box center [306, 304] width 227 height 18
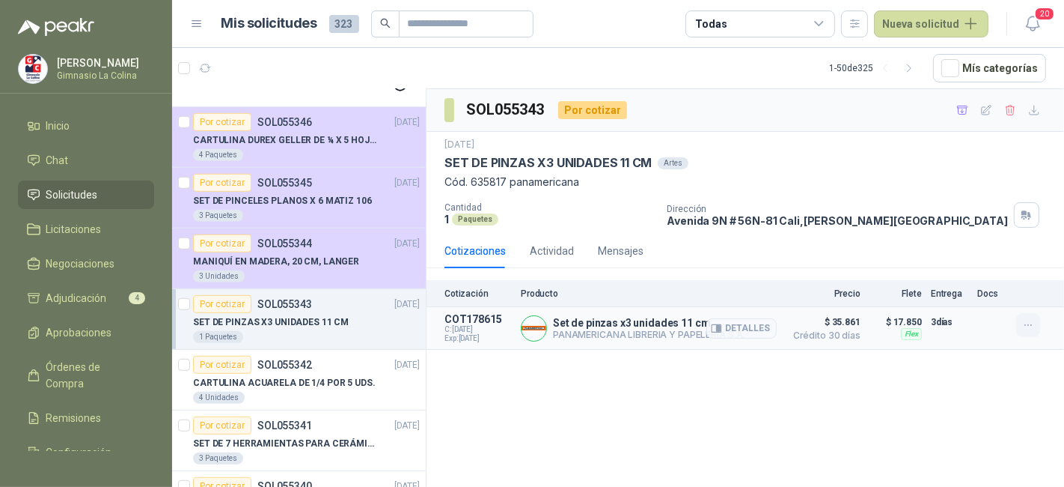
click at [1021, 329] on button "button" at bounding box center [1029, 325] width 24 height 24
click at [974, 263] on button "Añadir" at bounding box center [999, 264] width 120 height 24
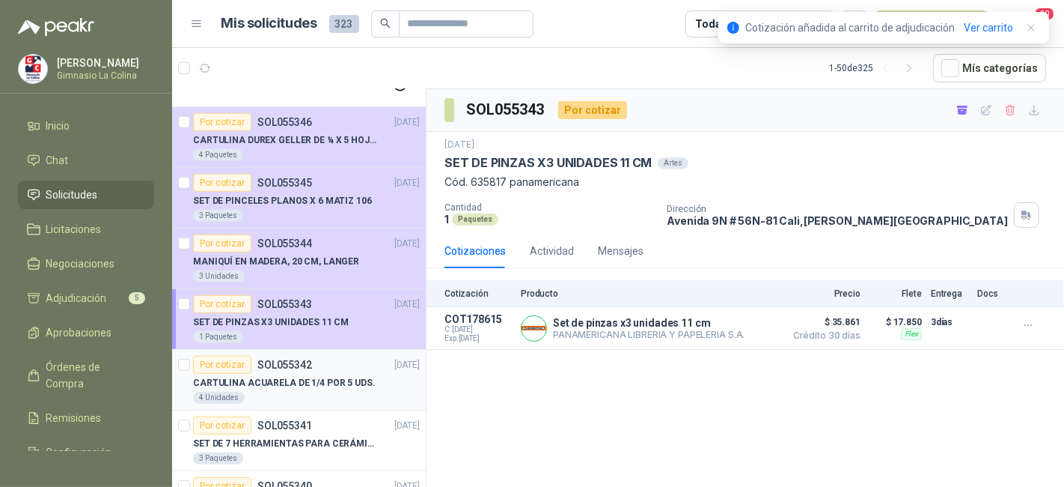
click at [347, 376] on p "CARTULINA ACUARELA DE 1/4 POR 5 UDS." at bounding box center [284, 383] width 183 height 14
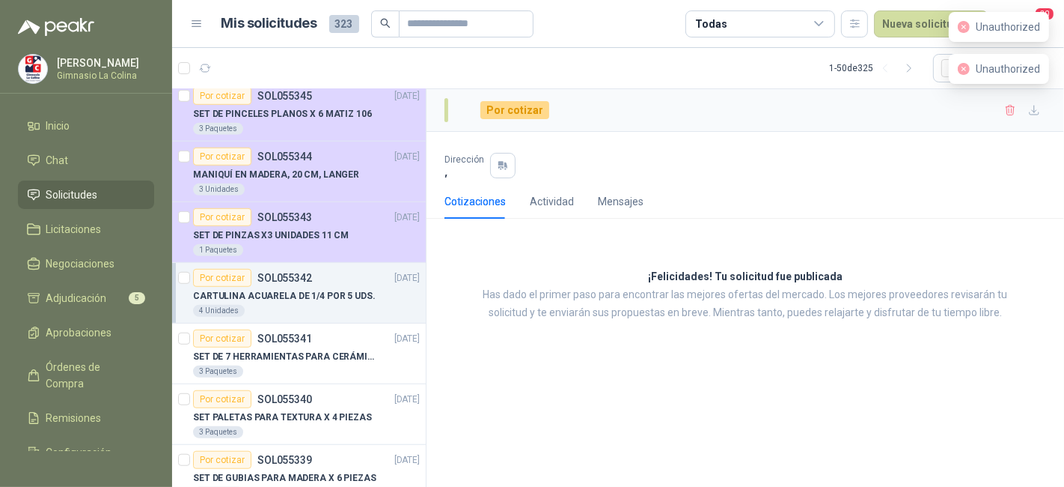
scroll to position [919, 0]
click at [355, 364] on div "3 Paquetes" at bounding box center [306, 370] width 227 height 12
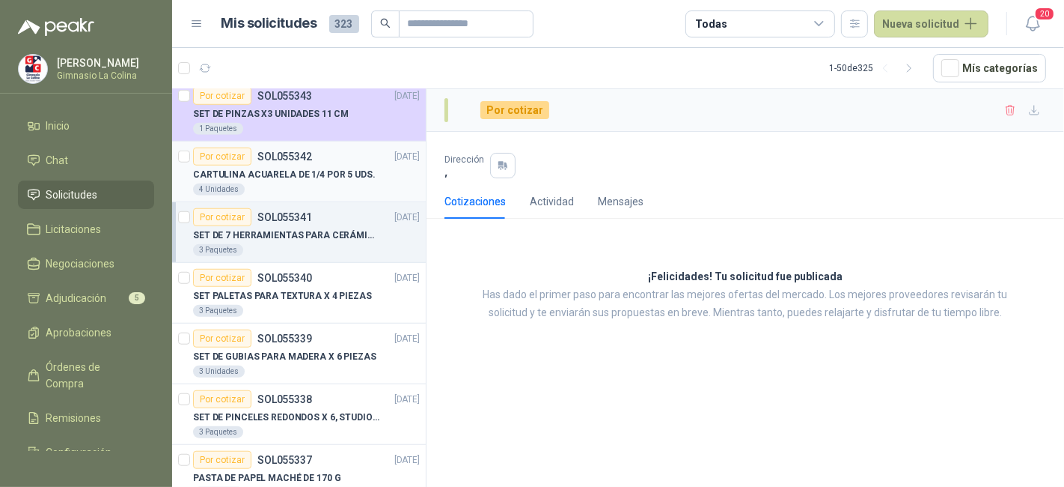
scroll to position [1040, 0]
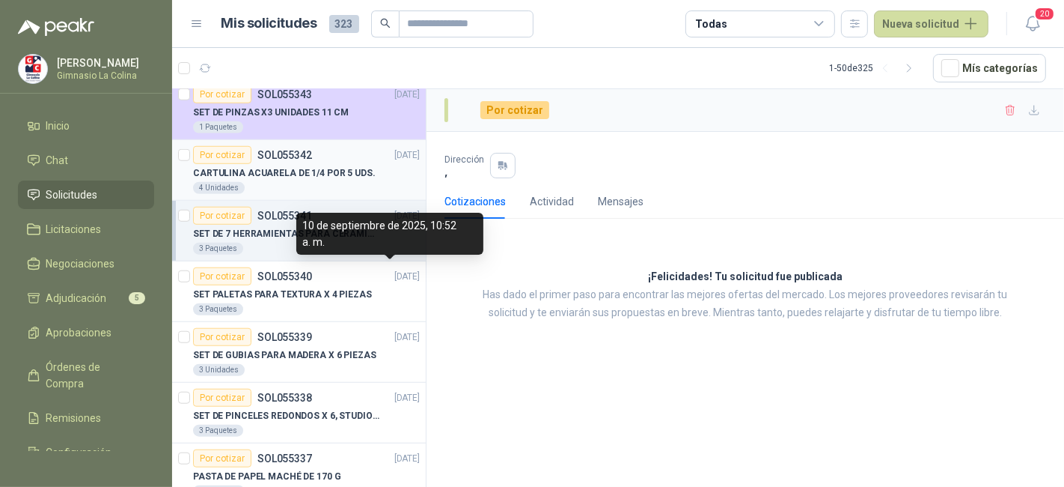
click at [394, 272] on p "[DATE]" at bounding box center [406, 276] width 25 height 14
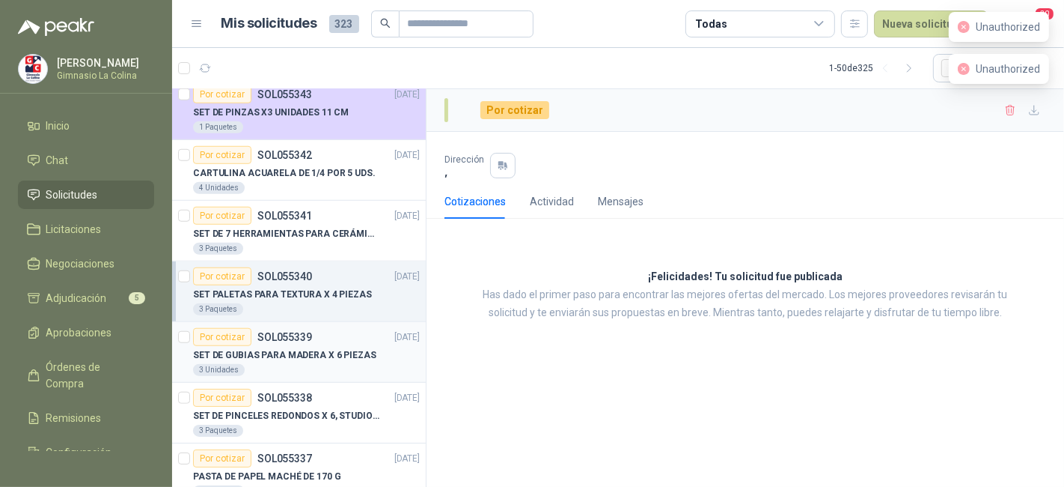
click at [368, 346] on div "SET DE GUBIAS PARA MADERA X 6 PIEZAS" at bounding box center [306, 355] width 227 height 18
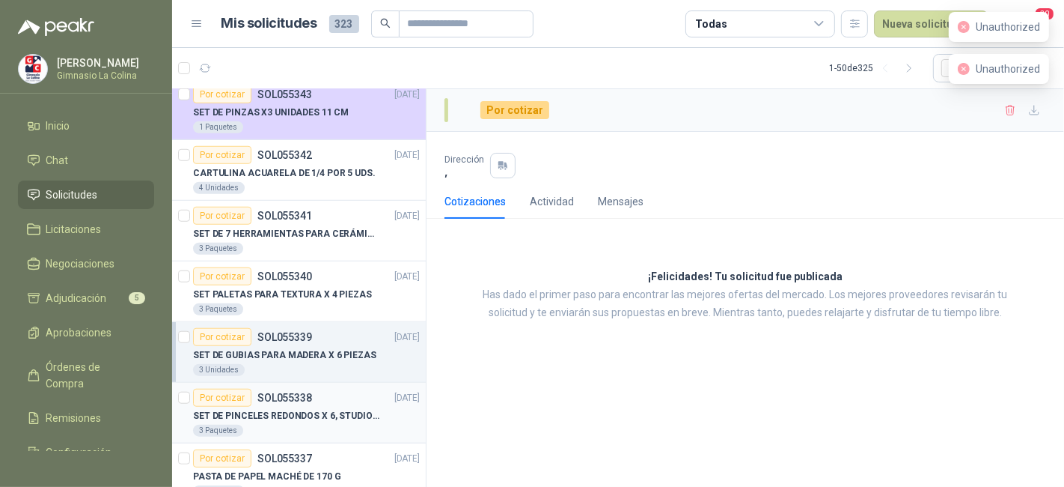
click at [365, 398] on div "Por cotizar SOL055338 10/09/25" at bounding box center [306, 397] width 227 height 18
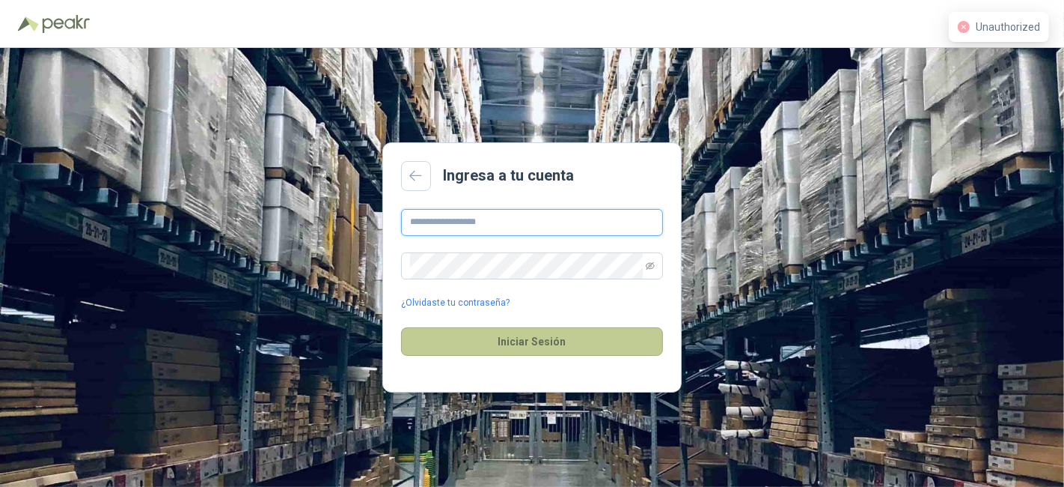
type input "**********"
click at [470, 353] on button "Iniciar Sesión" at bounding box center [532, 341] width 262 height 28
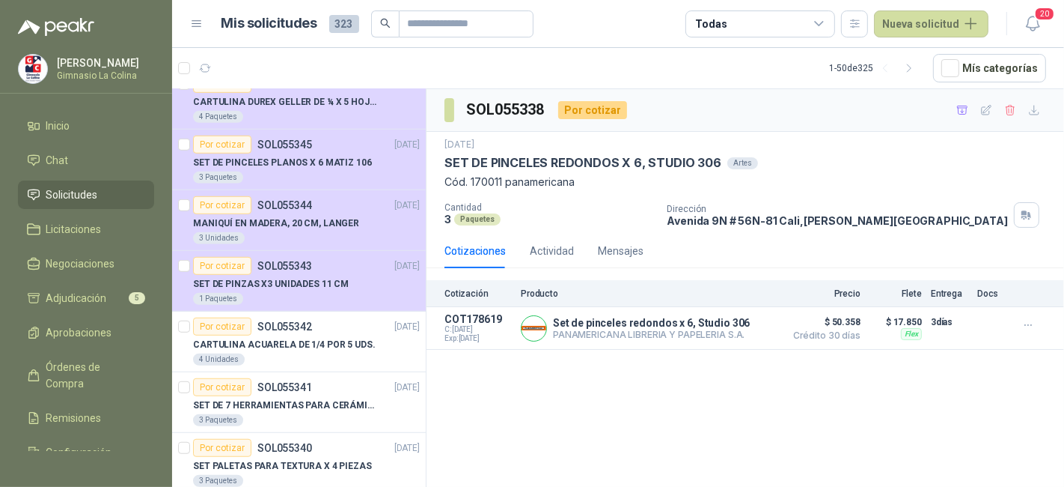
scroll to position [870, 0]
click at [345, 337] on p "CARTULINA ACUARELA DE 1/4 POR 5 UDS." at bounding box center [284, 344] width 183 height 14
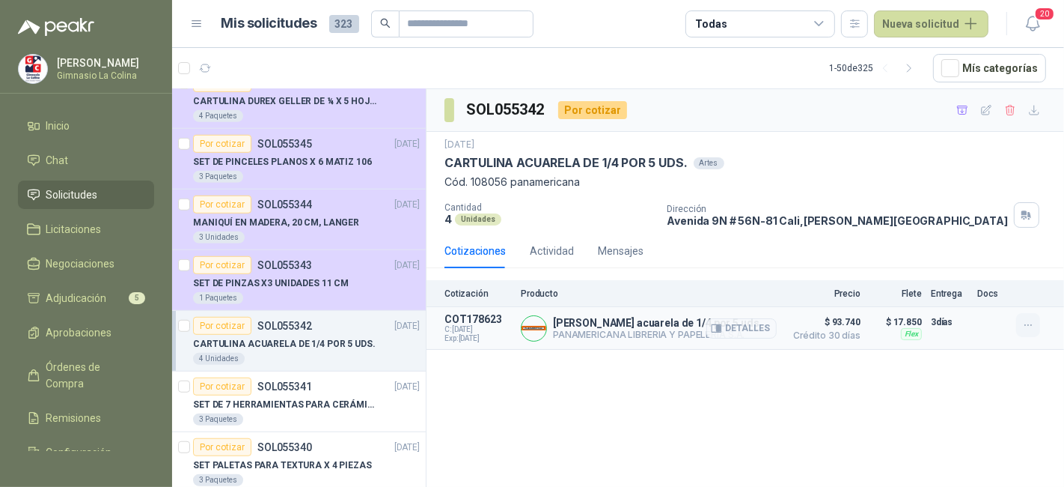
click at [1027, 314] on button "button" at bounding box center [1029, 325] width 24 height 24
drag, startPoint x: 997, startPoint y: 267, endPoint x: 523, endPoint y: 394, distance: 490.4
click at [523, 394] on div "SOL055342 Por cotizar [DATE] CARTULINA ACUARELA DE 1/4 POR 5 UDS. Artes Cód. 10…" at bounding box center [746, 290] width 638 height 403
click at [1027, 325] on icon "button" at bounding box center [1029, 325] width 13 height 13
click at [1004, 263] on button "Añadir" at bounding box center [999, 264] width 120 height 24
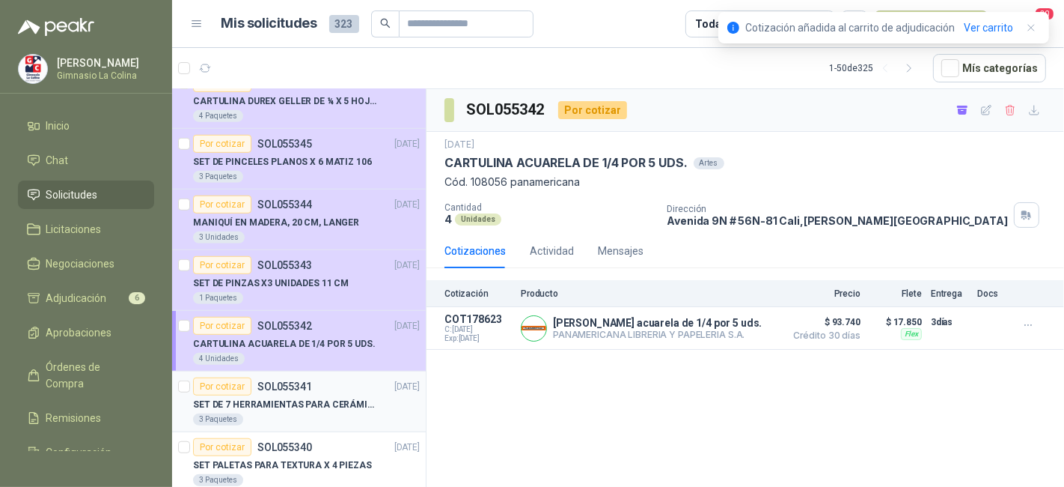
click at [362, 389] on div "Por cotizar SOL055341 [DATE]" at bounding box center [306, 386] width 227 height 18
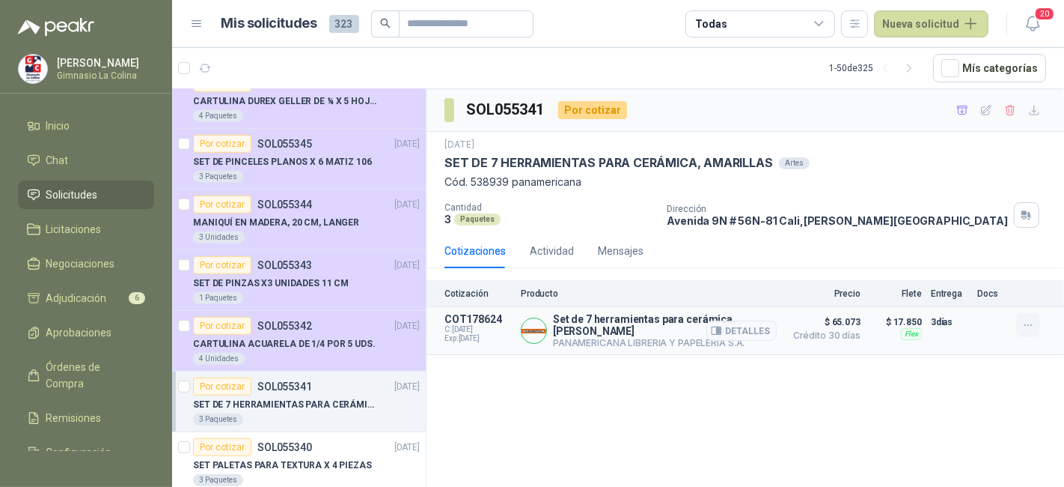
click at [1035, 322] on button "button" at bounding box center [1029, 325] width 24 height 24
click at [1008, 269] on button "Añadir" at bounding box center [999, 264] width 120 height 24
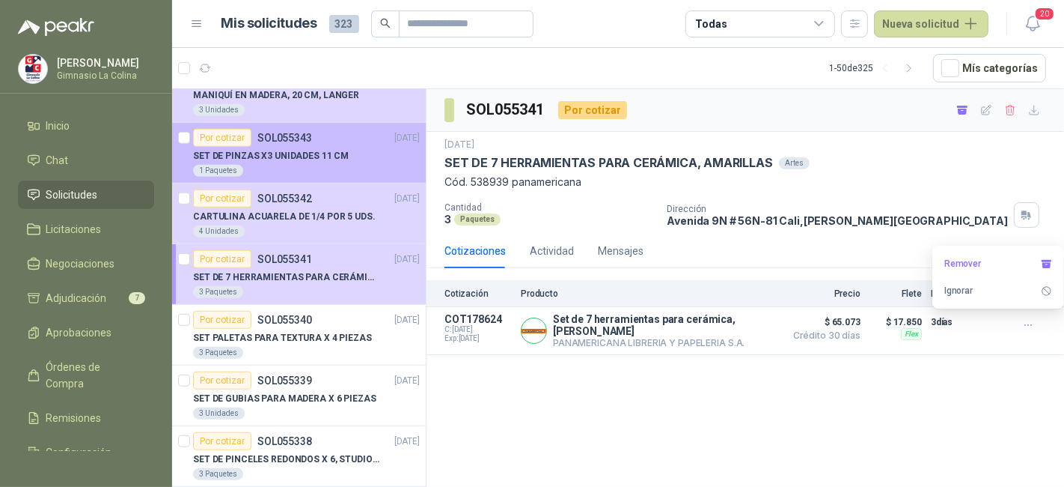
scroll to position [999, 0]
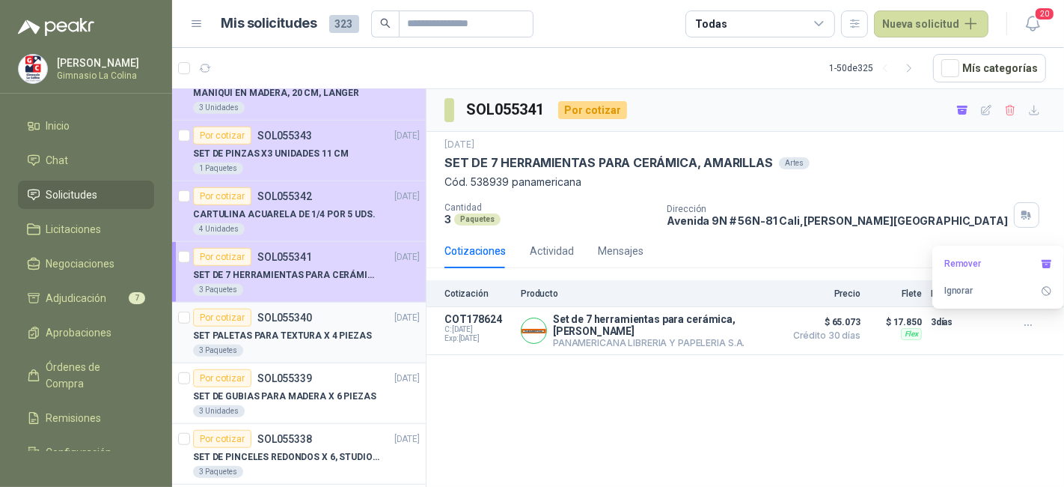
click at [344, 308] on div "Por cotizar SOL055340 [DATE]" at bounding box center [306, 317] width 227 height 18
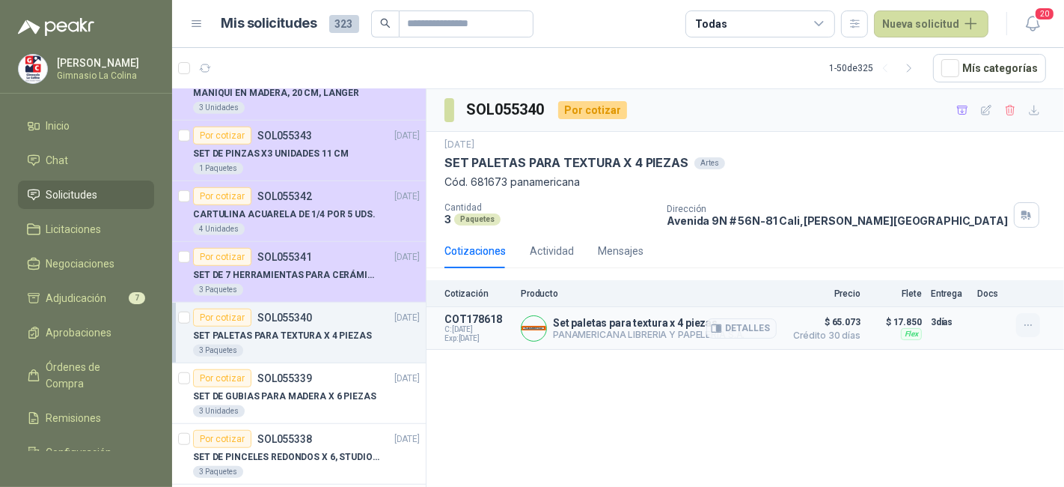
click at [1038, 324] on button "button" at bounding box center [1029, 325] width 24 height 24
click at [1019, 263] on button "Añadir" at bounding box center [999, 264] width 120 height 24
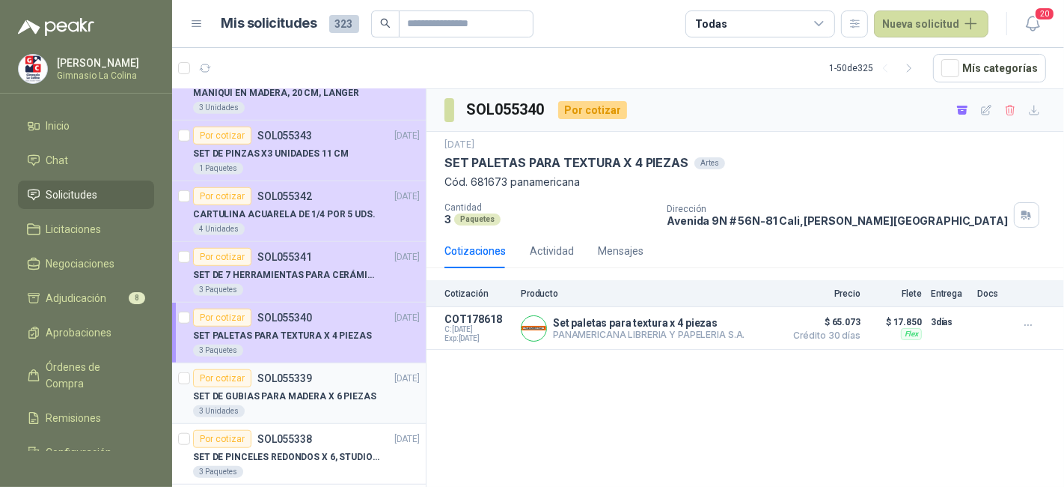
click at [320, 405] on div "3 Unidades" at bounding box center [306, 411] width 227 height 12
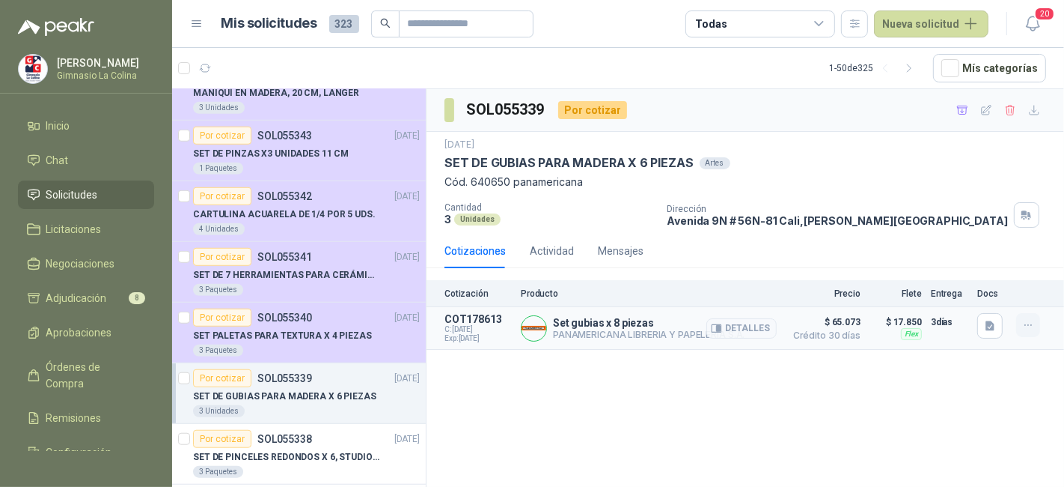
click at [1026, 317] on button "button" at bounding box center [1029, 325] width 24 height 24
click at [977, 260] on button "Añadir" at bounding box center [999, 264] width 120 height 24
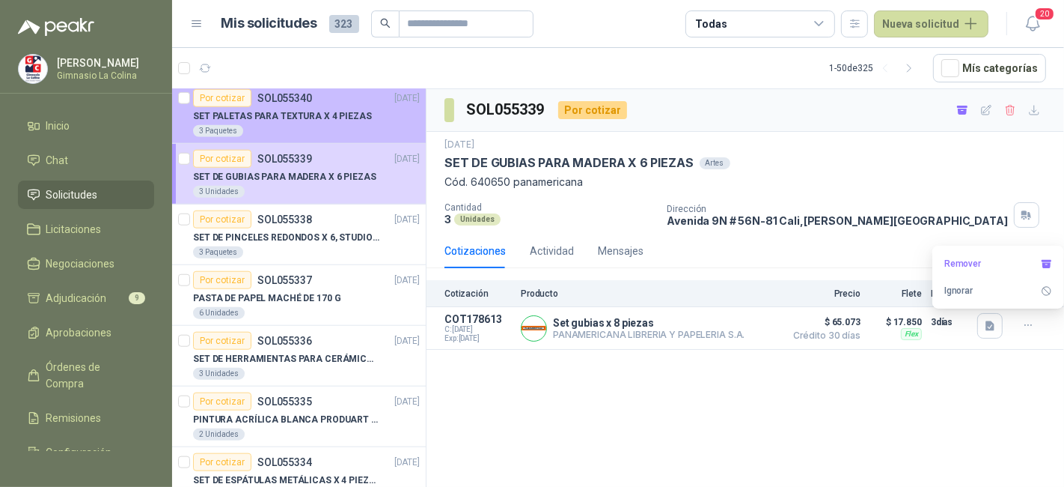
scroll to position [1221, 0]
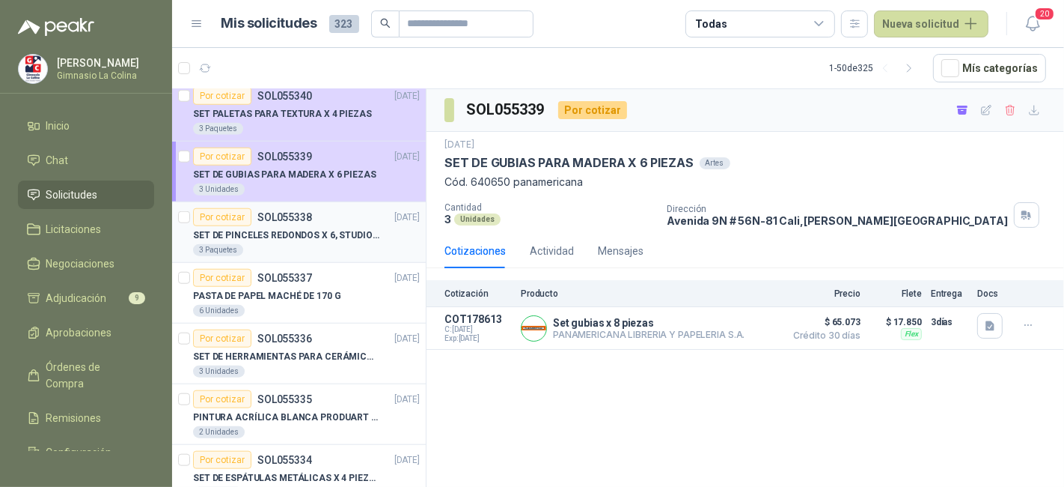
click at [374, 228] on p "SET DE PINCELES REDONDOS X 6, STUDIO 306" at bounding box center [286, 235] width 186 height 14
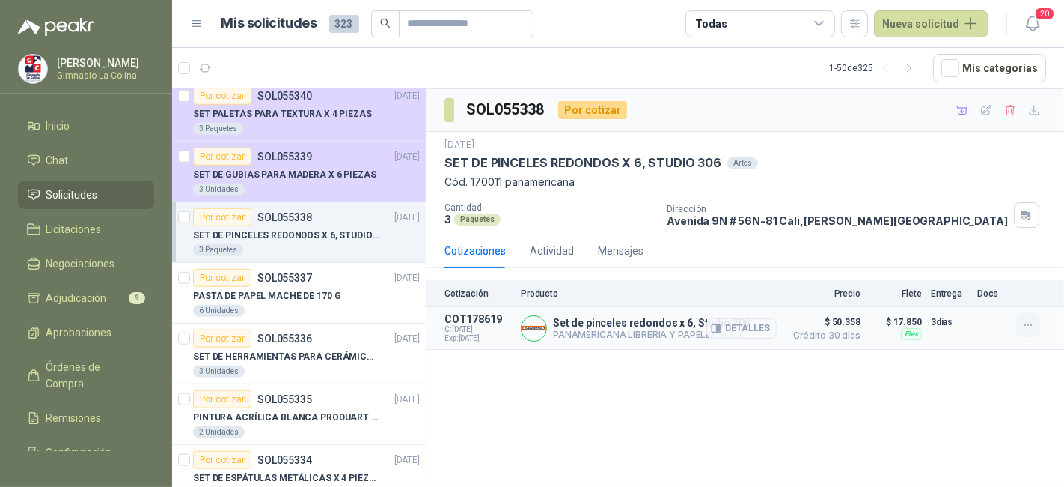
click at [1023, 326] on icon "button" at bounding box center [1029, 325] width 13 height 13
click at [979, 270] on button "Añadir" at bounding box center [999, 264] width 120 height 24
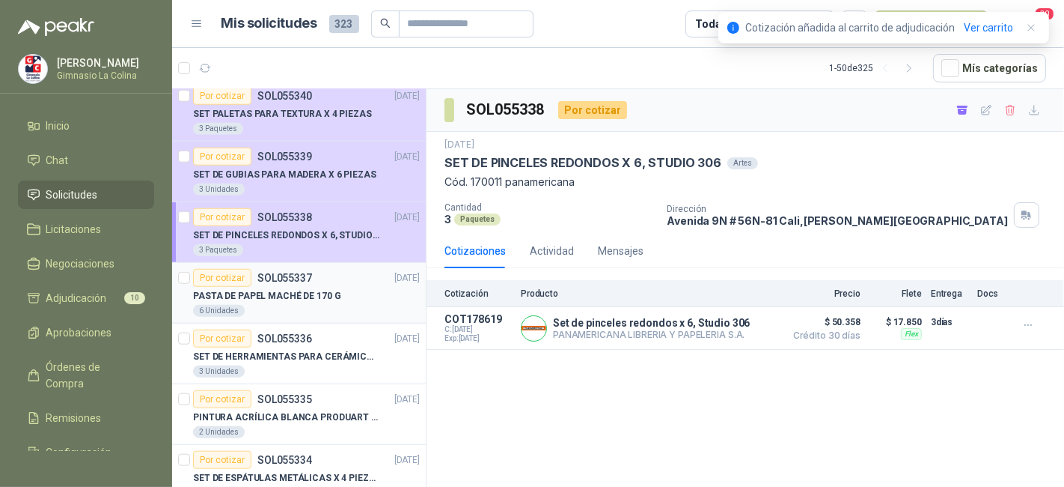
click at [329, 280] on div "Por cotizar SOL055337 [DATE]" at bounding box center [306, 278] width 227 height 18
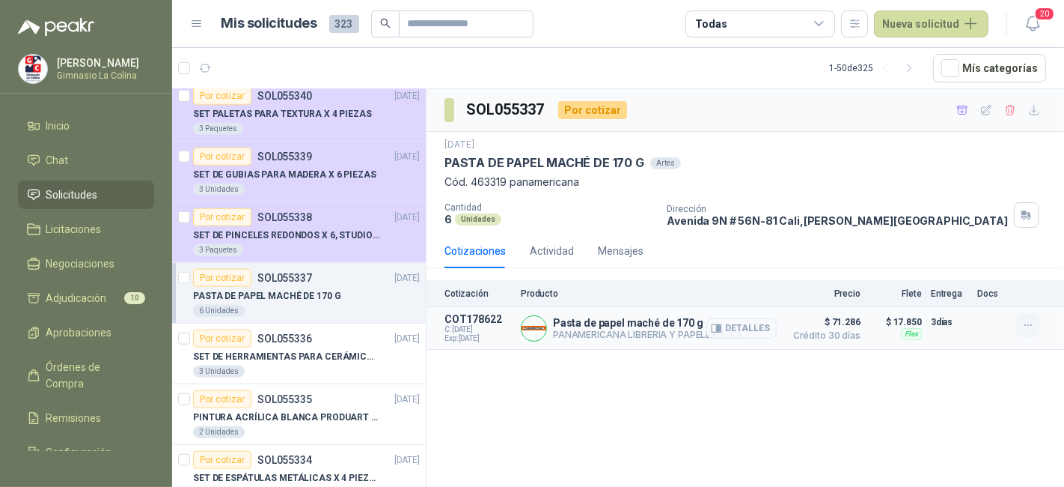
click at [1028, 322] on icon "button" at bounding box center [1029, 325] width 13 height 13
click at [999, 266] on button "Añadir" at bounding box center [999, 264] width 120 height 24
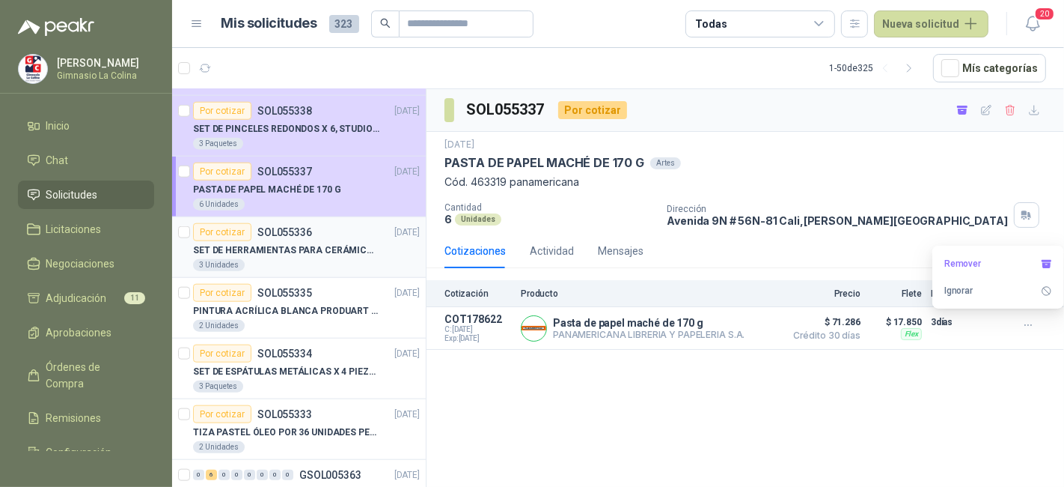
scroll to position [1327, 0]
click at [317, 244] on p "SET DE HERRAMIENTAS PARA CERÁMICA EN MADERA X 5 PIEZAS" at bounding box center [286, 250] width 186 height 14
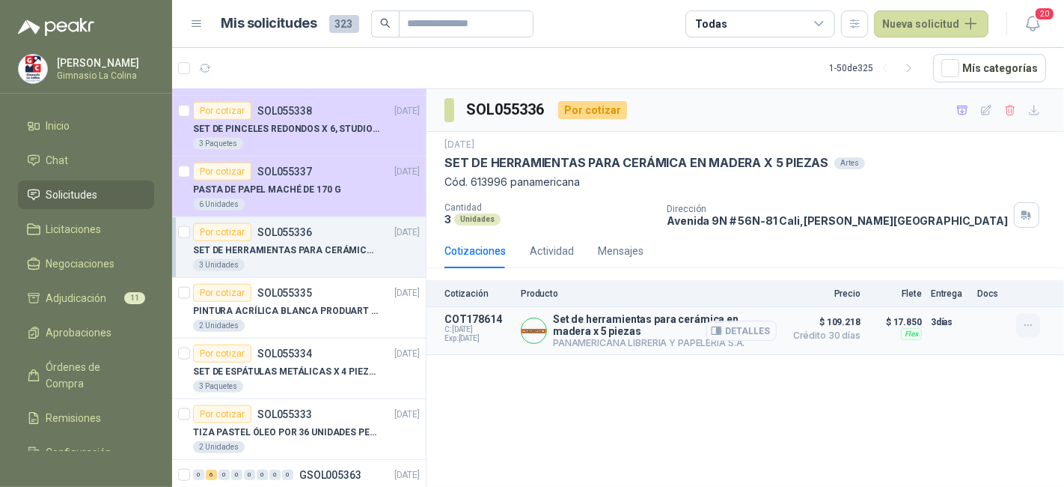
click at [1020, 326] on button "button" at bounding box center [1029, 325] width 24 height 24
click at [996, 263] on button "Añadir" at bounding box center [999, 264] width 120 height 24
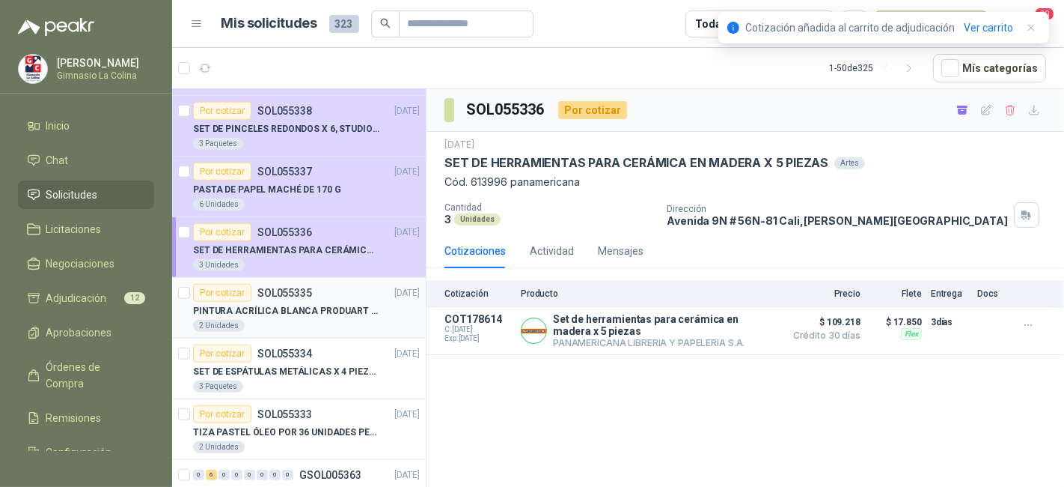
click at [258, 291] on p "SOL055335" at bounding box center [284, 292] width 55 height 10
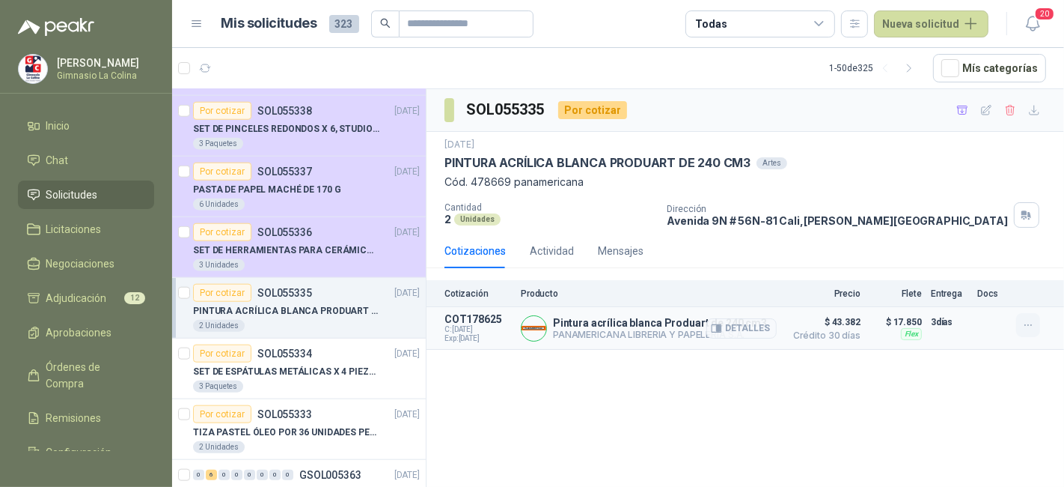
click at [1026, 324] on icon "button" at bounding box center [1029, 325] width 13 height 13
click at [988, 266] on button "Añadir" at bounding box center [999, 264] width 120 height 24
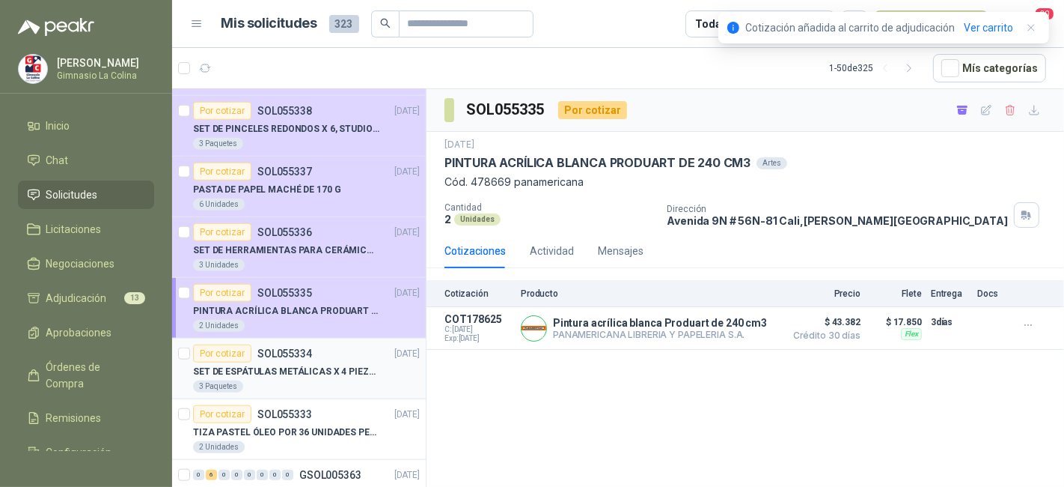
click at [252, 365] on p "SET DE ESPÁTULAS METÁLICAS X 4 PIEZAS" at bounding box center [286, 372] width 186 height 14
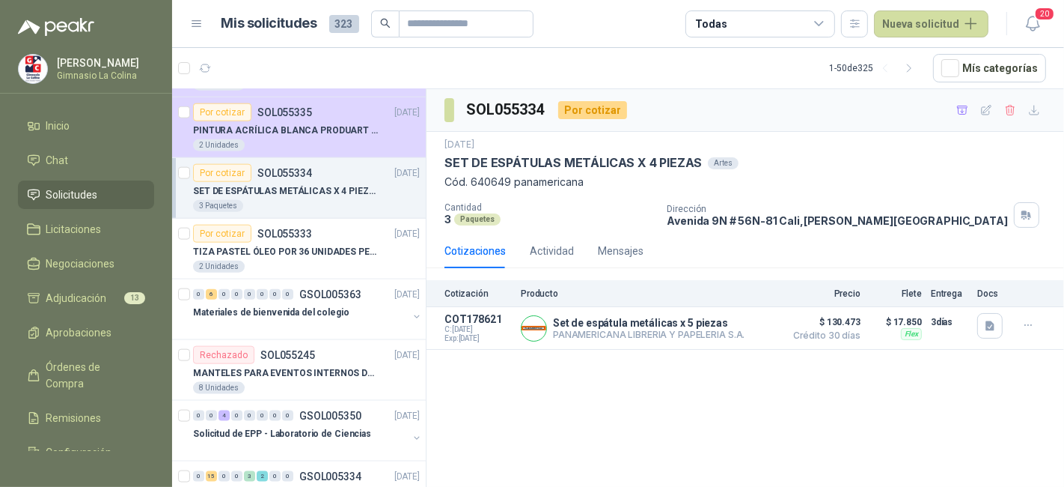
scroll to position [1508, 0]
click at [1024, 319] on icon "button" at bounding box center [1029, 325] width 13 height 13
click at [990, 271] on button "Añadir" at bounding box center [999, 264] width 120 height 24
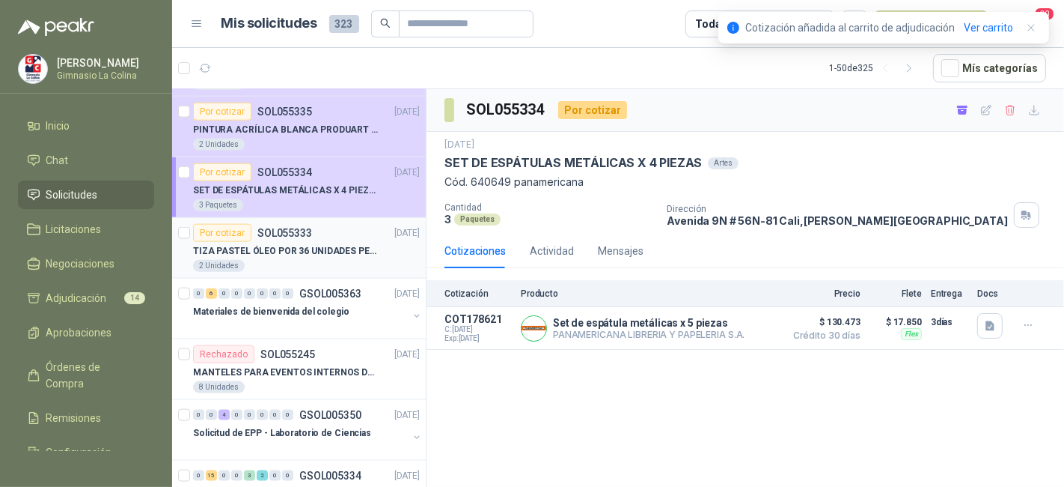
click at [348, 247] on p "TIZA PASTEL ÓLEO POR 36 UNIDADES PENTEL" at bounding box center [286, 251] width 186 height 14
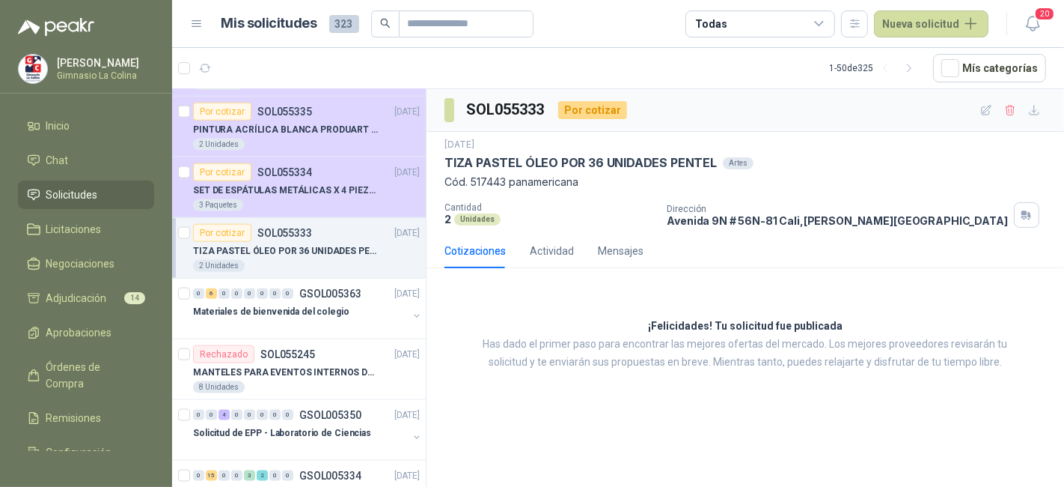
click at [383, 263] on div "2 Unidades" at bounding box center [306, 266] width 227 height 12
click at [87, 301] on span "Adjudicación" at bounding box center [76, 298] width 61 height 16
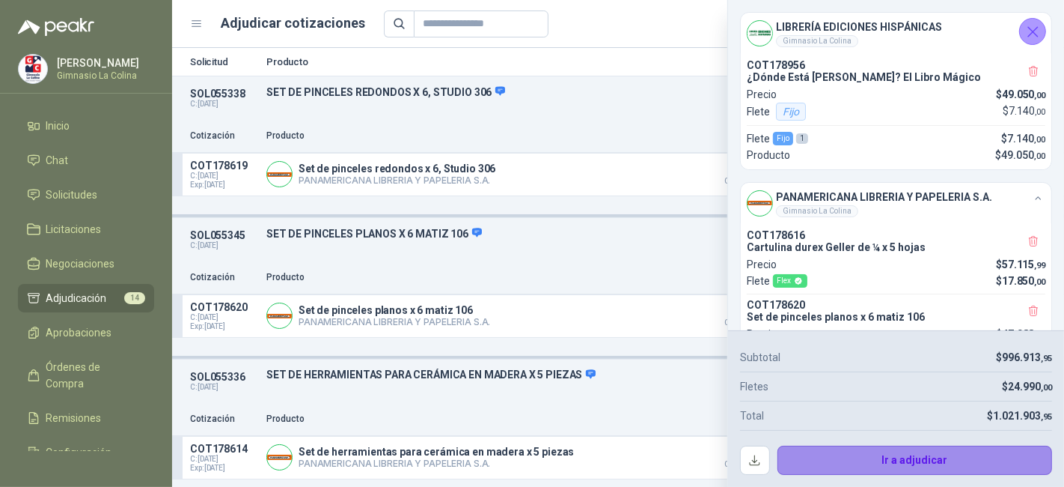
click at [933, 458] on button "Ir a adjudicar" at bounding box center [915, 460] width 275 height 30
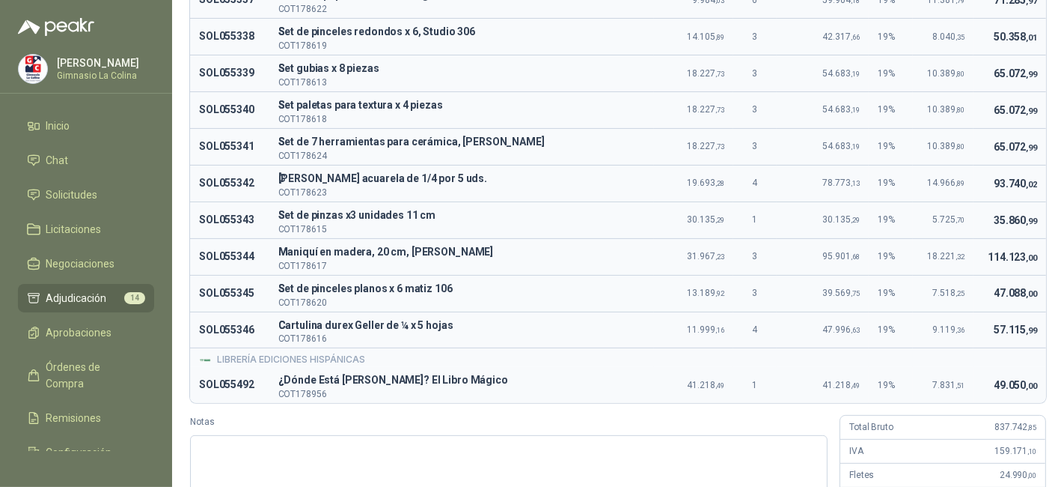
scroll to position [403, 0]
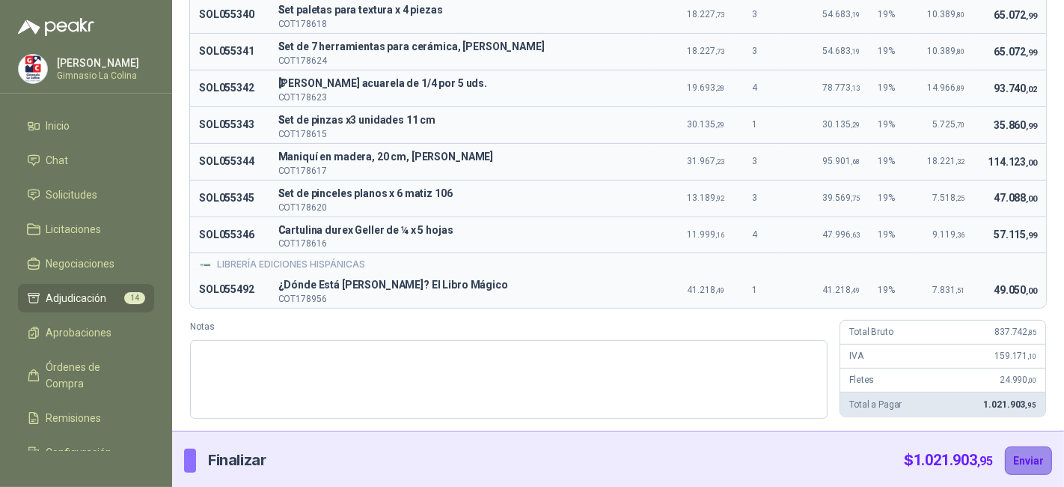
click at [1008, 459] on button "Enviar" at bounding box center [1028, 460] width 47 height 28
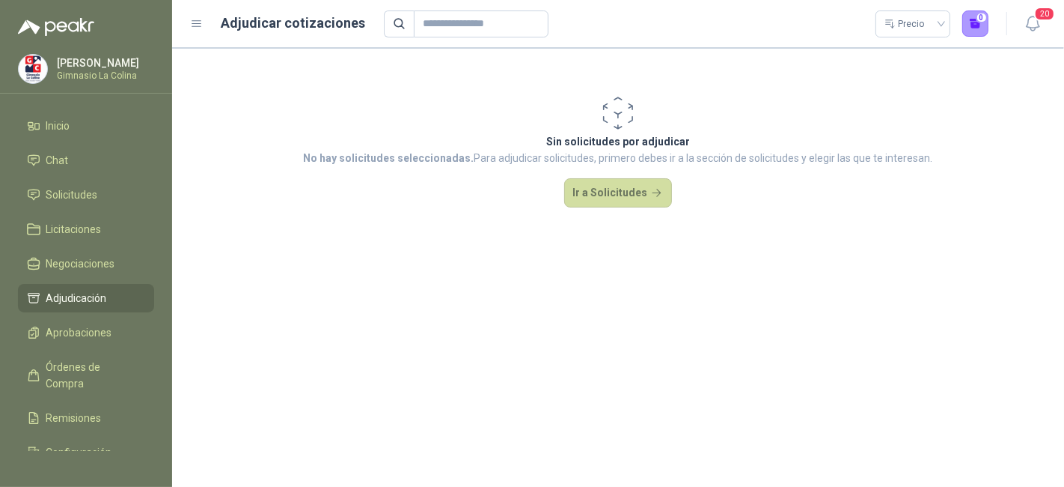
scroll to position [0, 0]
click at [79, 180] on link "Solicitudes" at bounding box center [86, 194] width 136 height 28
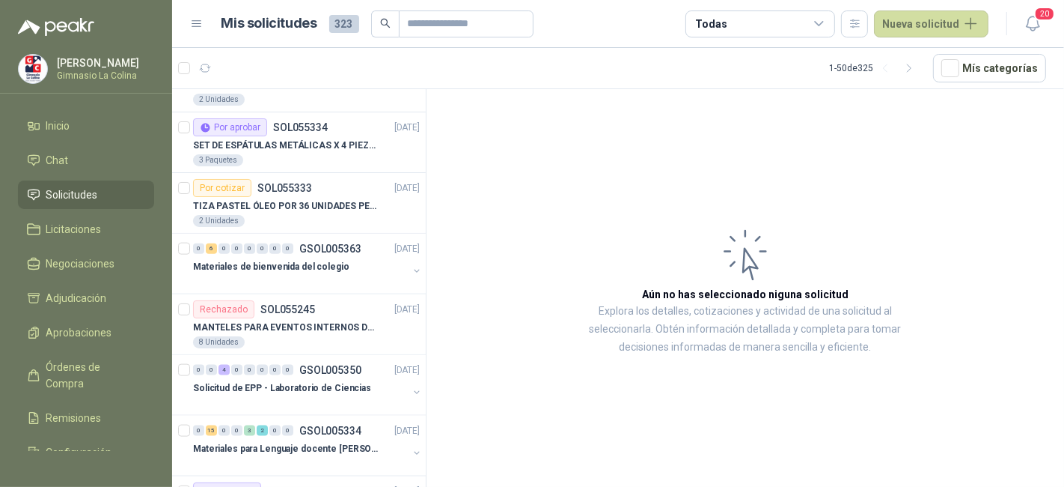
scroll to position [1555, 0]
click at [269, 213] on div "En tránsito" at bounding box center [262, 213] width 63 height 25
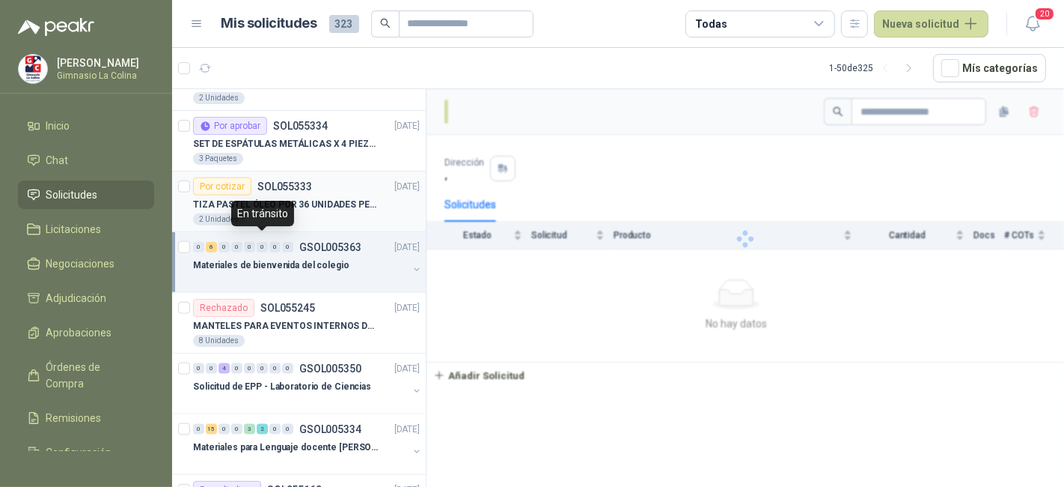
click at [293, 201] on p "TIZA PASTEL ÓLEO POR 36 UNIDADES PENTEL" at bounding box center [286, 205] width 186 height 14
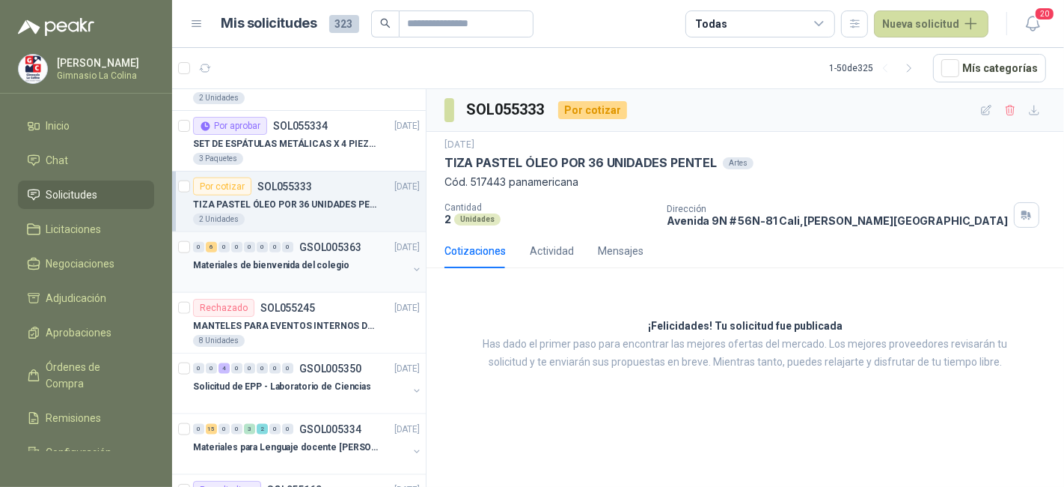
click at [310, 261] on p "Materiales de bienvenida del colegio" at bounding box center [271, 265] width 156 height 14
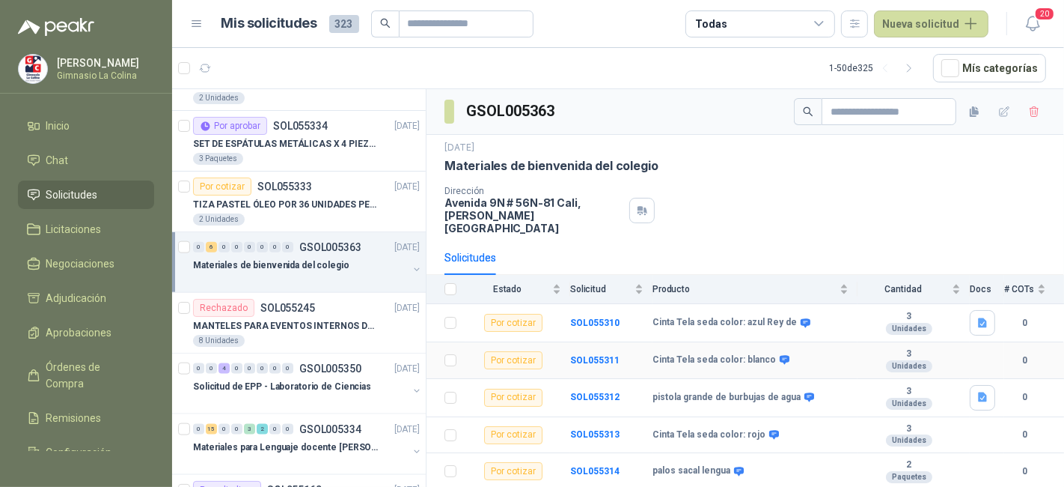
scroll to position [45, 0]
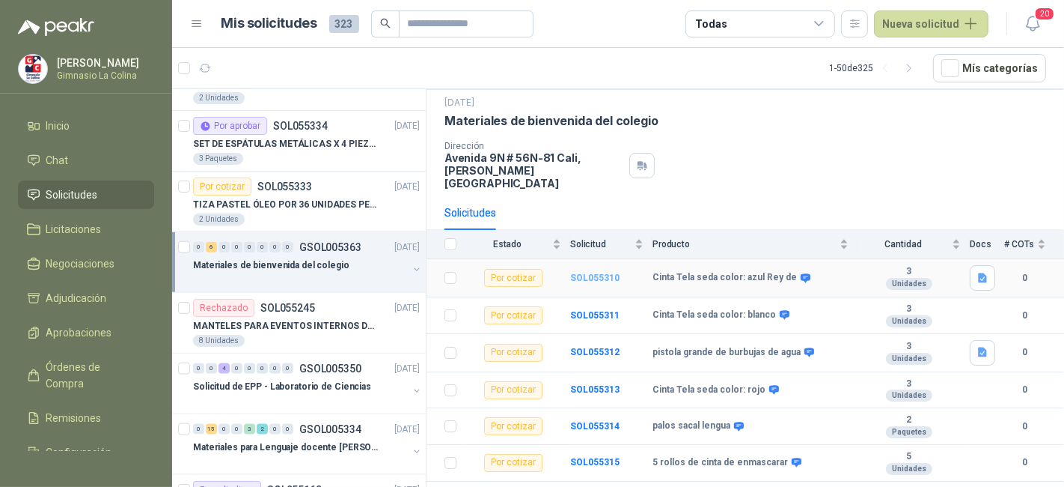
click at [594, 272] on b "SOL055310" at bounding box center [594, 277] width 49 height 10
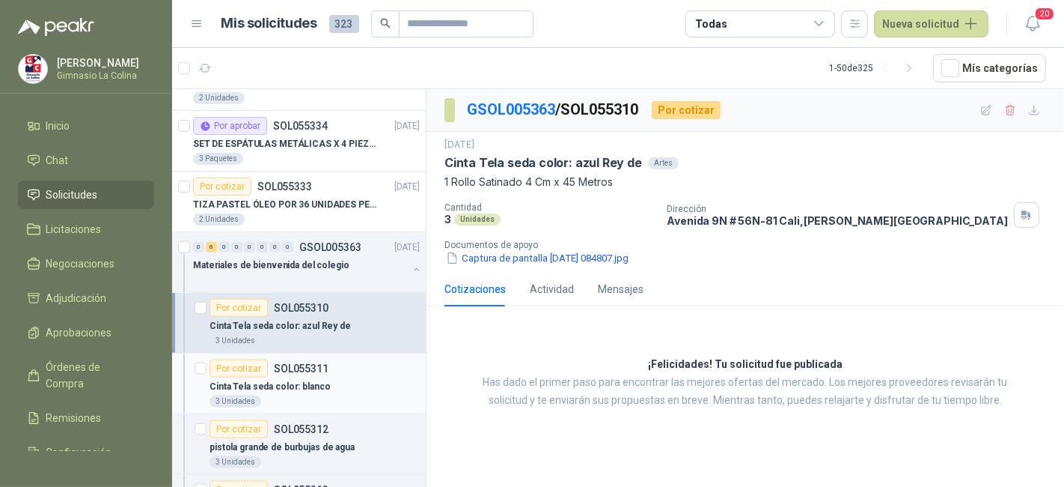
click at [323, 377] on div "Cinta Tela seda color: blanco" at bounding box center [315, 386] width 210 height 18
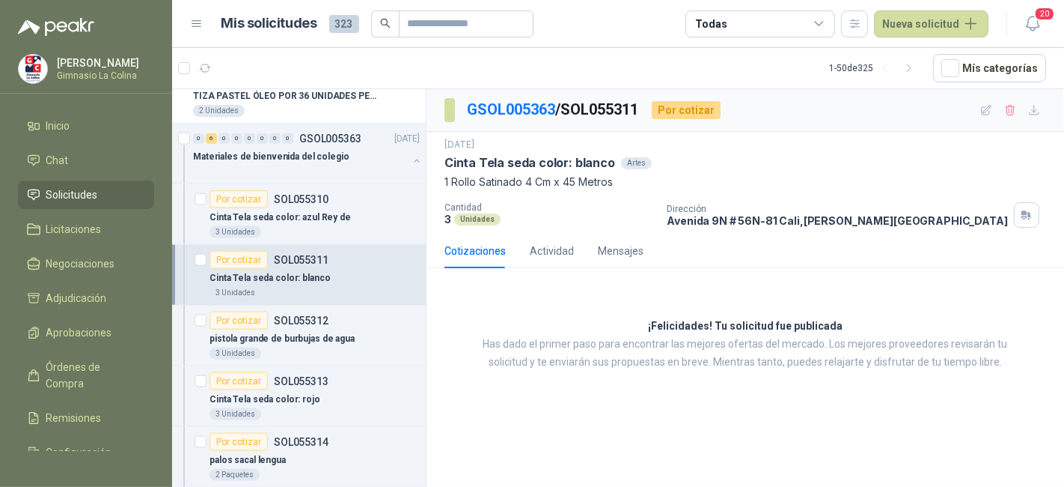
scroll to position [1666, 0]
click at [323, 330] on p "pistola grande de burbujas de agua" at bounding box center [282, 336] width 145 height 14
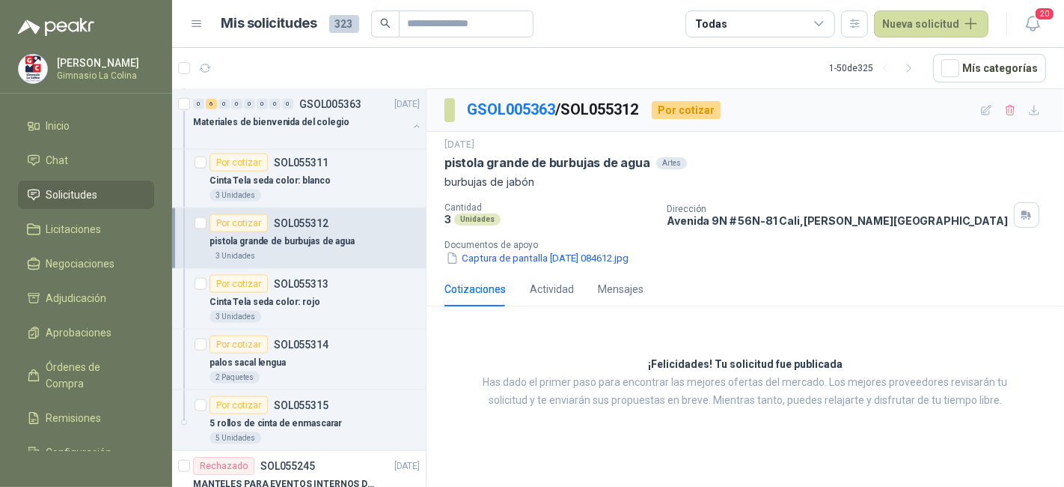
scroll to position [1762, 0]
click at [342, 309] on div "3 Unidades" at bounding box center [315, 315] width 210 height 12
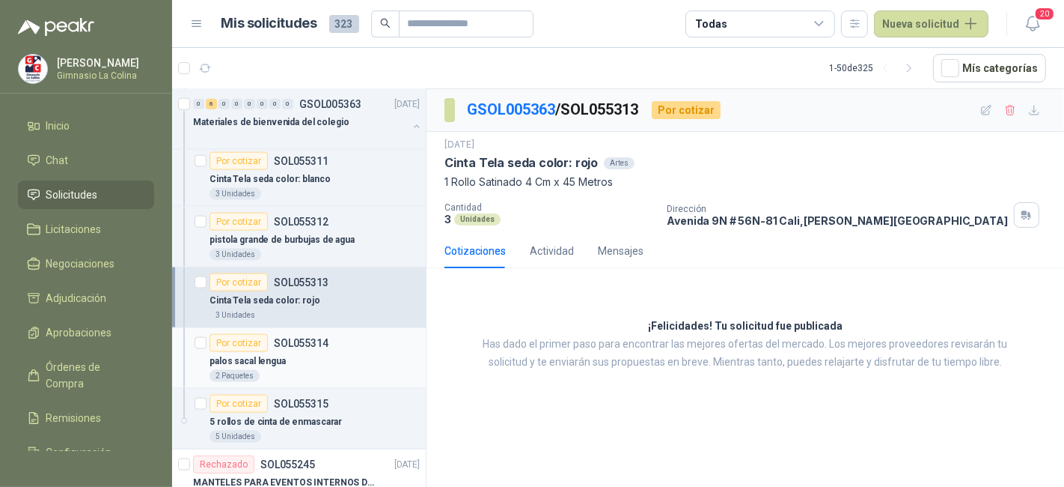
click at [345, 358] on div "palos sacal lengua" at bounding box center [315, 361] width 210 height 18
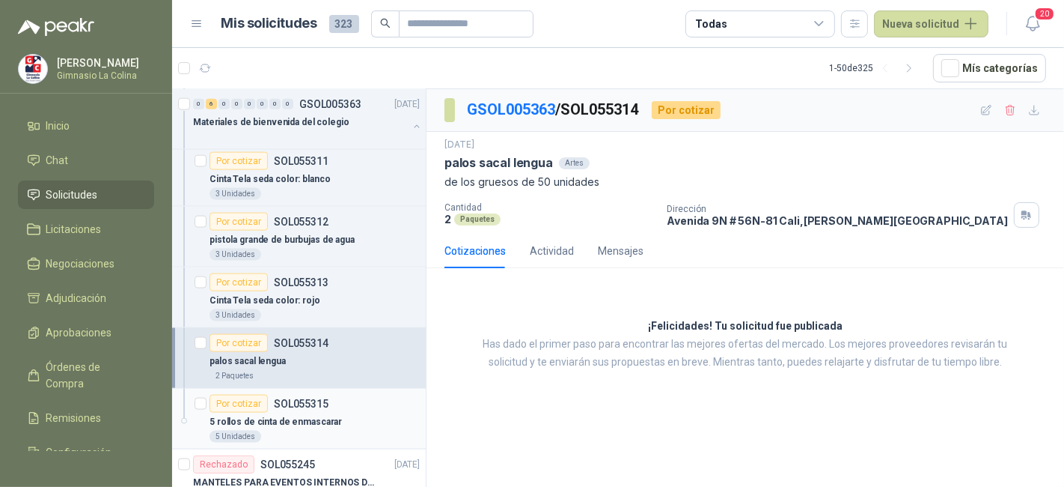
click at [344, 412] on div "5 rollos de cinta de enmascarar" at bounding box center [315, 421] width 210 height 18
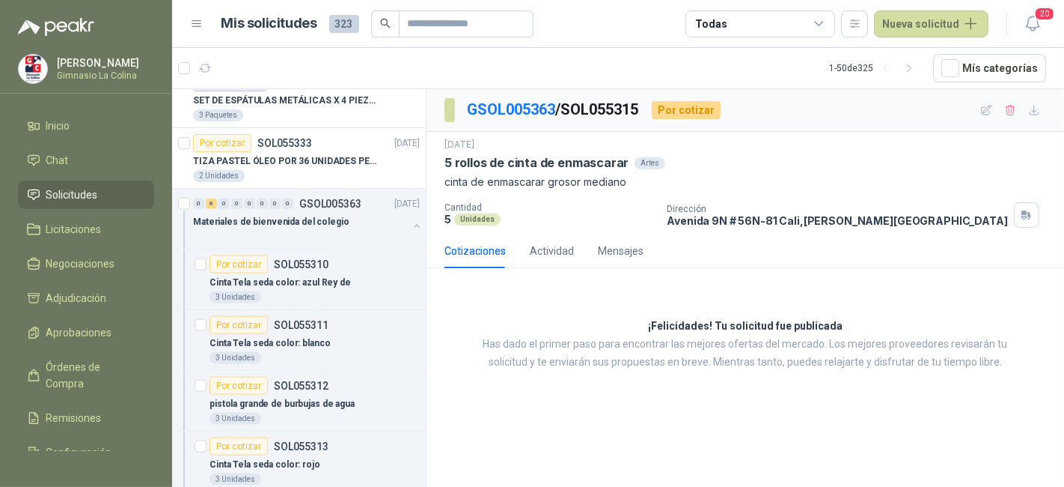
scroll to position [1588, 0]
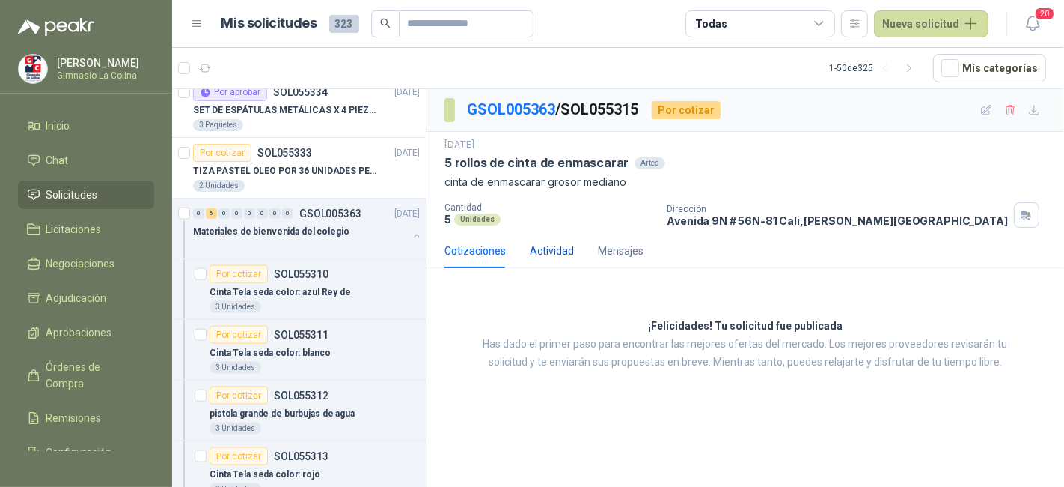
click at [552, 249] on div "Actividad" at bounding box center [552, 251] width 44 height 16
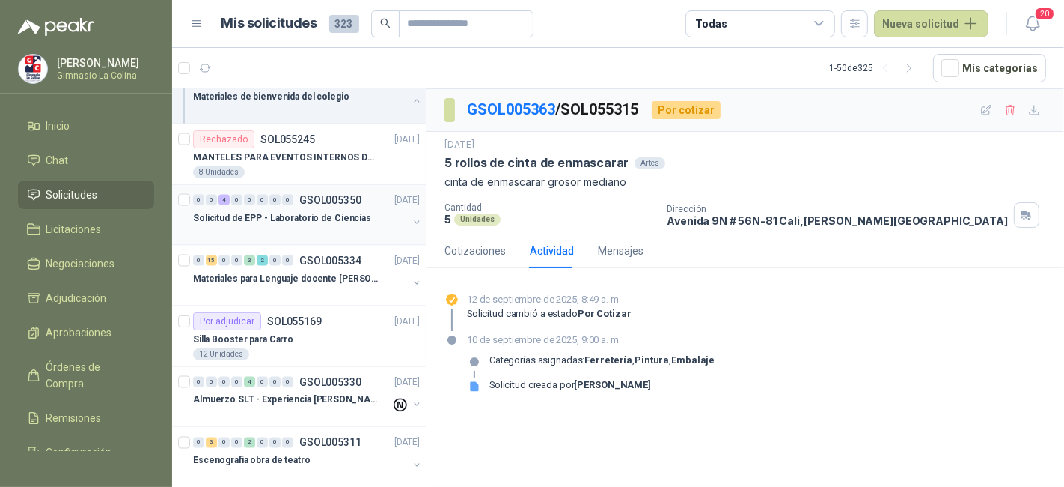
scroll to position [2088, 0]
click at [306, 210] on p "Solicitud de EPP - Laboratorio de Ciencias" at bounding box center [282, 217] width 178 height 14
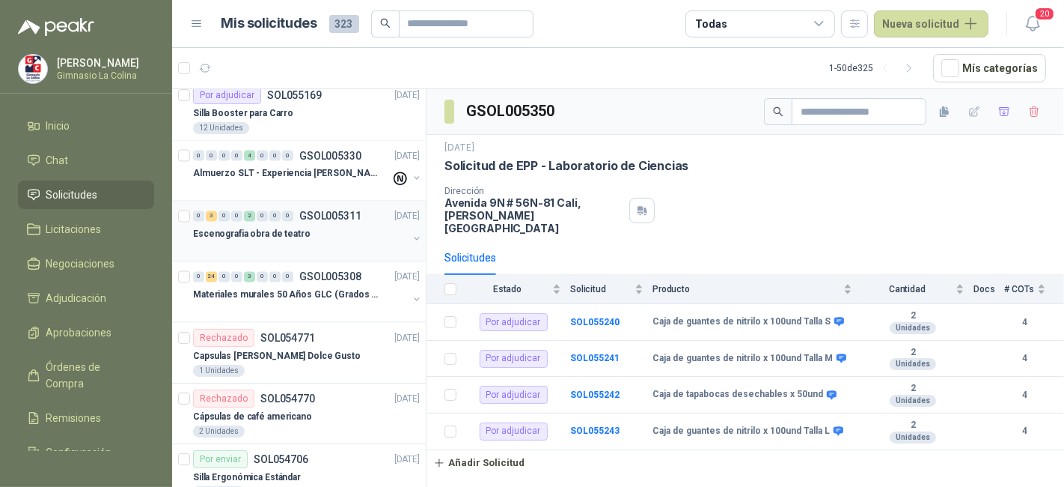
scroll to position [2314, 0]
click at [308, 249] on div "0 3 0 0 2 0 0 0 GSOL005311 [DATE] Escenografia obra de teatro" at bounding box center [299, 230] width 254 height 61
click at [313, 242] on div at bounding box center [300, 248] width 215 height 12
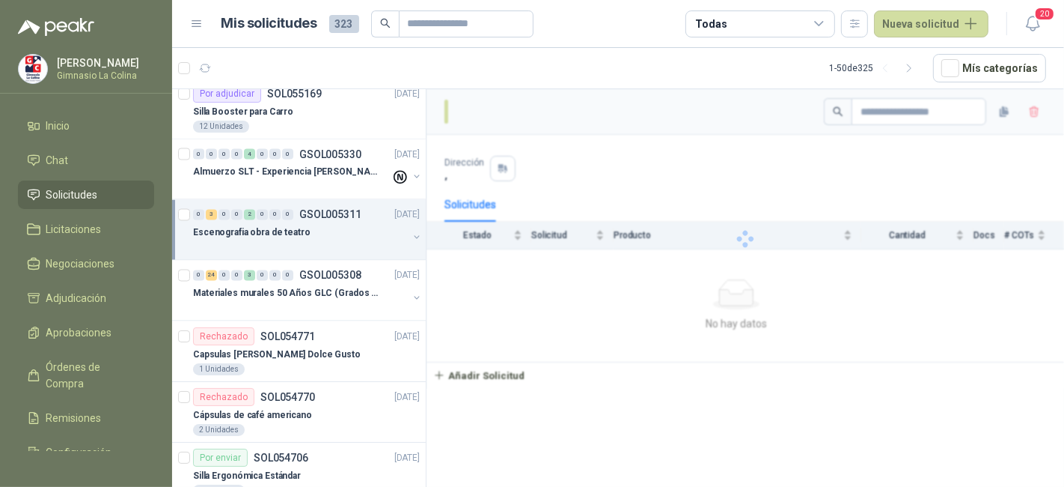
click at [312, 242] on div at bounding box center [300, 248] width 215 height 12
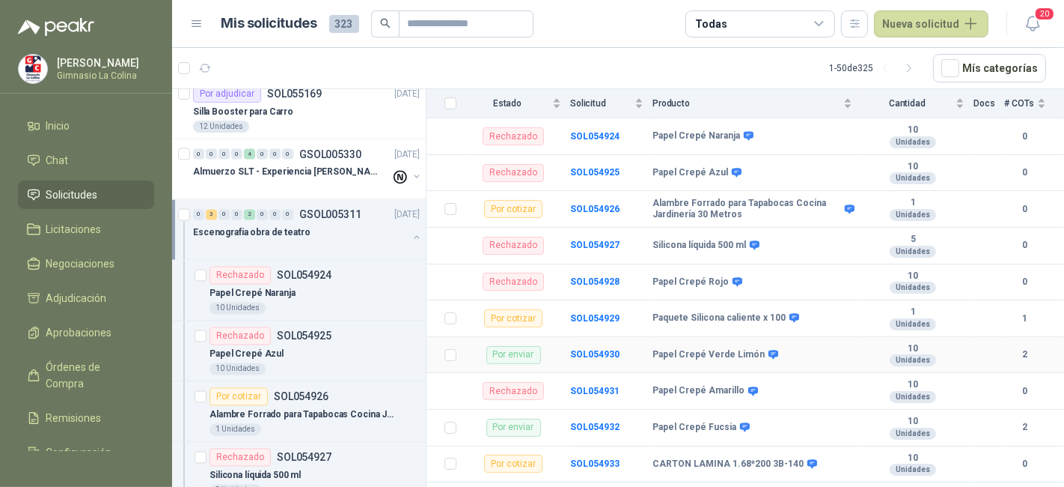
scroll to position [190, 0]
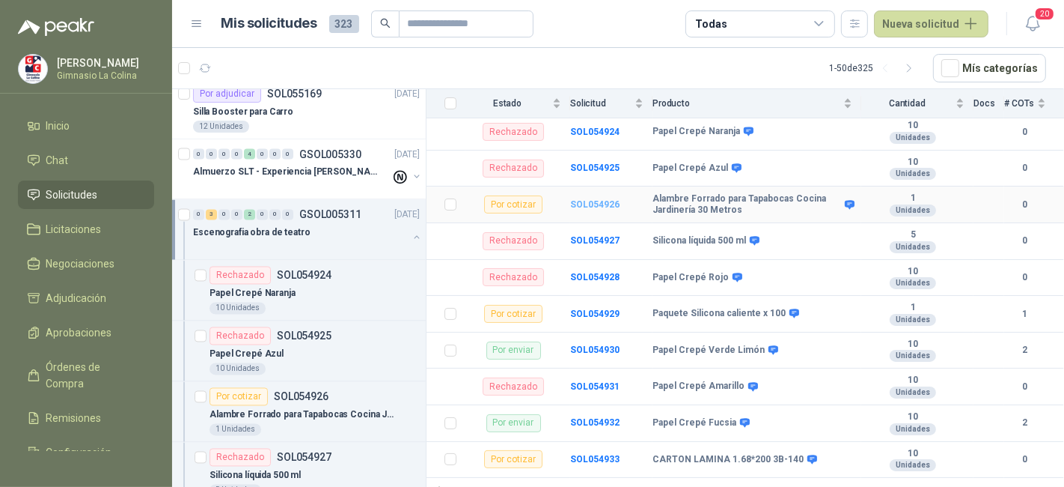
click at [606, 199] on b "SOL054926" at bounding box center [594, 204] width 49 height 10
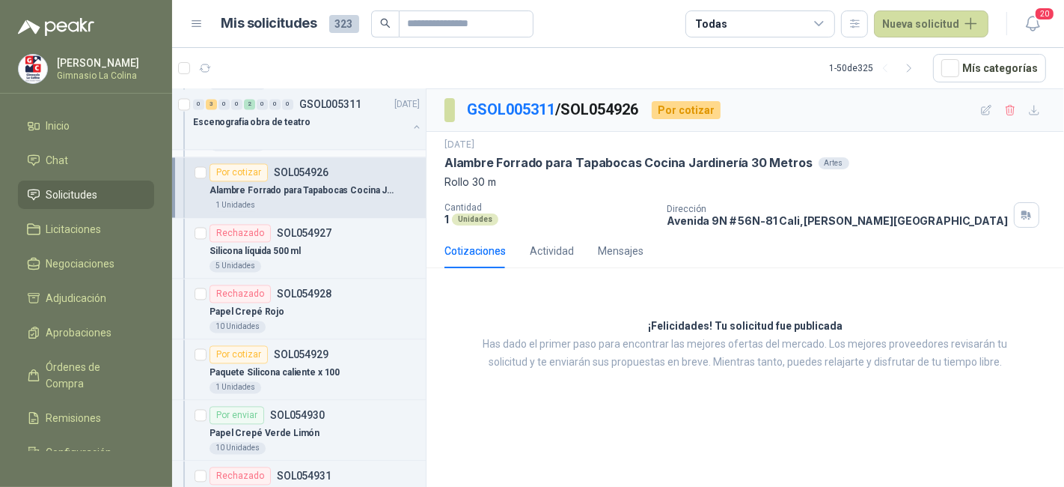
scroll to position [2543, 0]
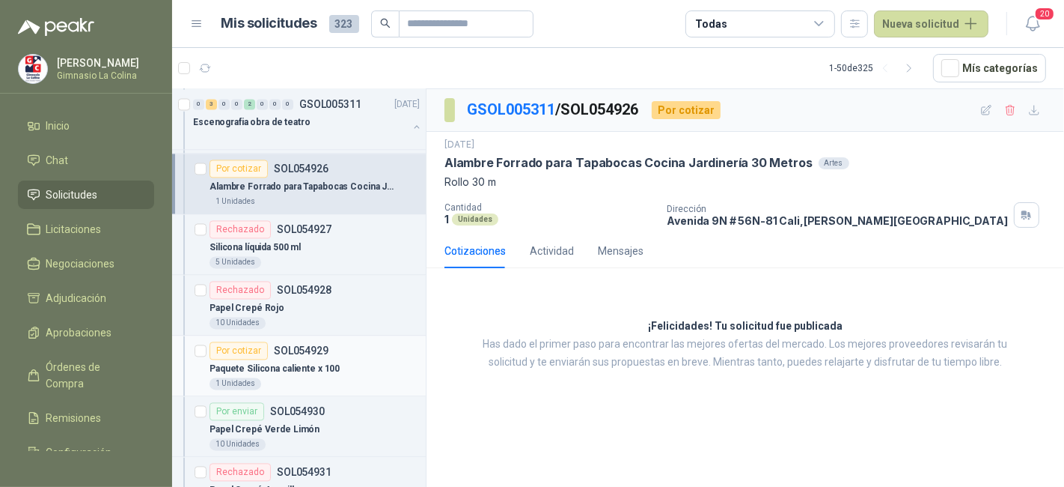
click at [387, 347] on div "Por cotizar SOL054929" at bounding box center [315, 350] width 210 height 18
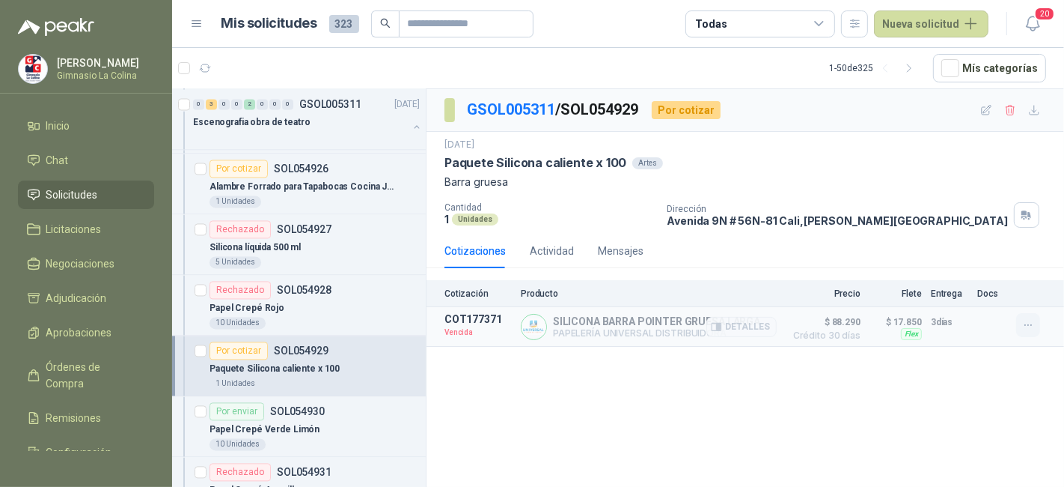
click at [1029, 320] on icon "button" at bounding box center [1029, 325] width 13 height 13
click at [1022, 296] on button "Solicitar Recotización" at bounding box center [999, 290] width 120 height 24
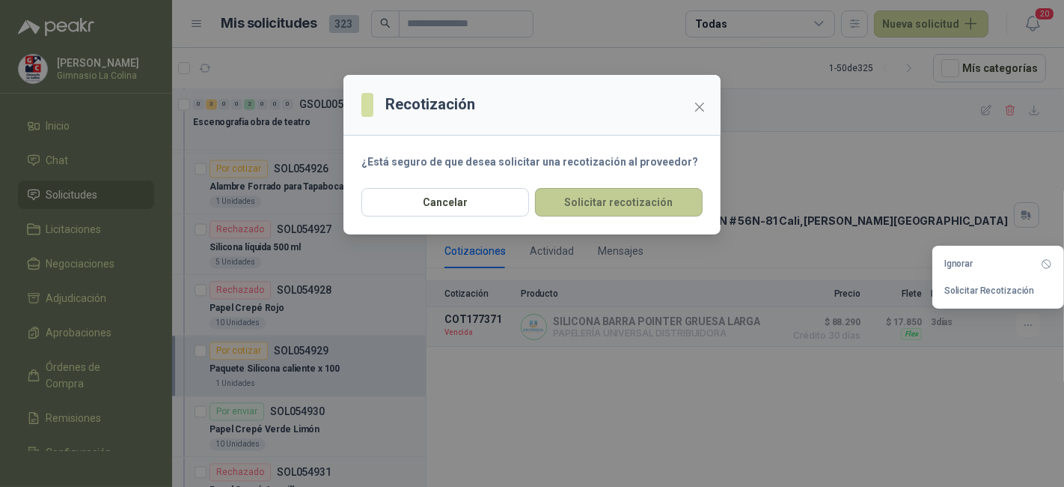
click at [647, 198] on button "Solicitar recotización" at bounding box center [619, 202] width 168 height 28
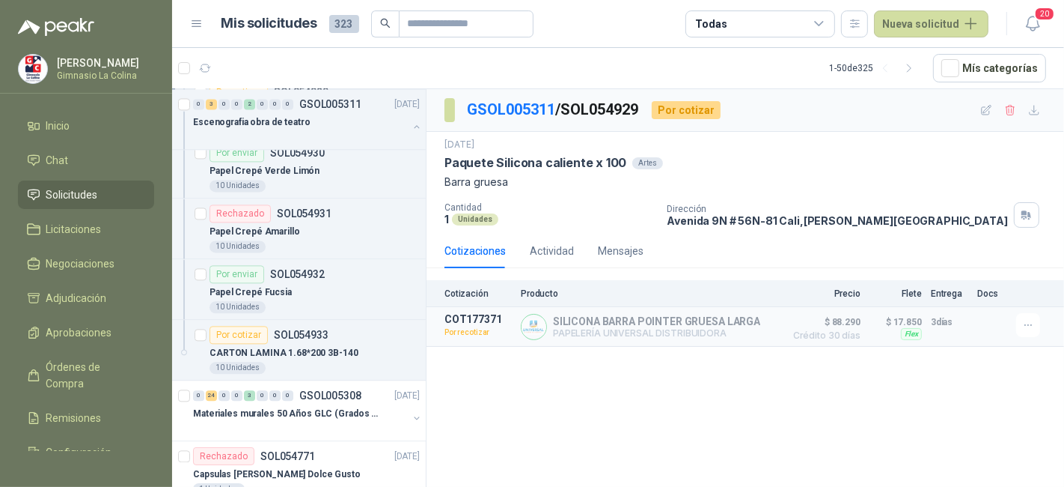
scroll to position [2844, 0]
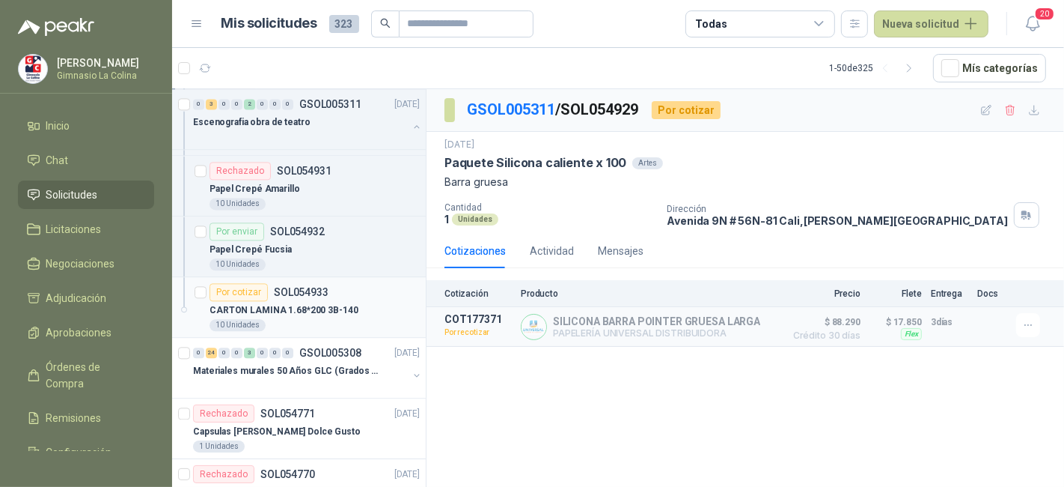
click at [302, 287] on p "SOL054933" at bounding box center [301, 292] width 55 height 10
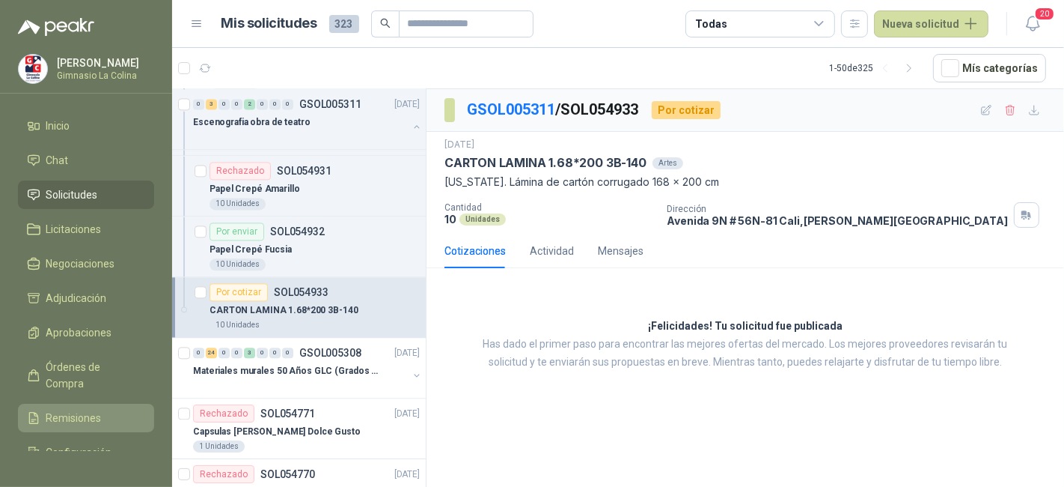
scroll to position [72, 0]
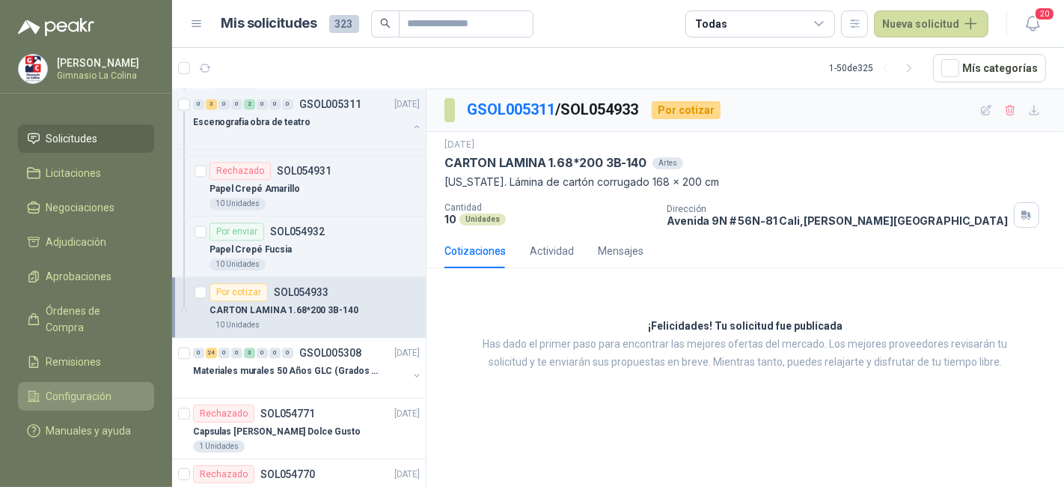
click at [83, 391] on link "Configuración" at bounding box center [86, 396] width 136 height 28
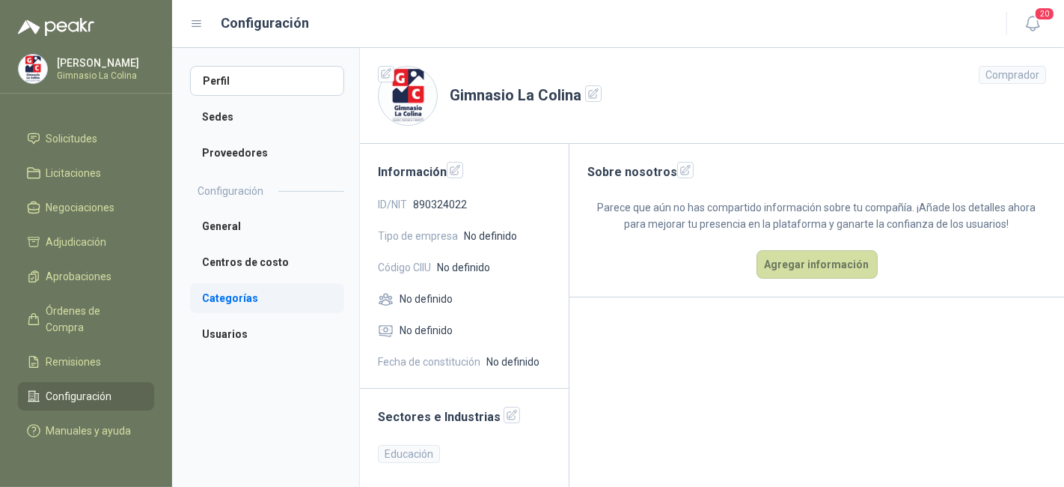
click at [260, 296] on li "Categorías" at bounding box center [267, 298] width 154 height 30
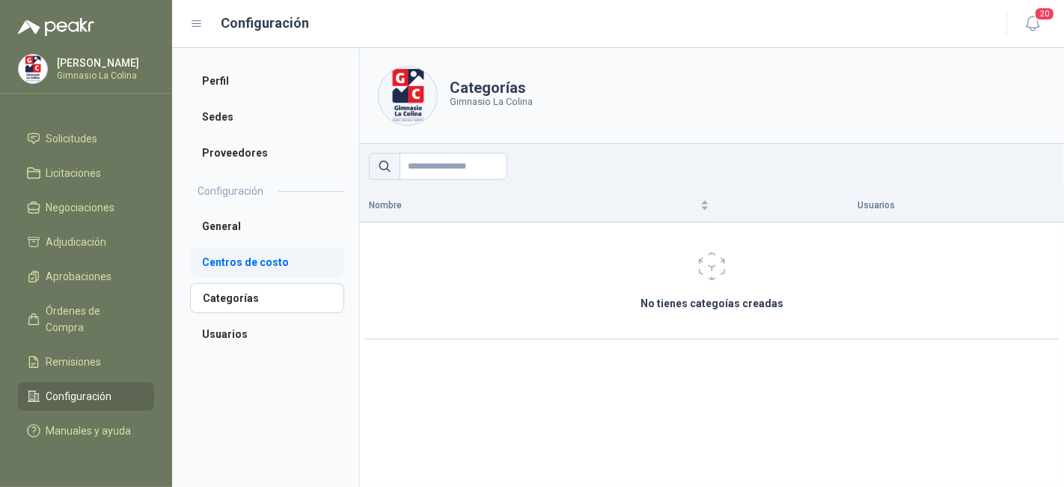
click at [258, 257] on li "Centros de costo" at bounding box center [267, 262] width 154 height 30
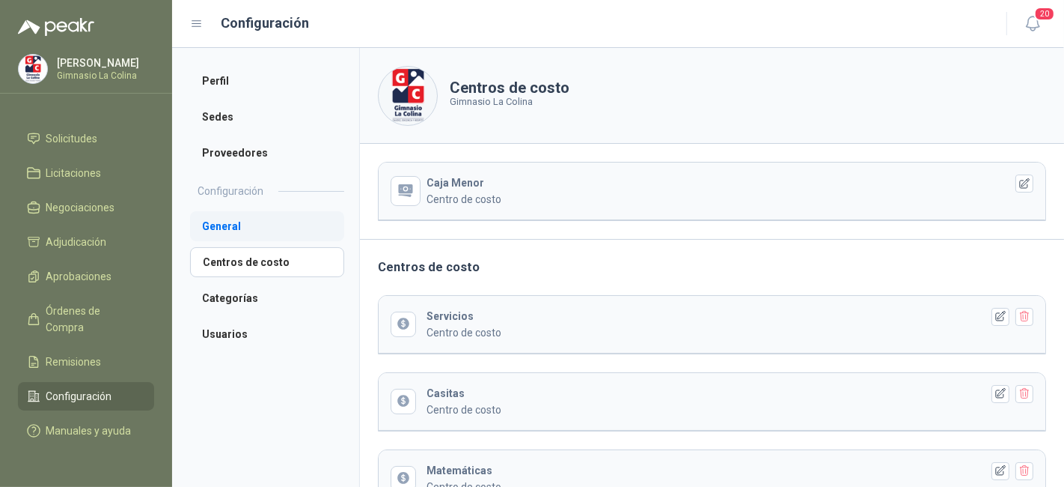
click at [257, 228] on li "General" at bounding box center [267, 226] width 154 height 30
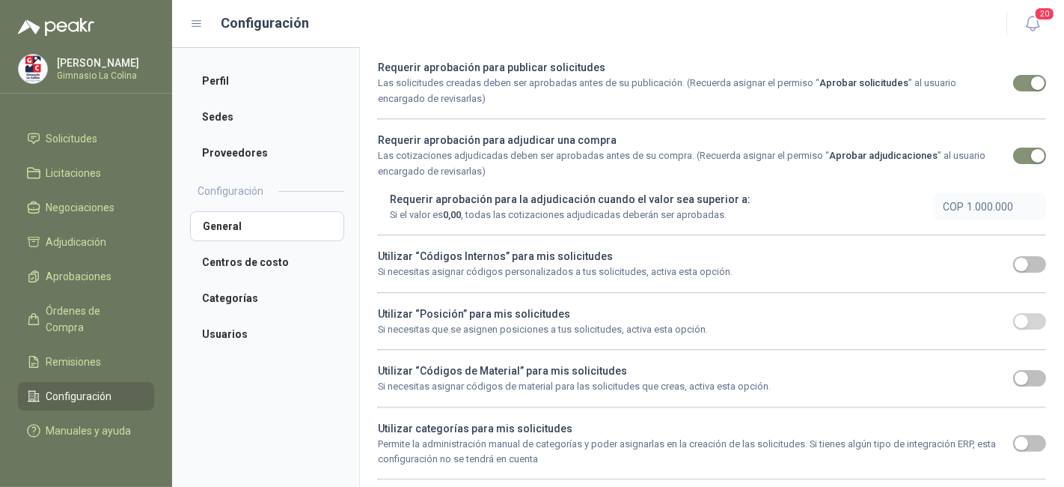
scroll to position [436, 0]
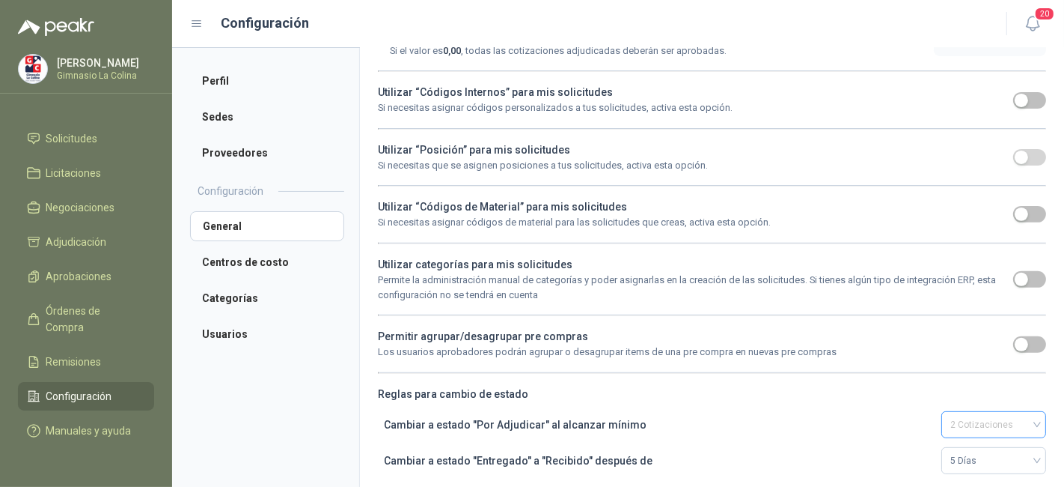
click at [951, 413] on span "2 Cotizaciones" at bounding box center [994, 424] width 87 height 22
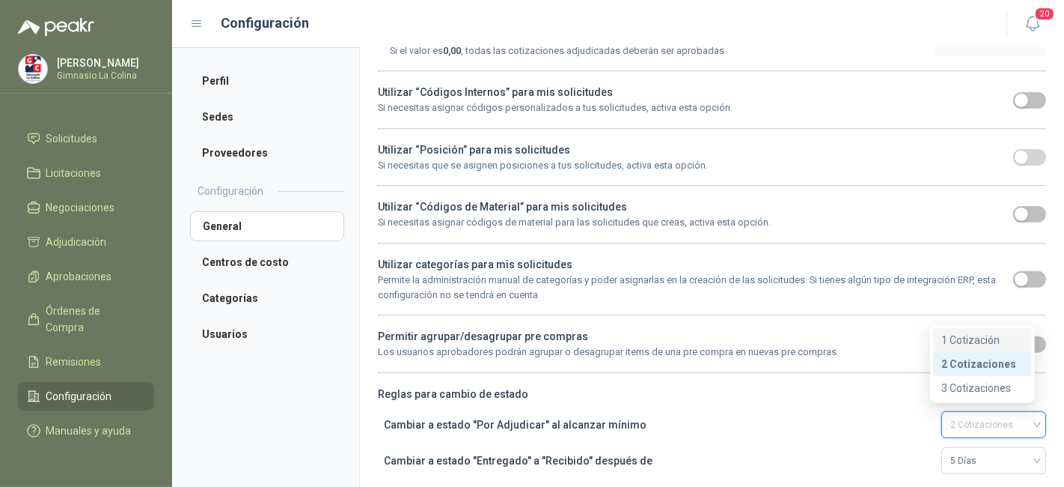
click at [935, 336] on div "1 Cotización" at bounding box center [982, 340] width 99 height 24
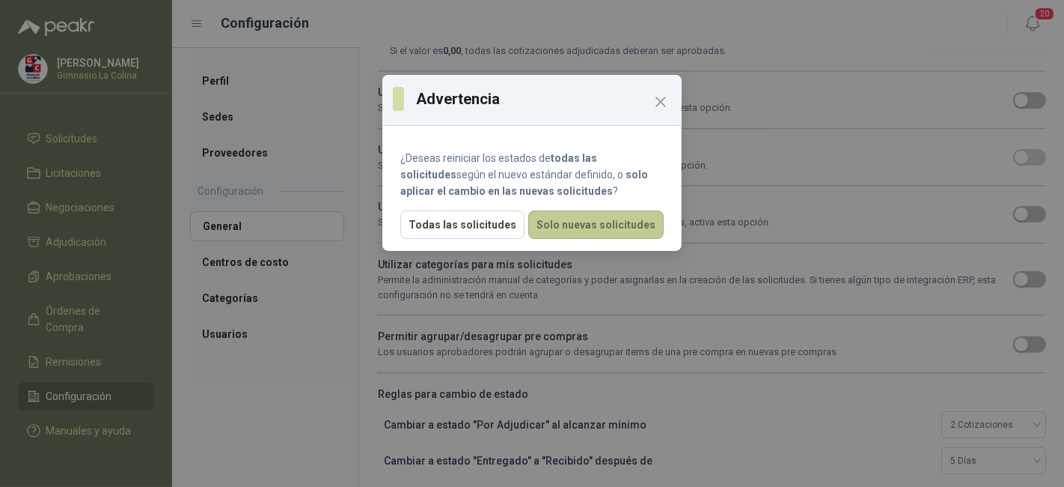
click at [618, 234] on button "Solo nuevas solicitudes" at bounding box center [595, 224] width 135 height 28
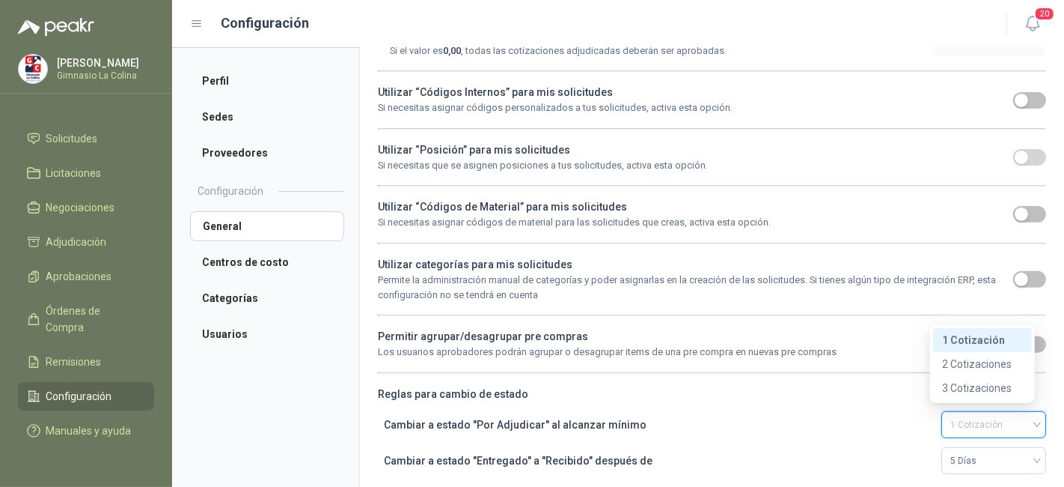
click at [1018, 413] on span "1 Cotización" at bounding box center [994, 424] width 87 height 22
click at [992, 349] on div "1 Cotización" at bounding box center [982, 340] width 99 height 24
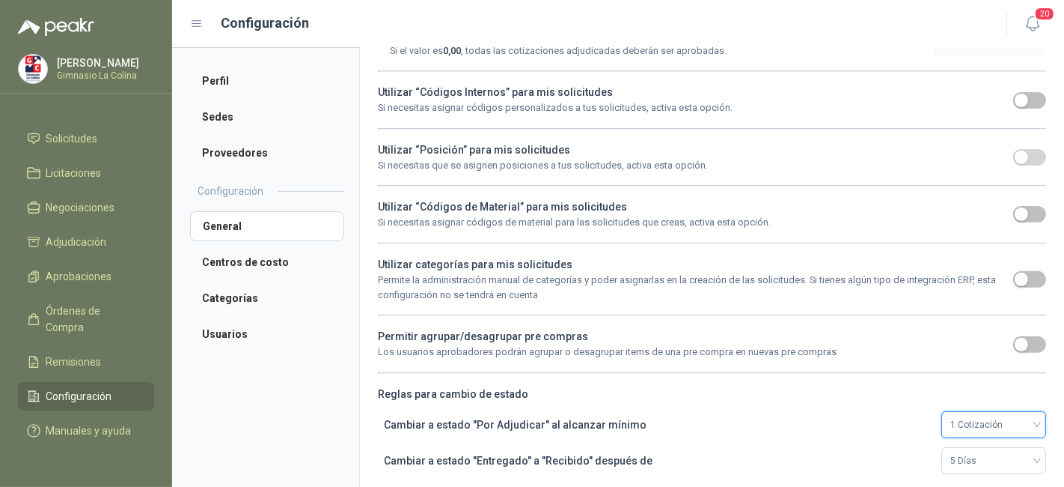
click at [1016, 420] on span "1 Cotización" at bounding box center [994, 424] width 87 height 22
click at [760, 411] on div "Cambiar a estado "Por Adjudicar" al alcanzar mínimo 1 Cotización" at bounding box center [715, 424] width 662 height 27
click at [72, 130] on span "Solicitudes" at bounding box center [72, 138] width 52 height 16
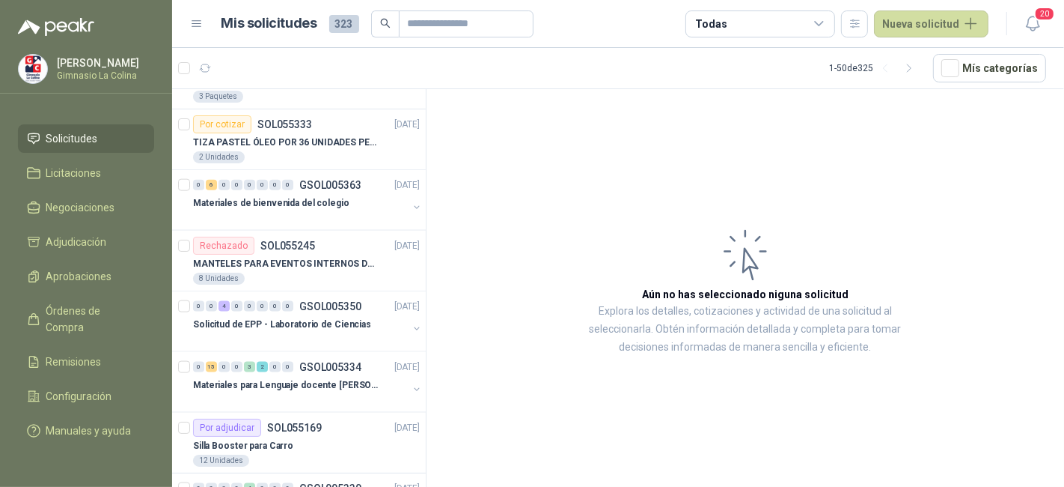
scroll to position [1545, 0]
